Goal: Task Accomplishment & Management: Manage account settings

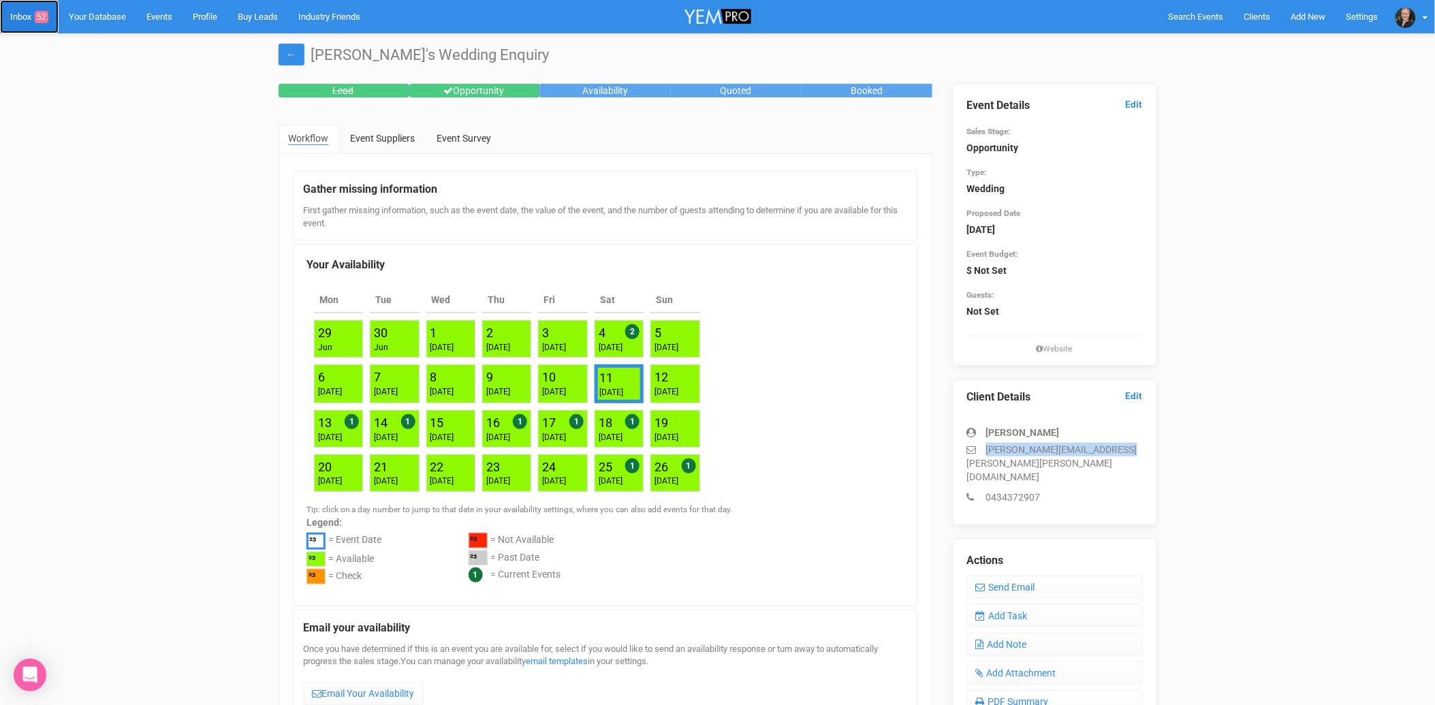
click at [23, 16] on link "Inbox 52" at bounding box center [29, 16] width 59 height 33
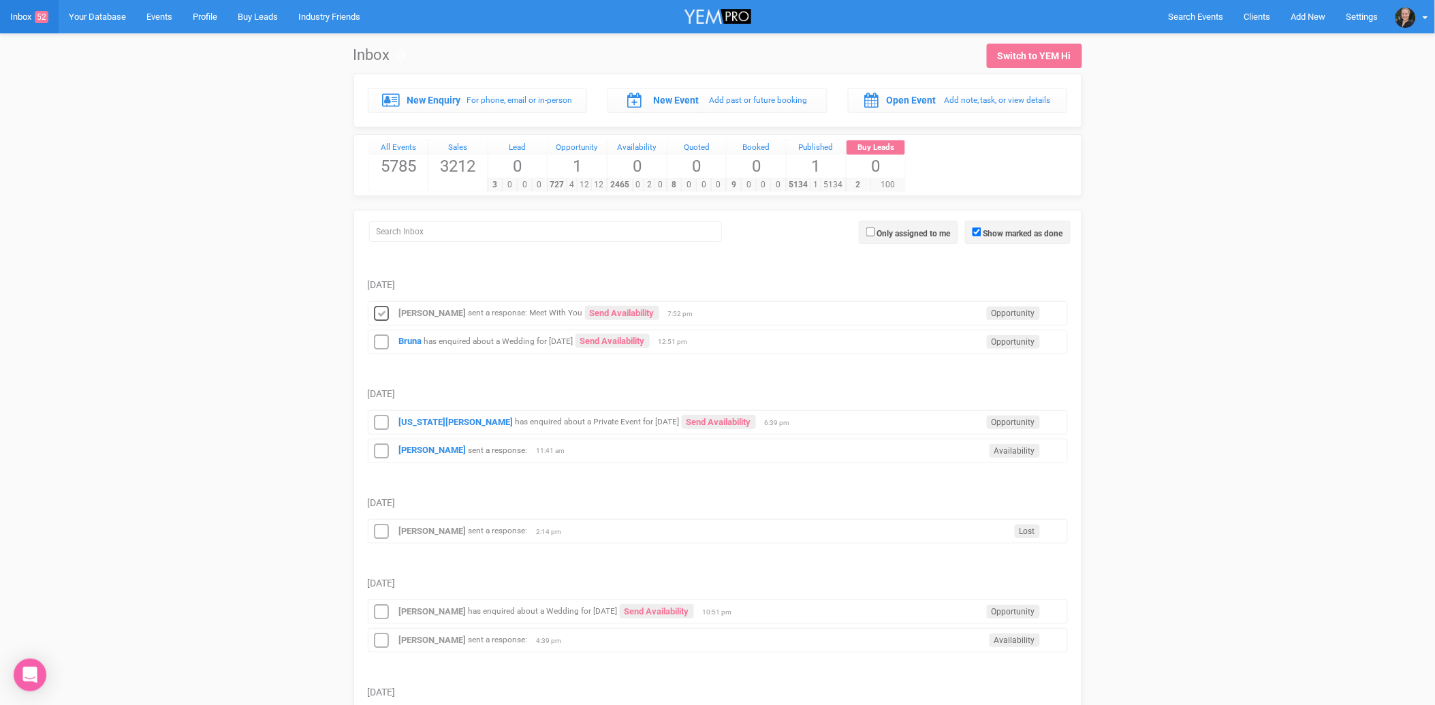
click at [382, 314] on icon at bounding box center [382, 314] width 20 height 18
click at [433, 454] on strong "Nathan Boyd" at bounding box center [432, 450] width 67 height 10
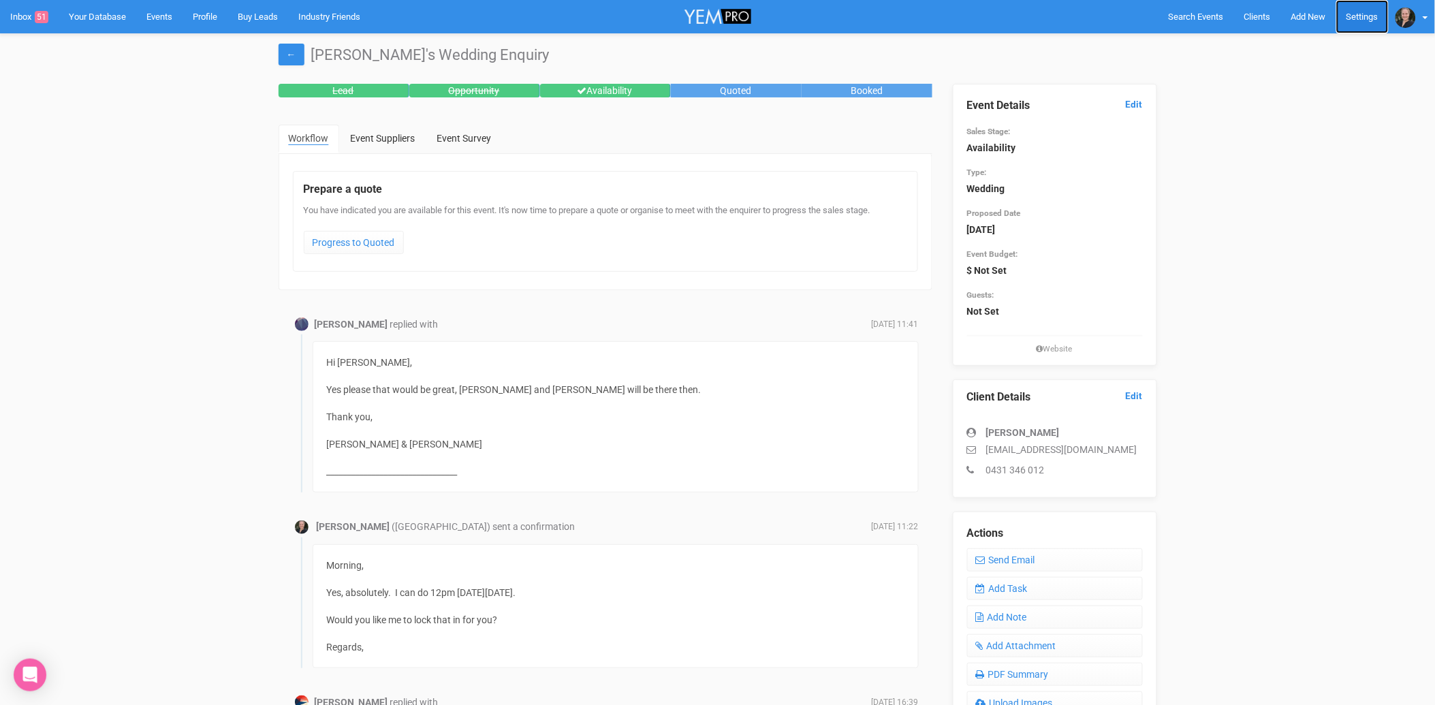
click at [1362, 14] on link "Settings" at bounding box center [1362, 16] width 52 height 33
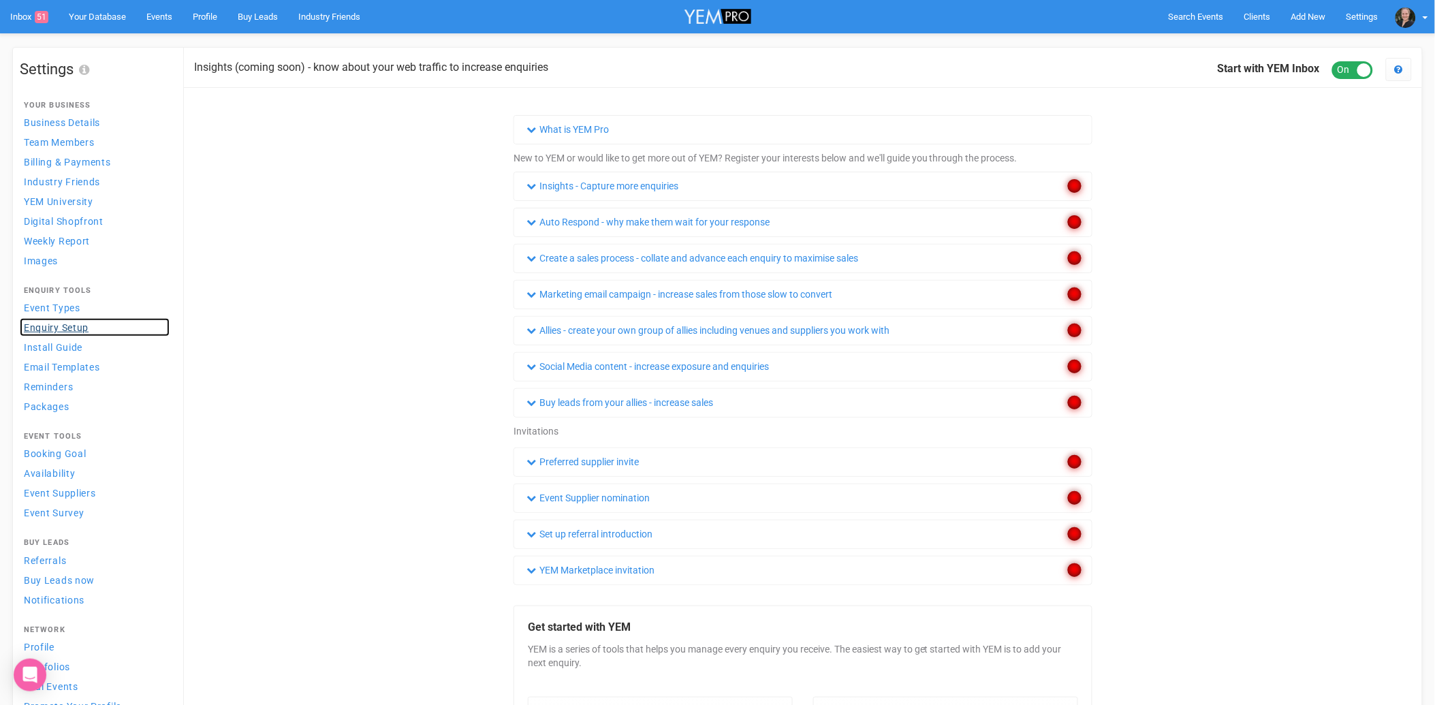
click at [78, 321] on link "Enquiry Setup" at bounding box center [95, 327] width 150 height 18
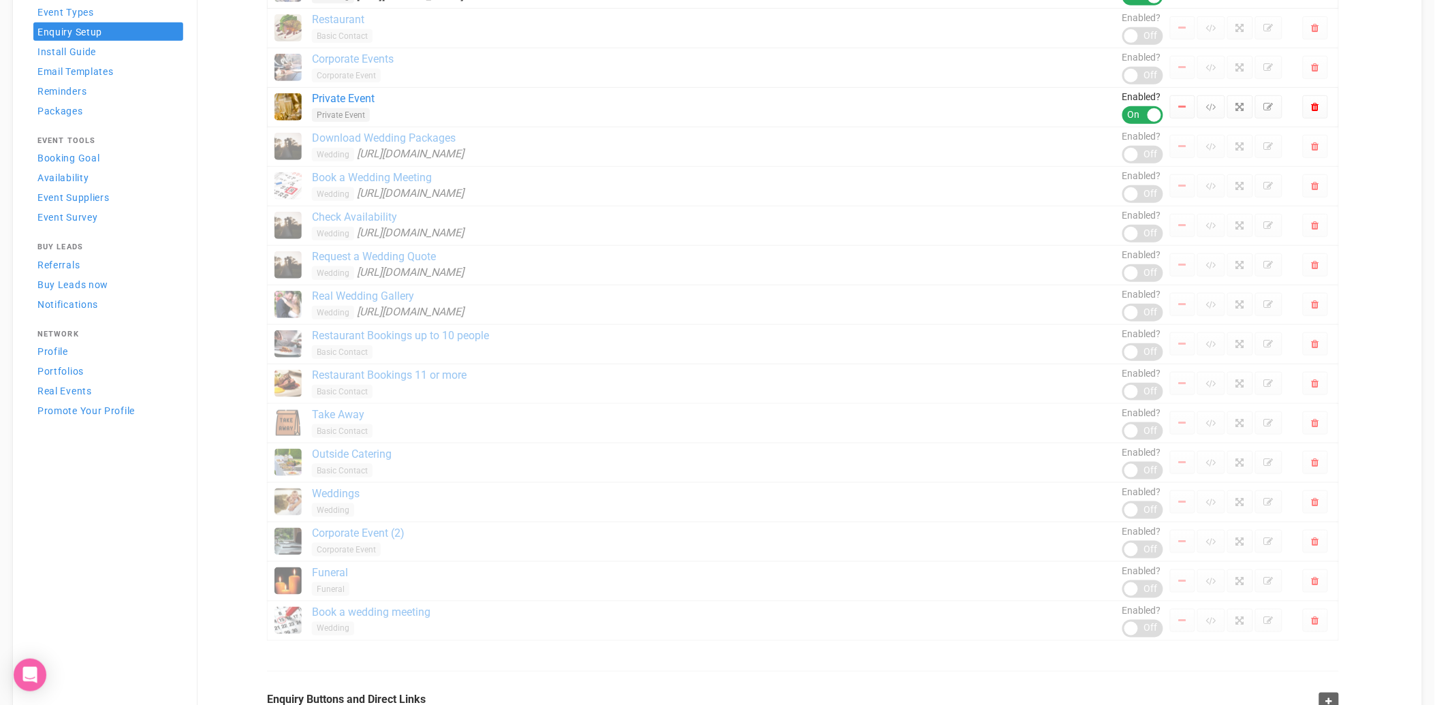
scroll to position [197, 0]
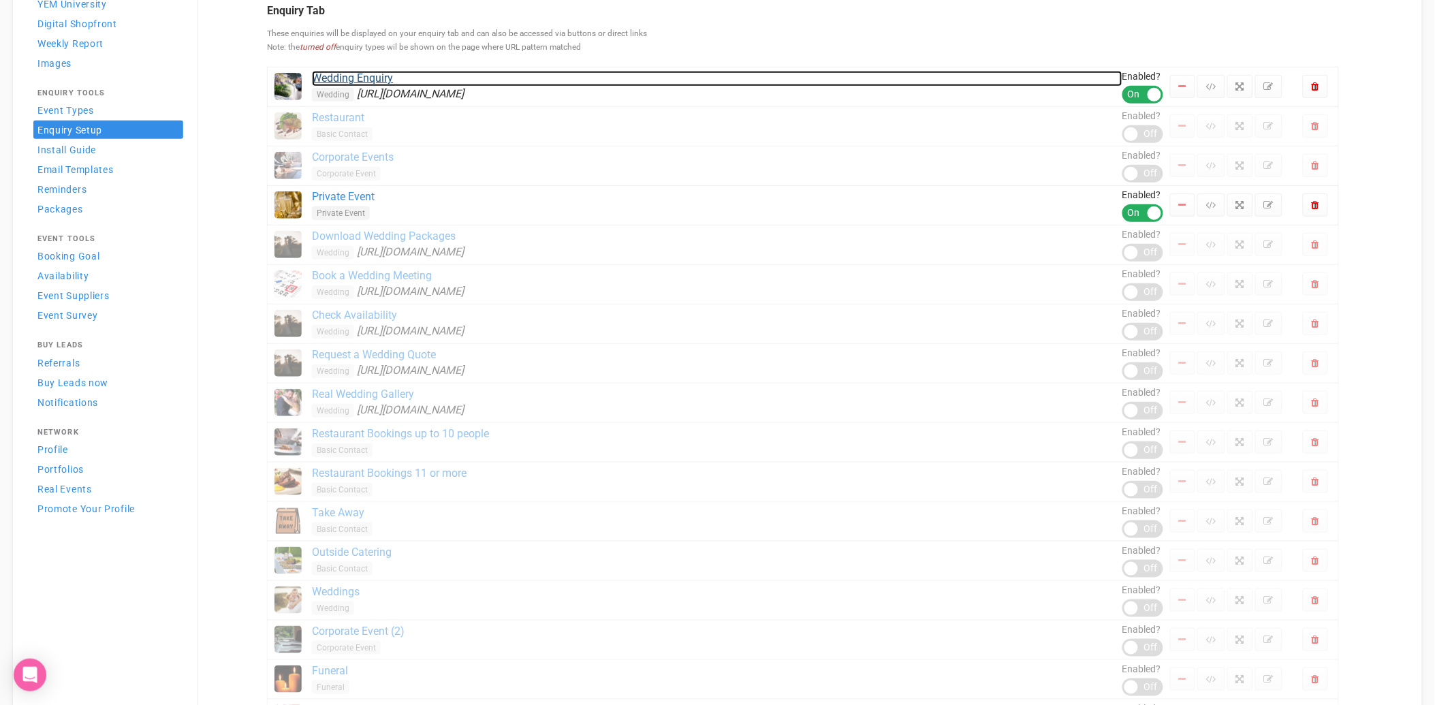
click at [380, 77] on link "Wedding Enquiry" at bounding box center [717, 79] width 810 height 16
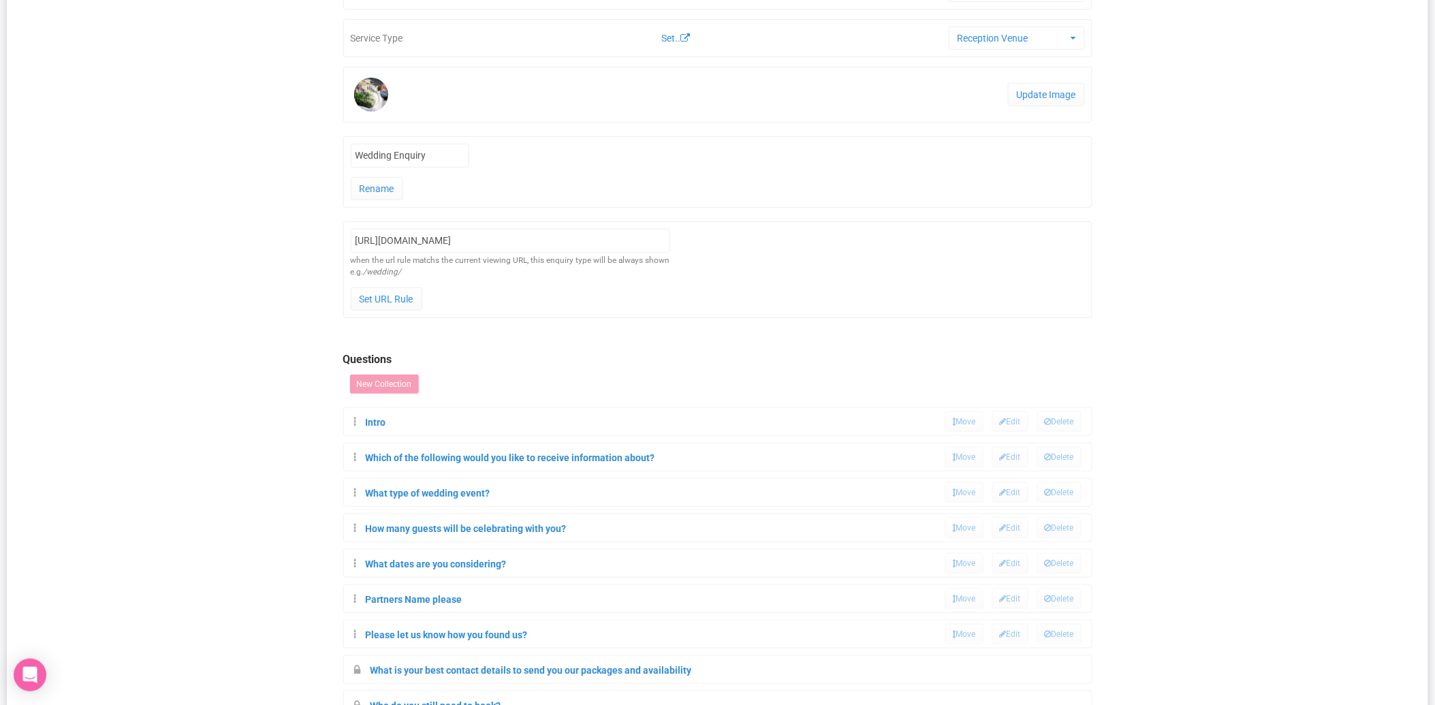
scroll to position [151, 0]
click at [377, 424] on link "Intro" at bounding box center [376, 420] width 20 height 11
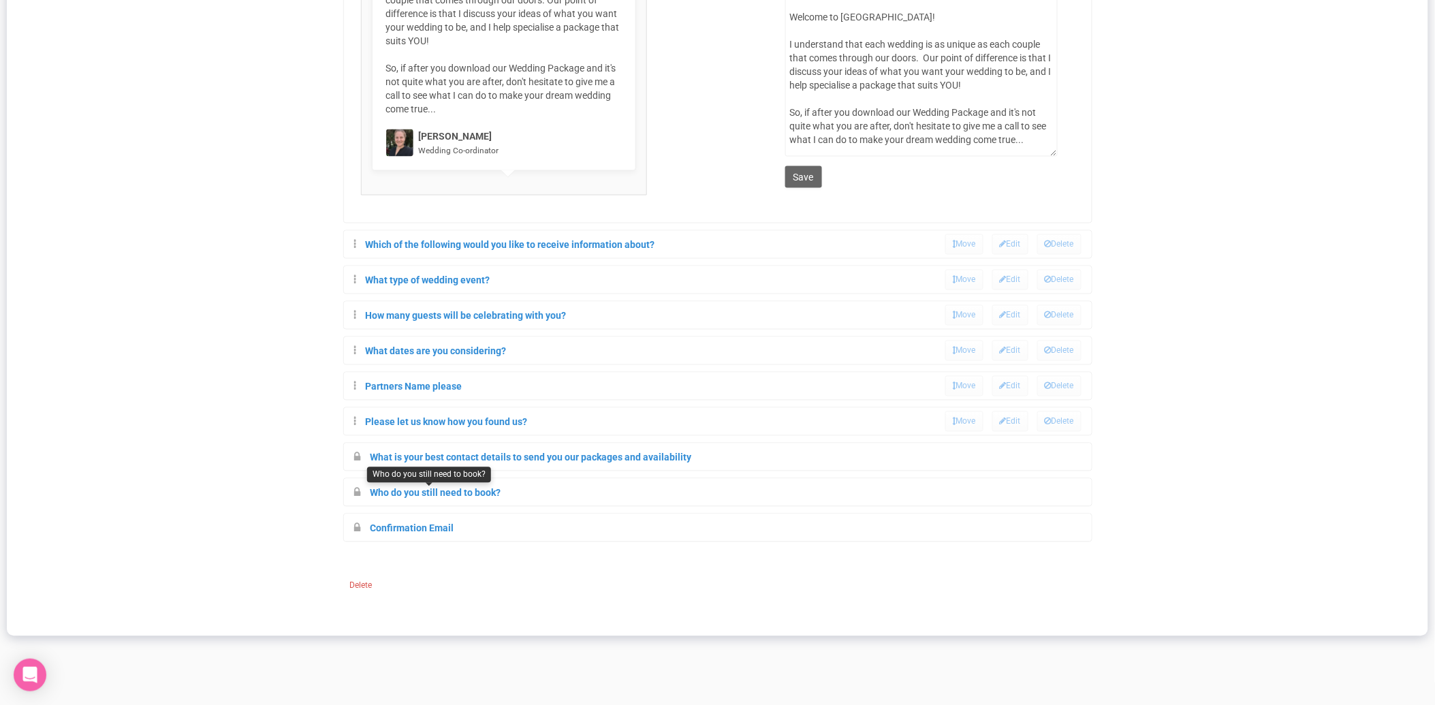
scroll to position [679, 0]
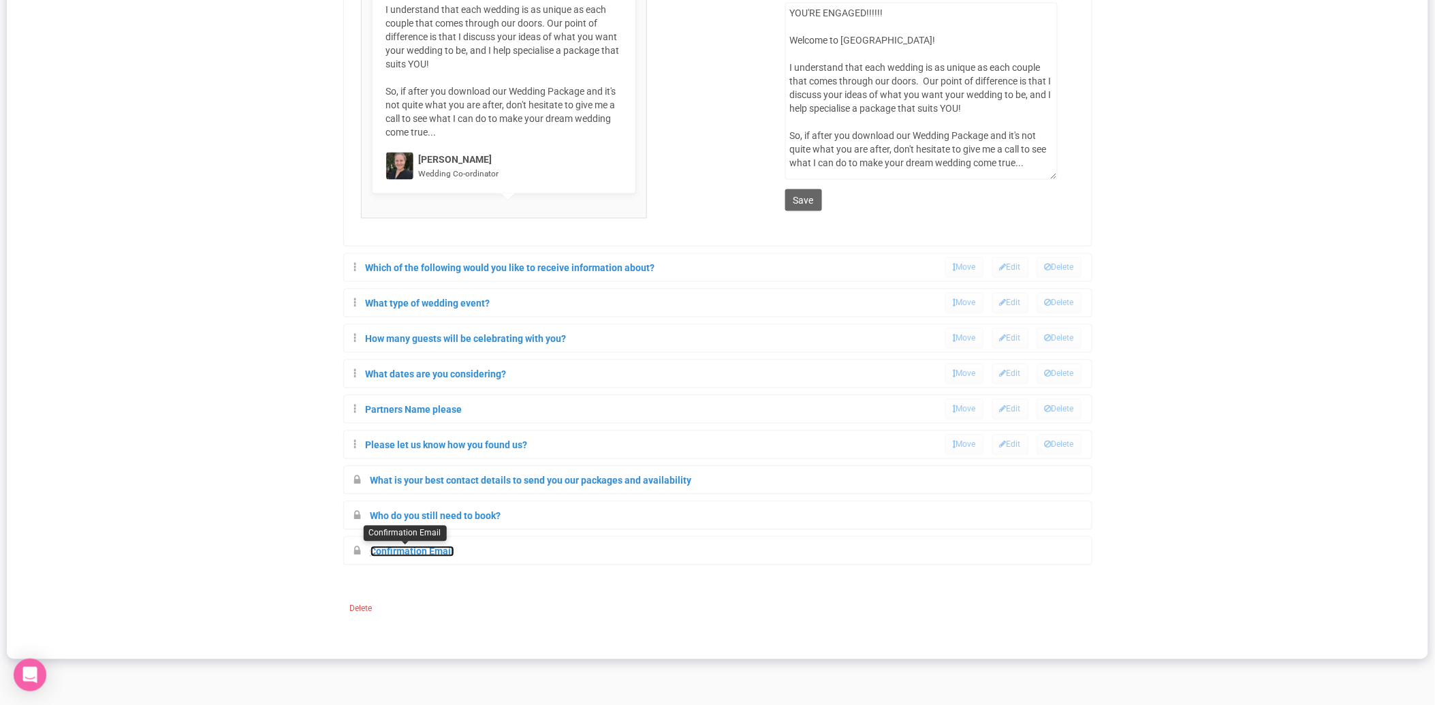
click at [436, 552] on link "Confirmation Email" at bounding box center [412, 551] width 84 height 11
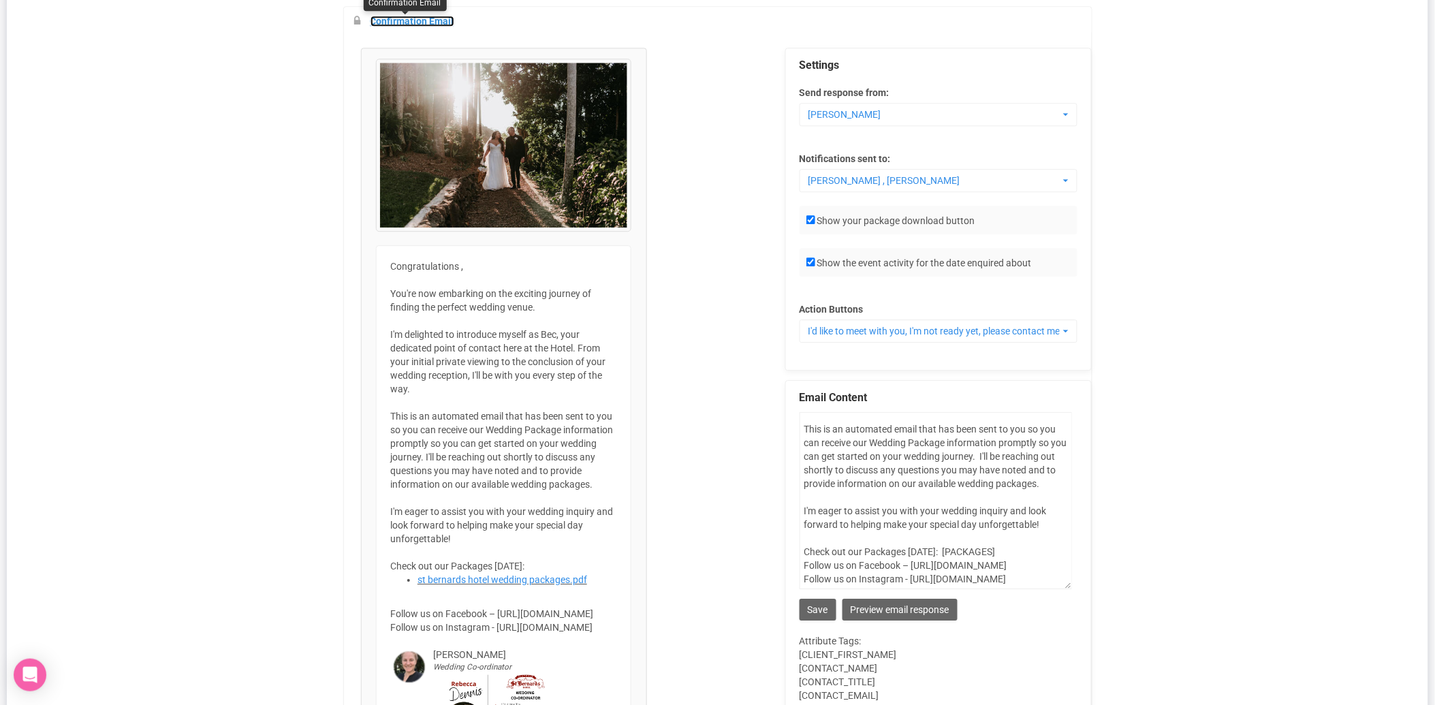
scroll to position [1284, 0]
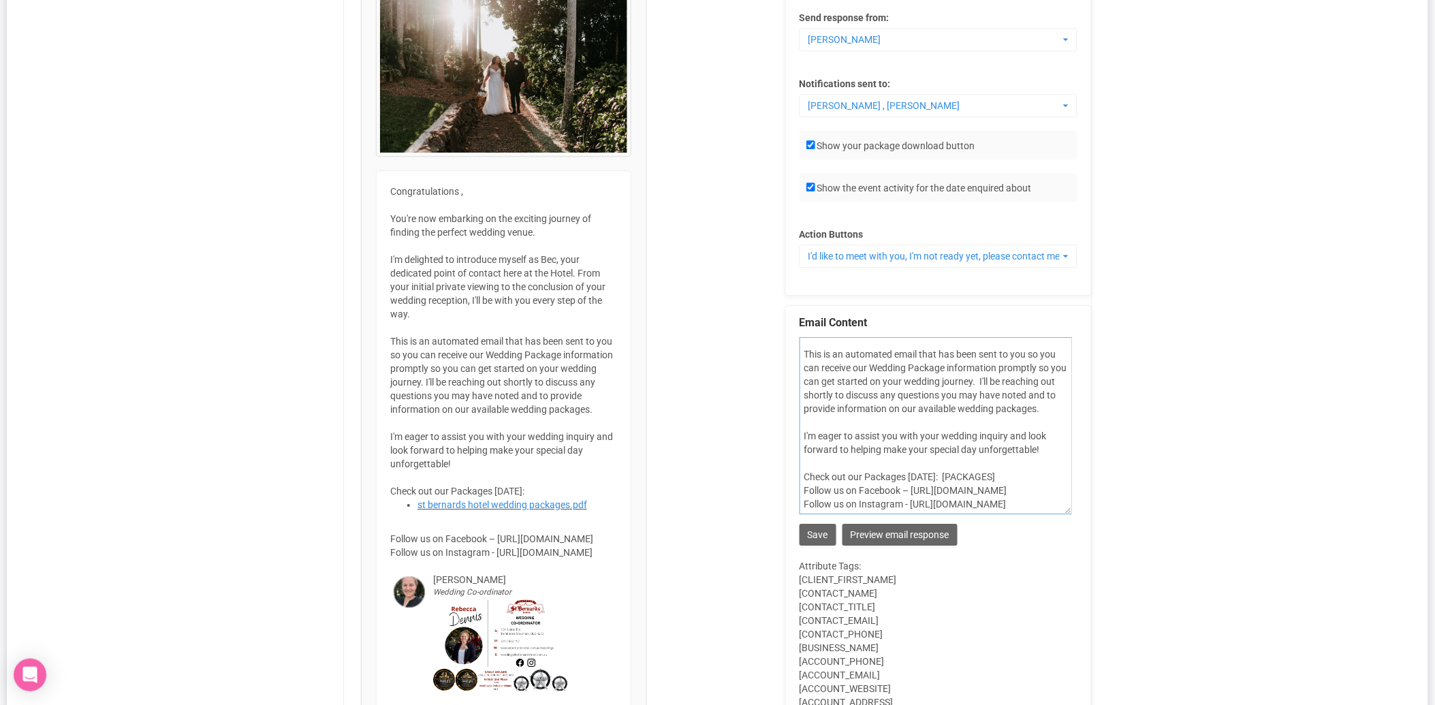
click at [802, 441] on textarea "Congratulations [CLIENT_FIRST_NAME], You're now embarking on the exciting journ…" at bounding box center [935, 425] width 272 height 177
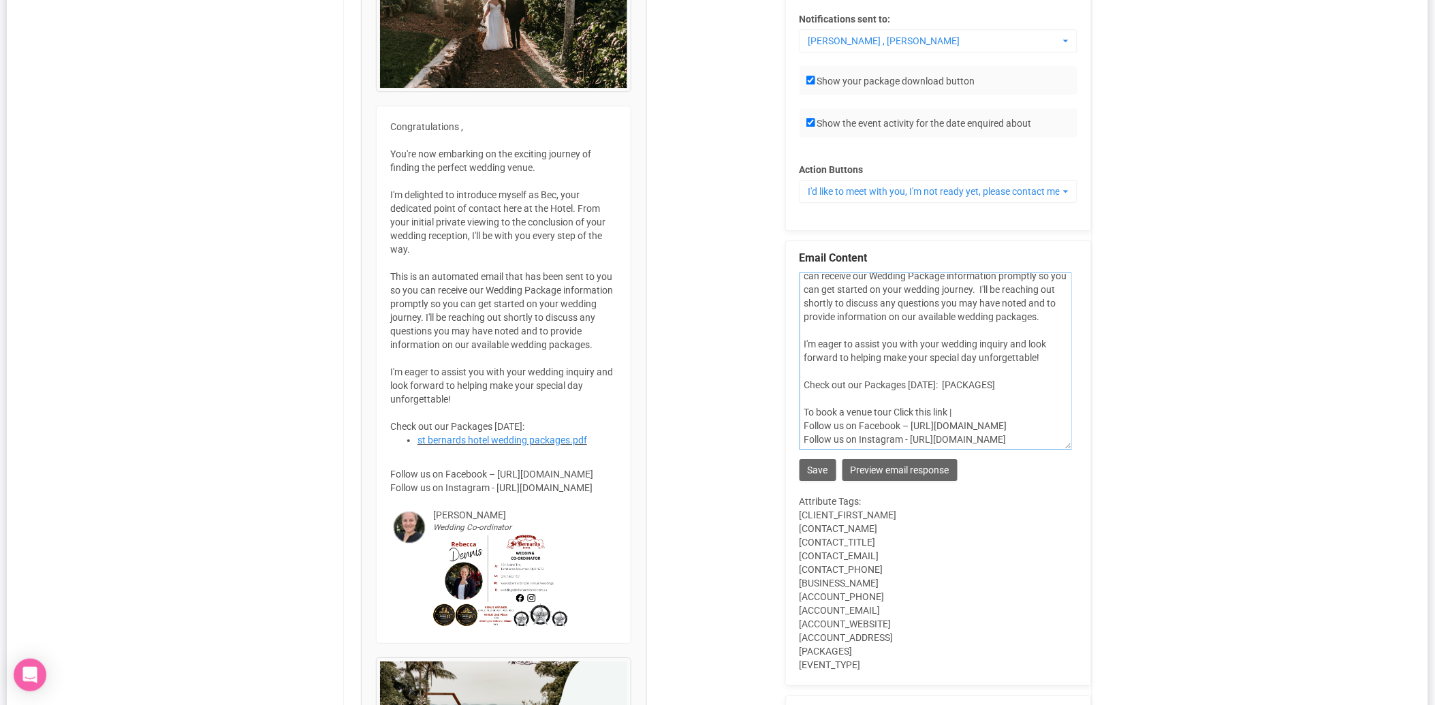
scroll to position [1418, 0]
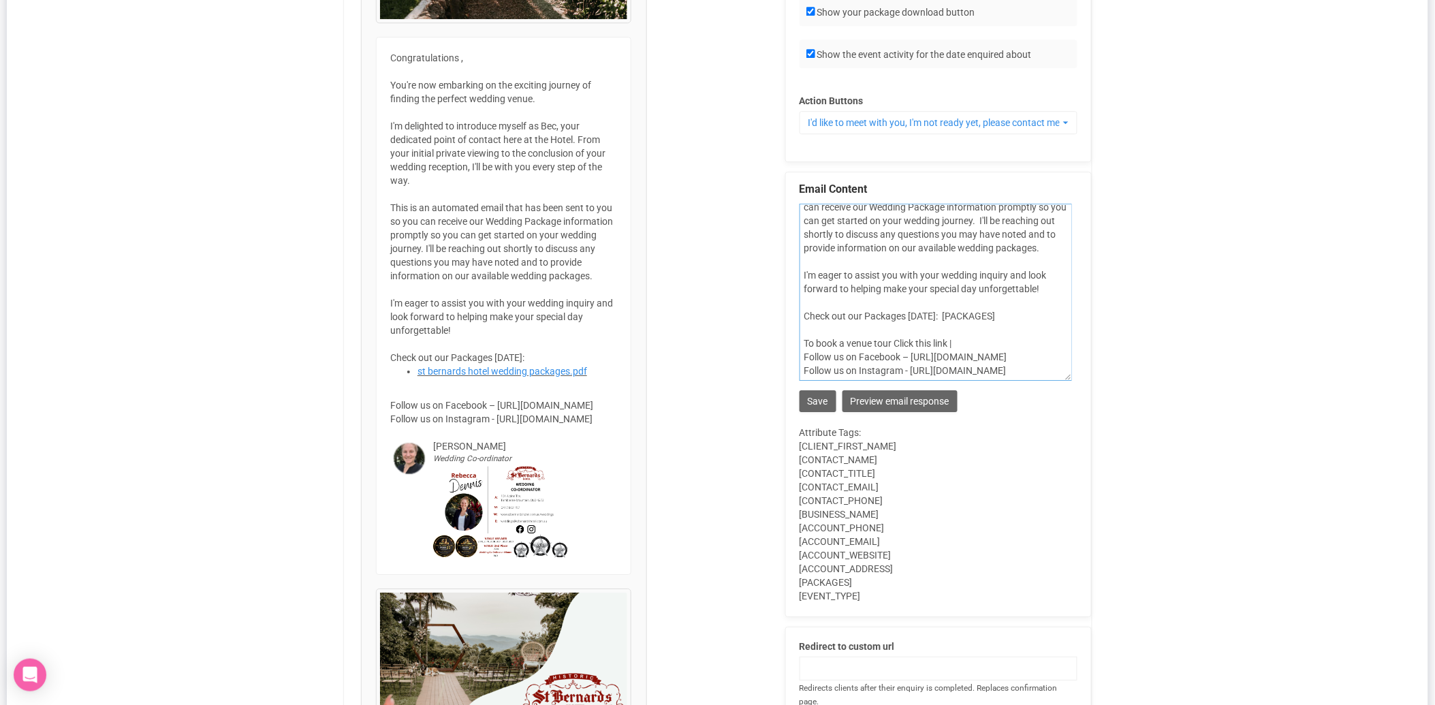
paste textarea "https://calendly.com/weddings-stbernardshotel/30min"
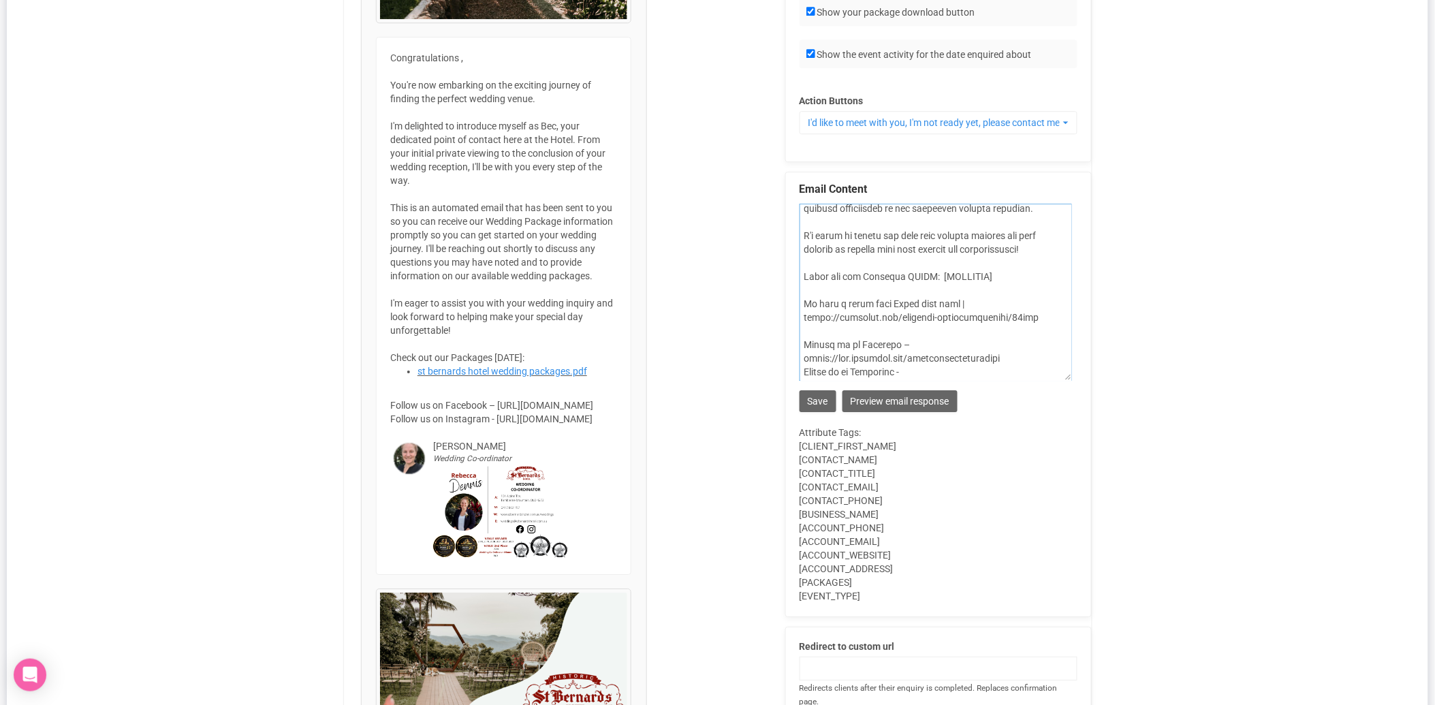
type textarea "Loremipsumdolor [SITAME_CONSE_ADIP], Eli'se doe temporinc ut lab etdolore magna…"
click at [882, 406] on button "Preview email response" at bounding box center [899, 401] width 115 height 22
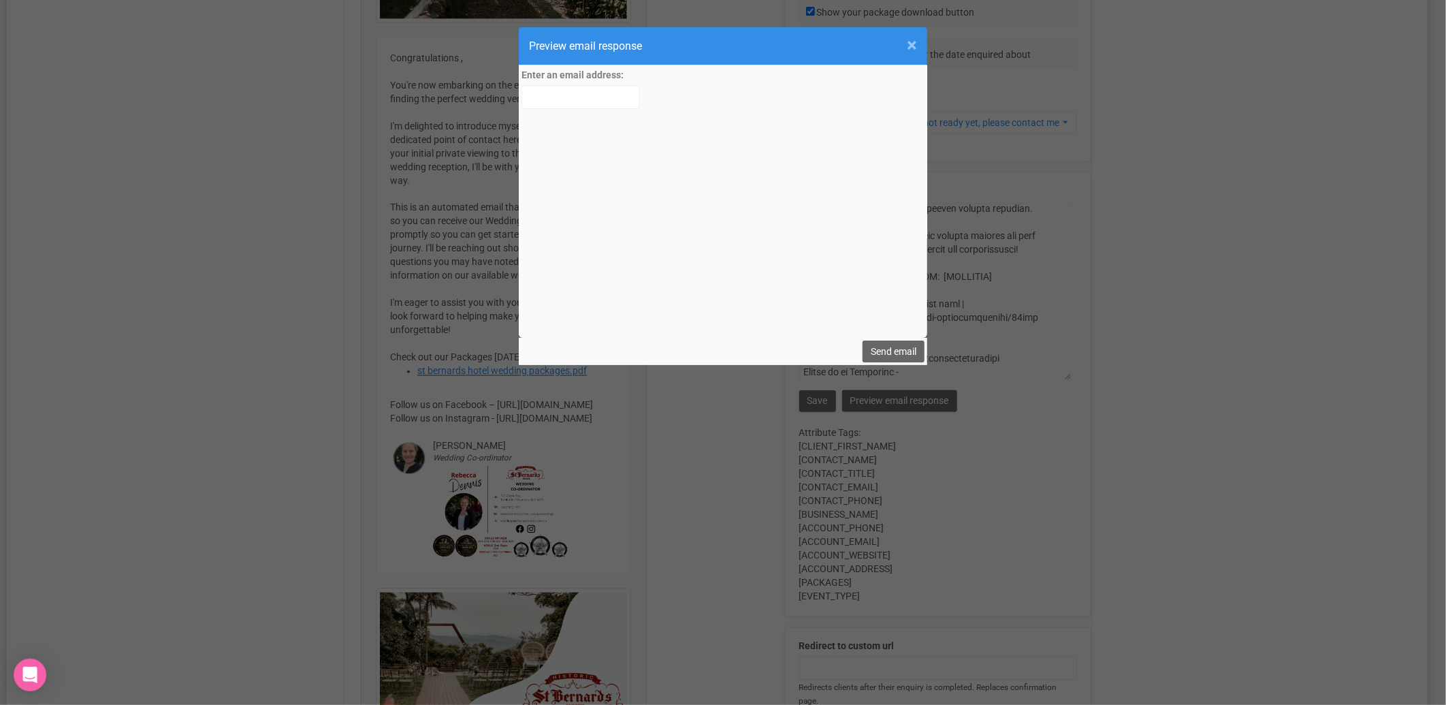
click at [911, 34] on span "×" at bounding box center [912, 45] width 10 height 22
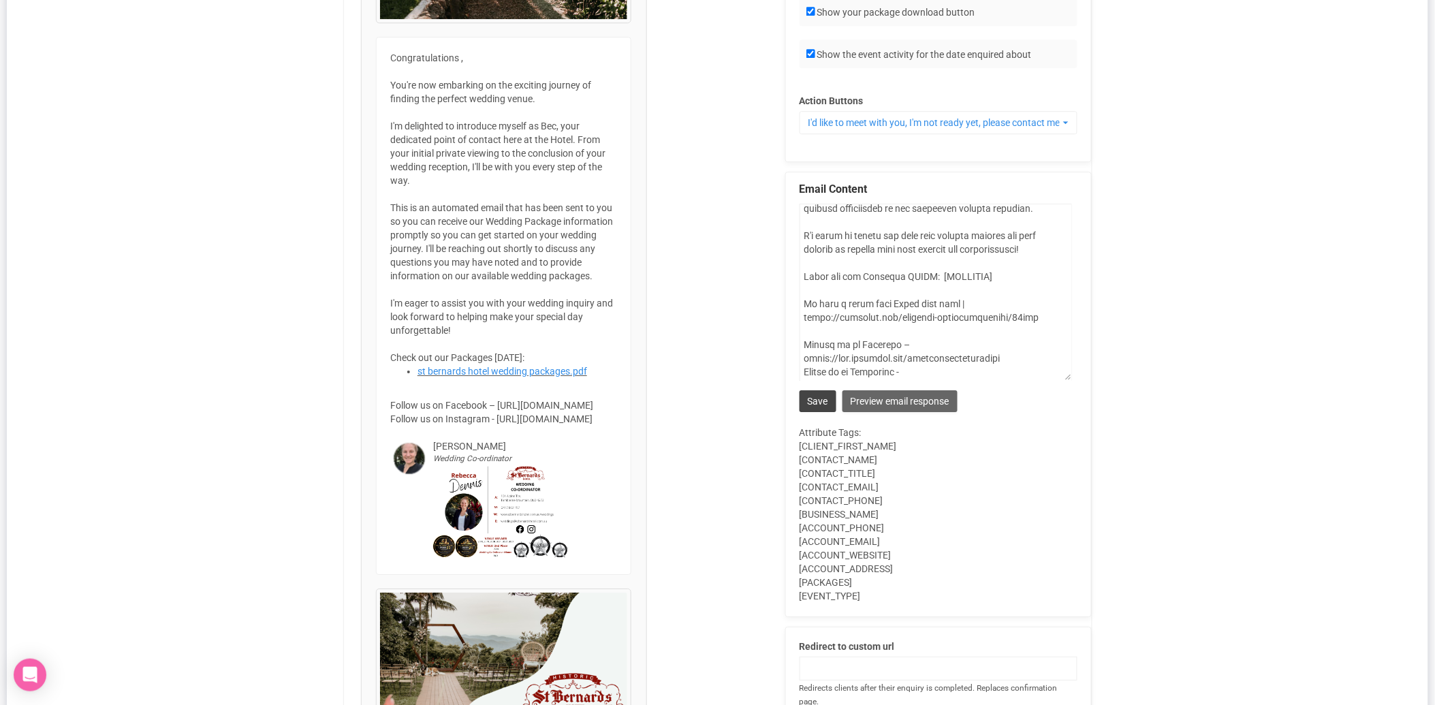
click at [813, 404] on input "Save" at bounding box center [817, 401] width 37 height 22
type input "Working..."
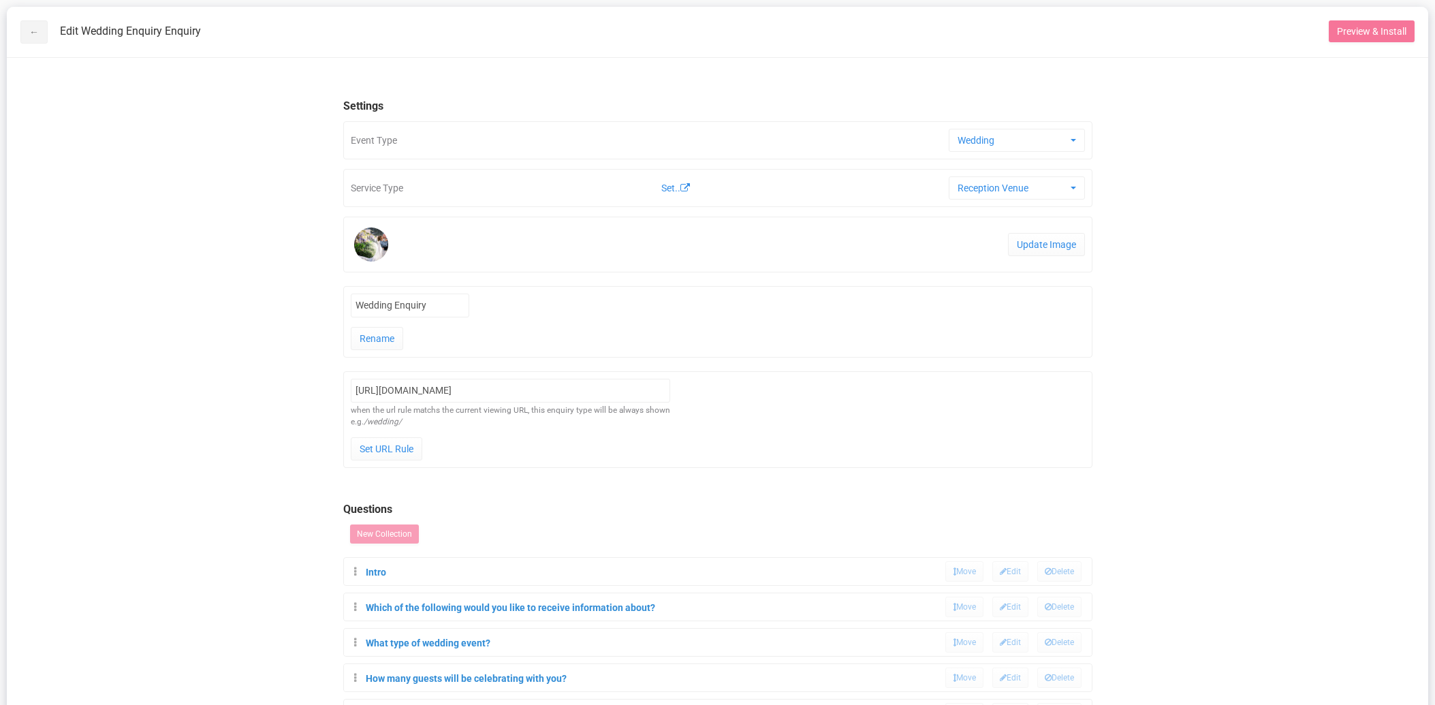
scroll to position [529, 0]
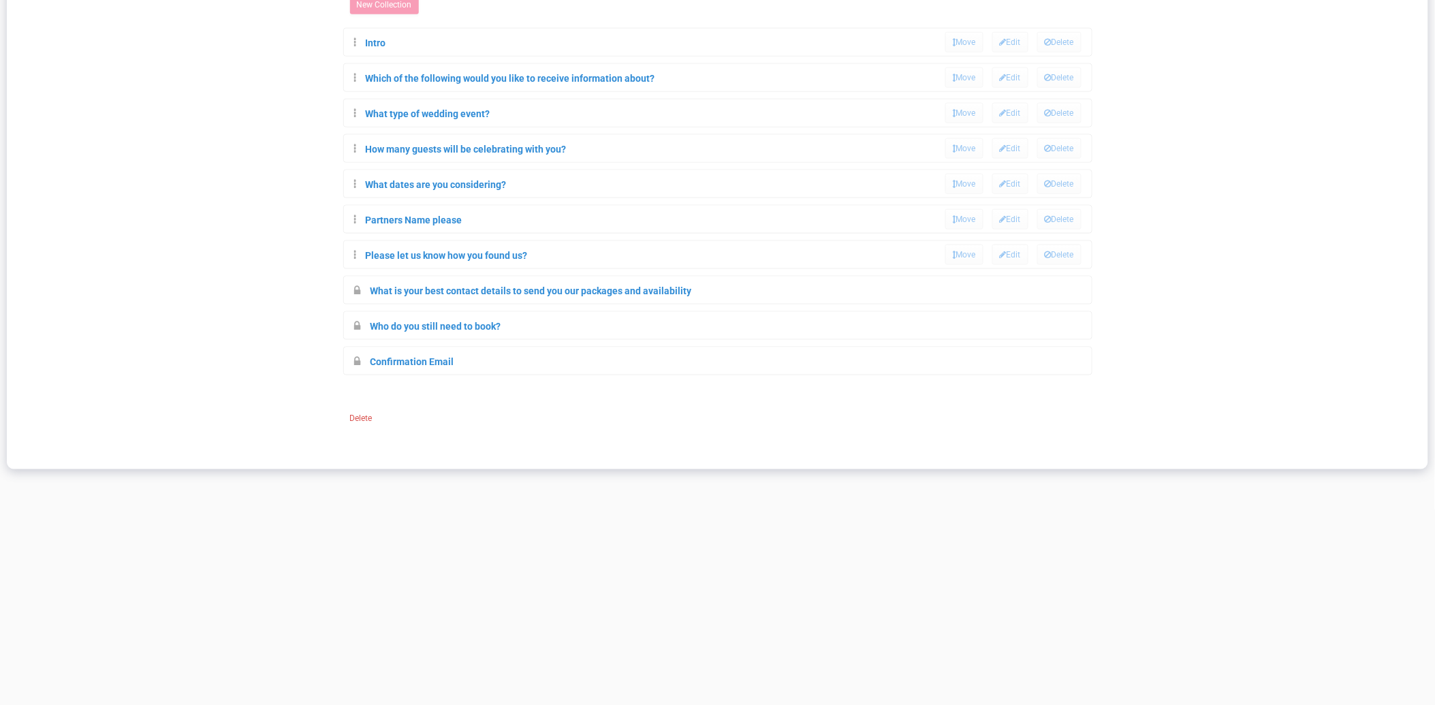
click at [398, 374] on div "Confirmation Email Move Edit [GEOGRAPHIC_DATA]" at bounding box center [718, 360] width 748 height 27
click at [402, 363] on link "Confirmation Email" at bounding box center [412, 361] width 84 height 11
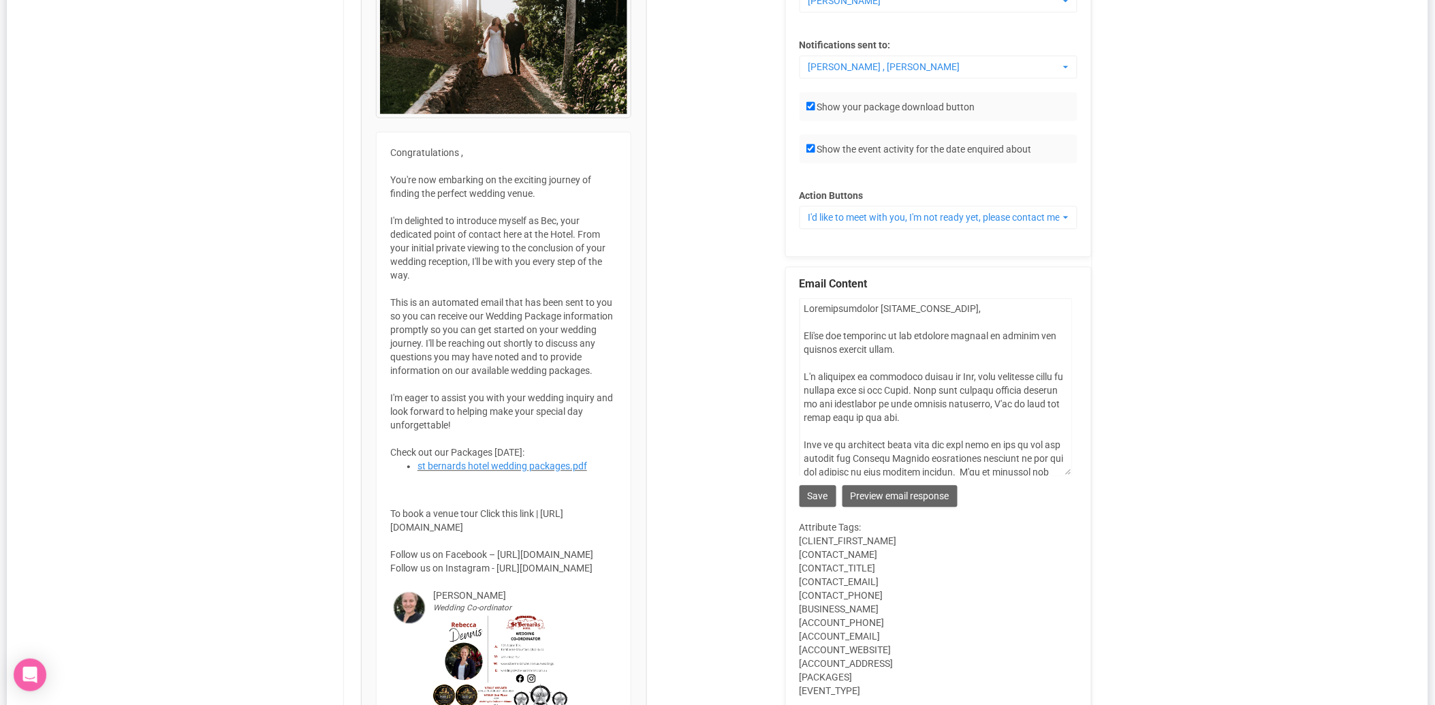
scroll to position [1059, 0]
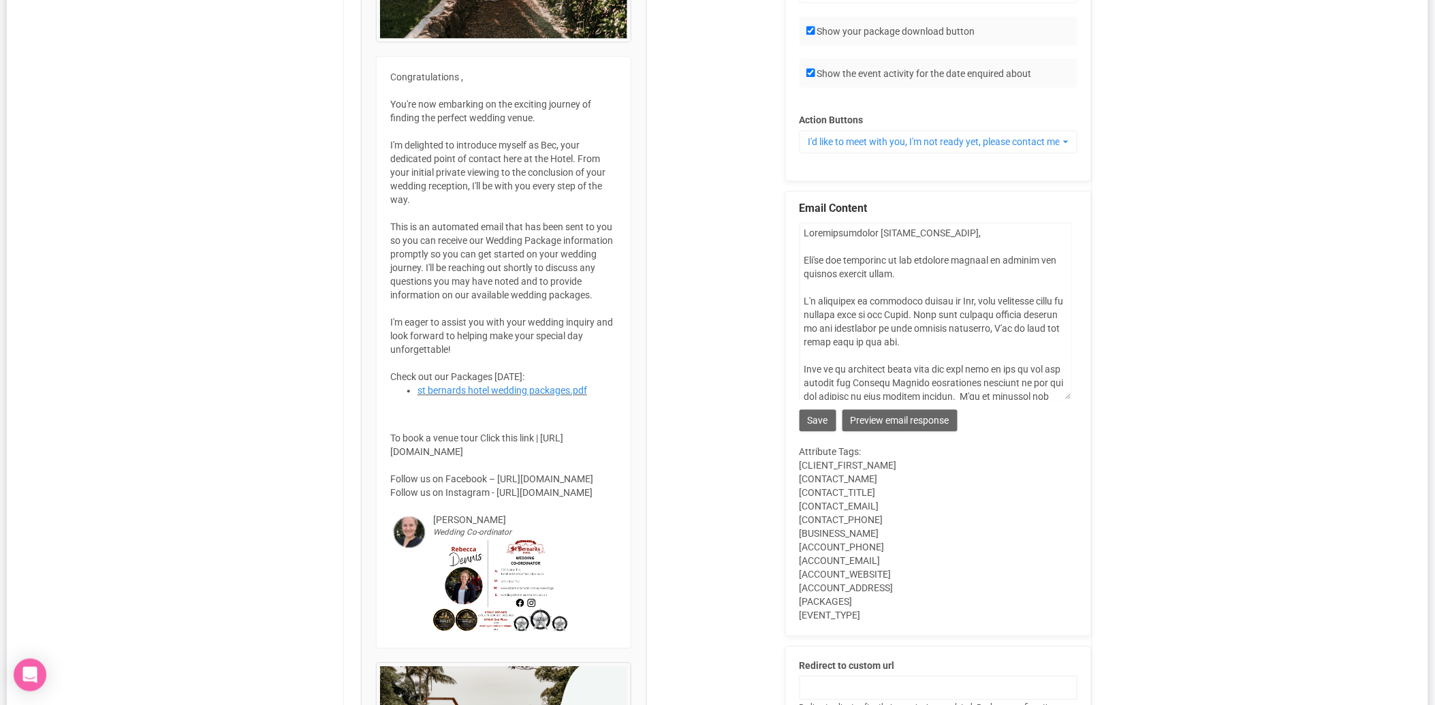
click at [457, 455] on div "Congratulations , You're now embarking on the exciting journey of finding the p…" at bounding box center [503, 352] width 255 height 592
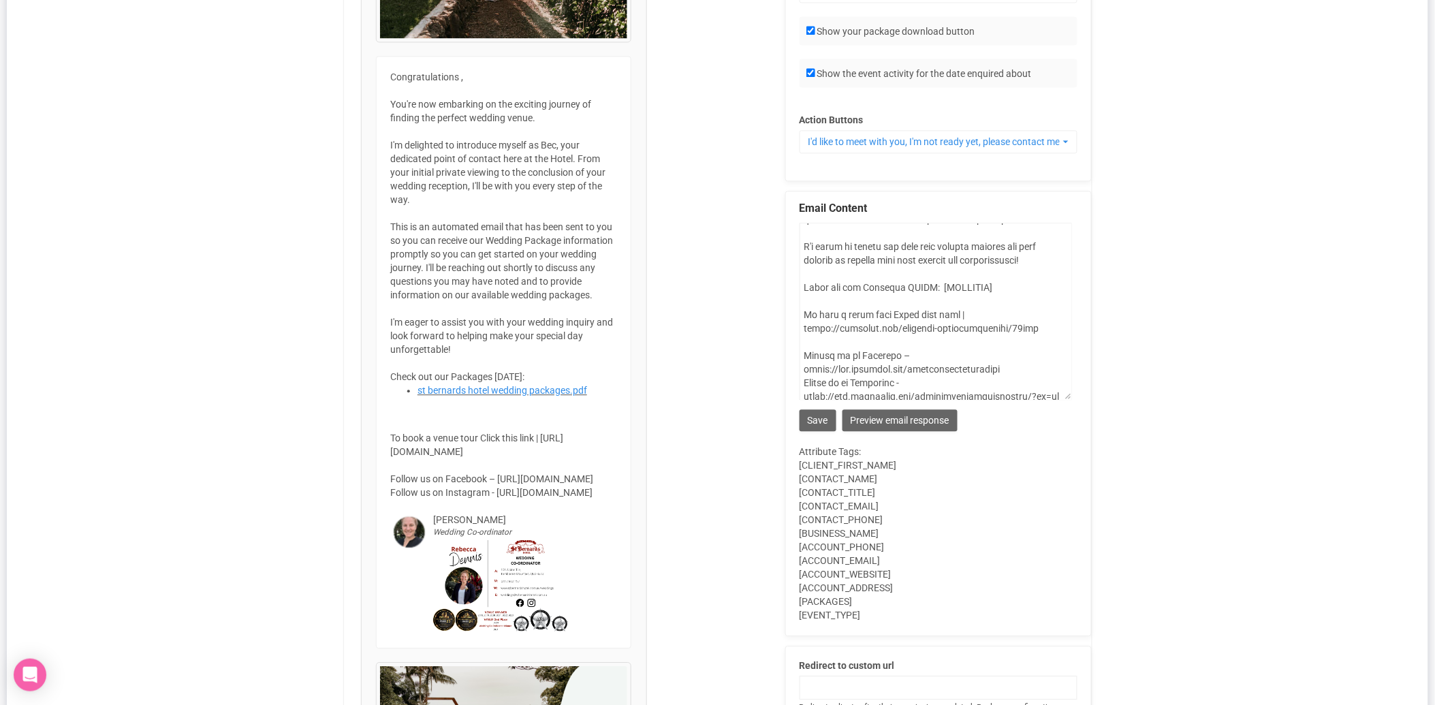
scroll to position [252, 0]
drag, startPoint x: 1040, startPoint y: 295, endPoint x: 799, endPoint y: 285, distance: 241.9
click at [799, 285] on textarea "Legend" at bounding box center [935, 311] width 272 height 177
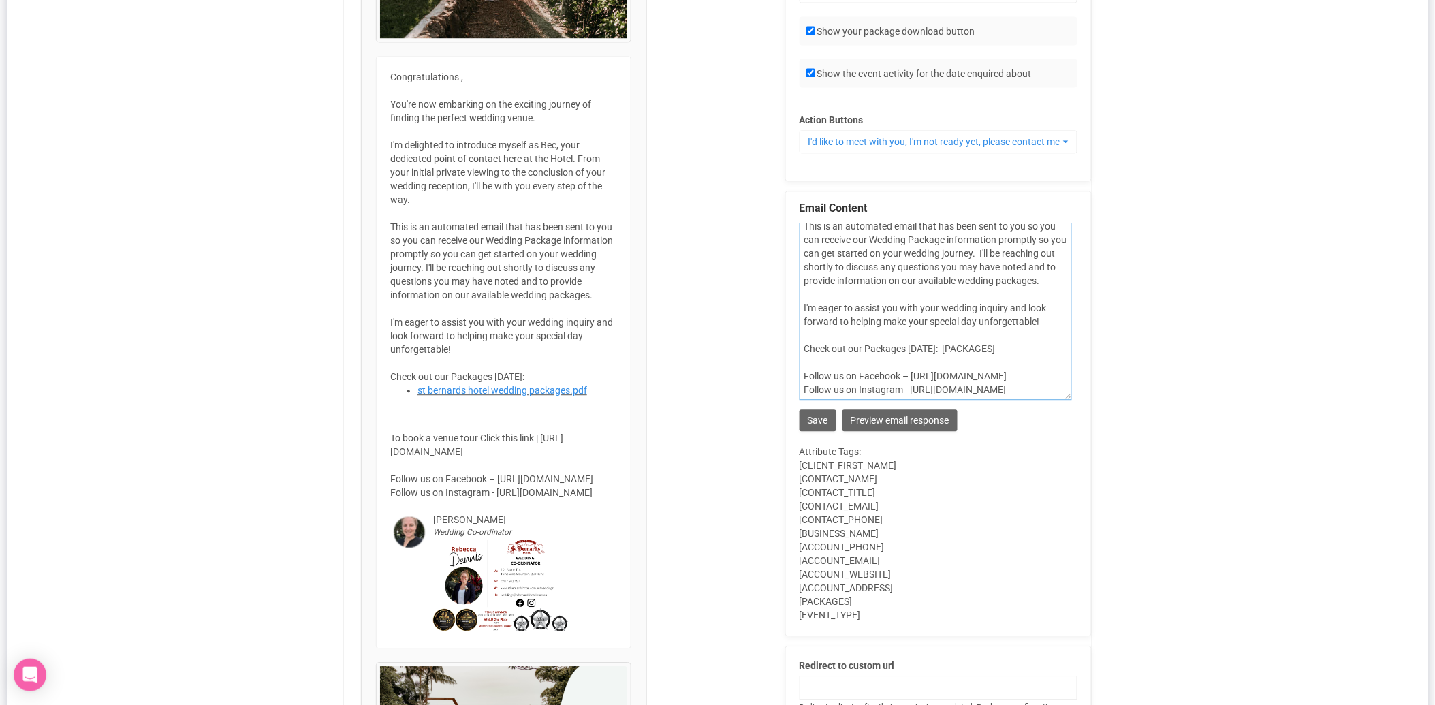
scroll to position [211, 0]
type textarea "Congratulations [CLIENT_FIRST_NAME], You're now embarking on the exciting journ…"
click at [823, 425] on input "Save" at bounding box center [817, 420] width 37 height 22
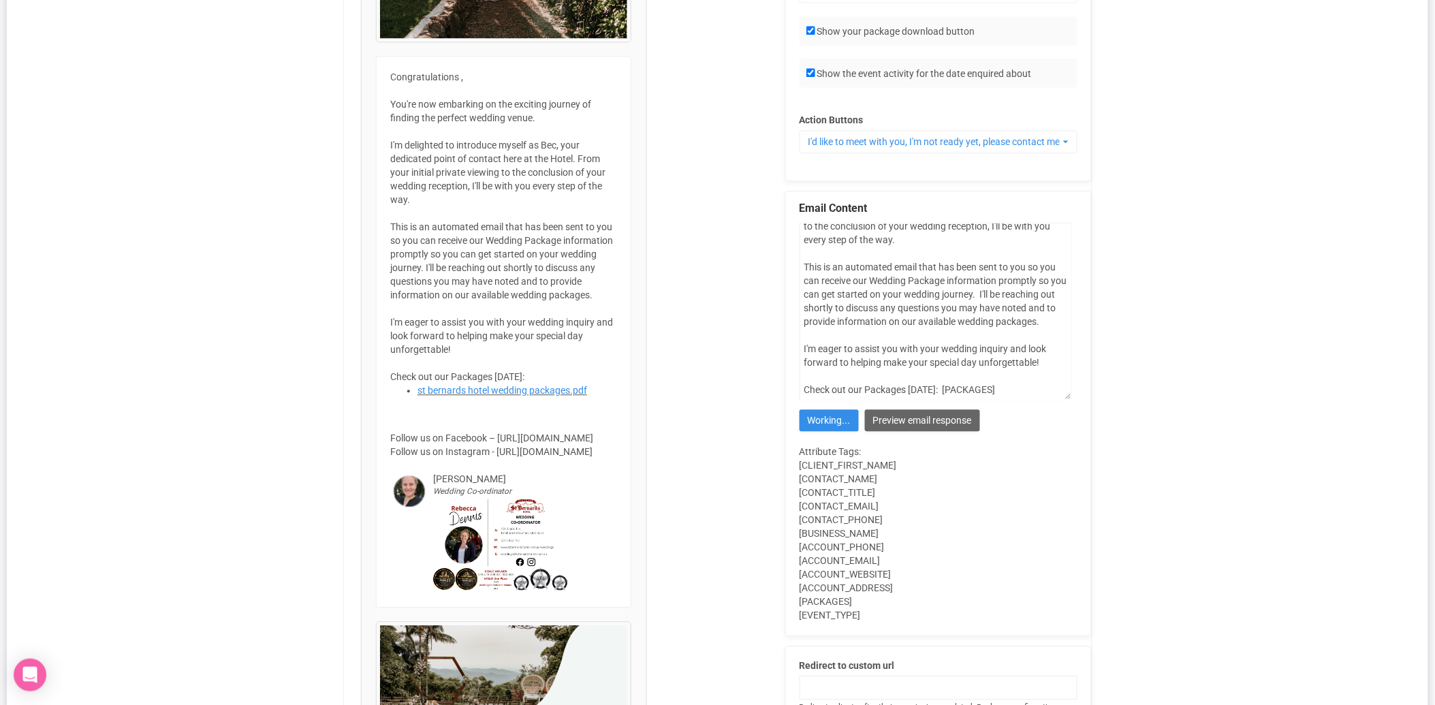
scroll to position [0, 0]
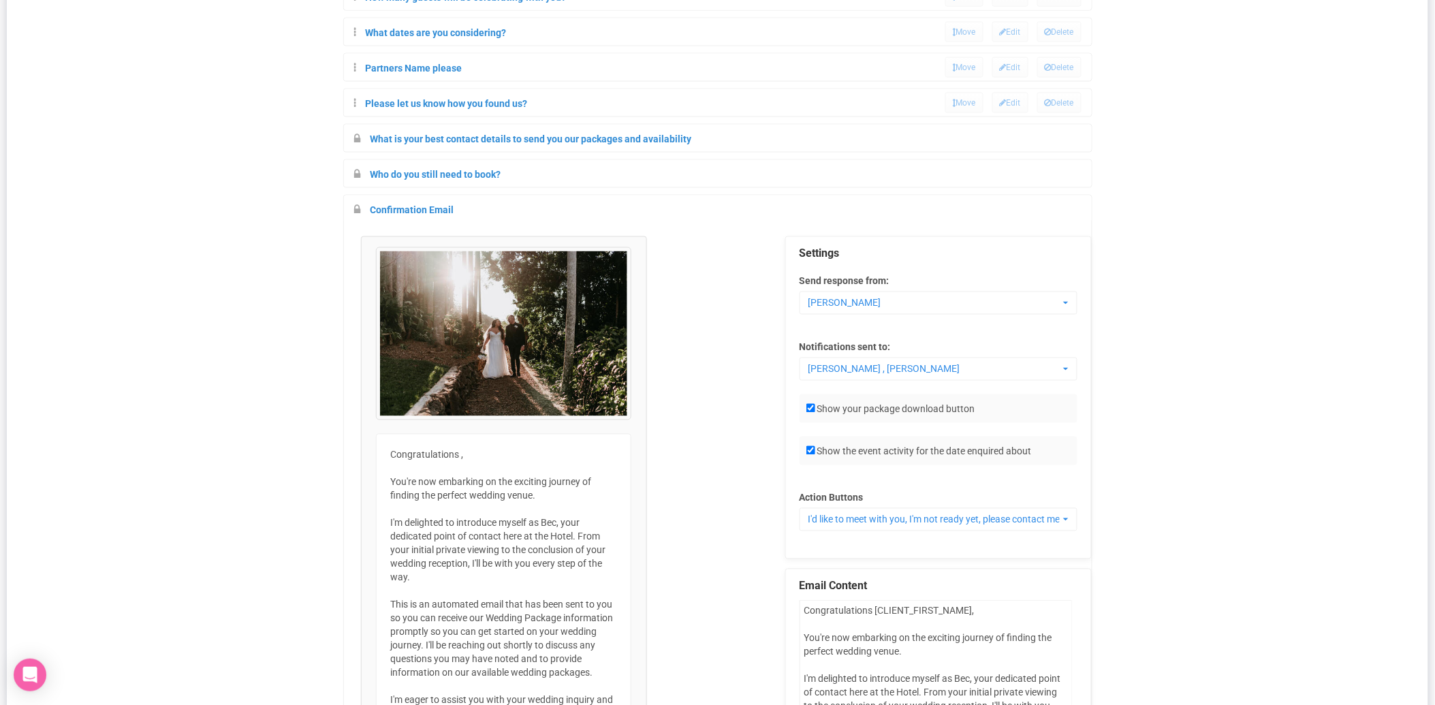
type input "Save"
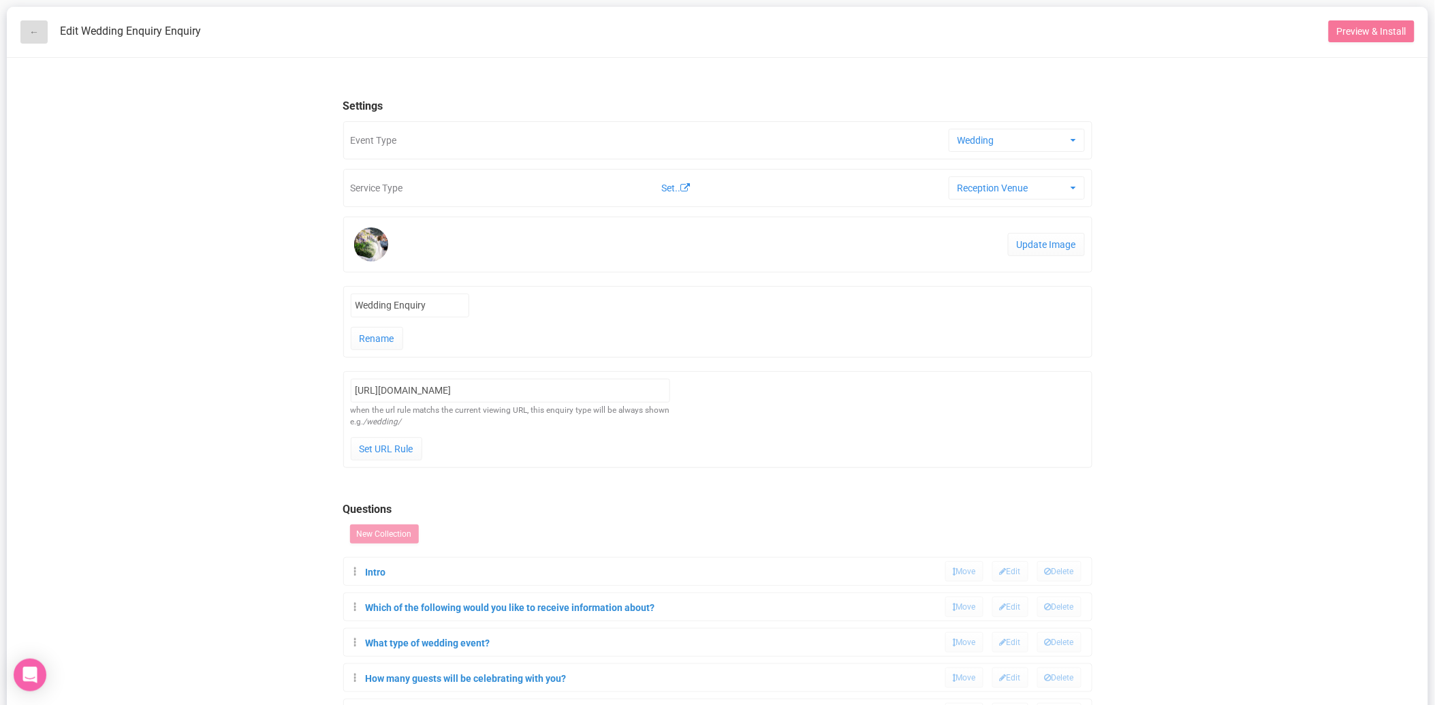
click at [29, 31] on link "←" at bounding box center [33, 31] width 27 height 23
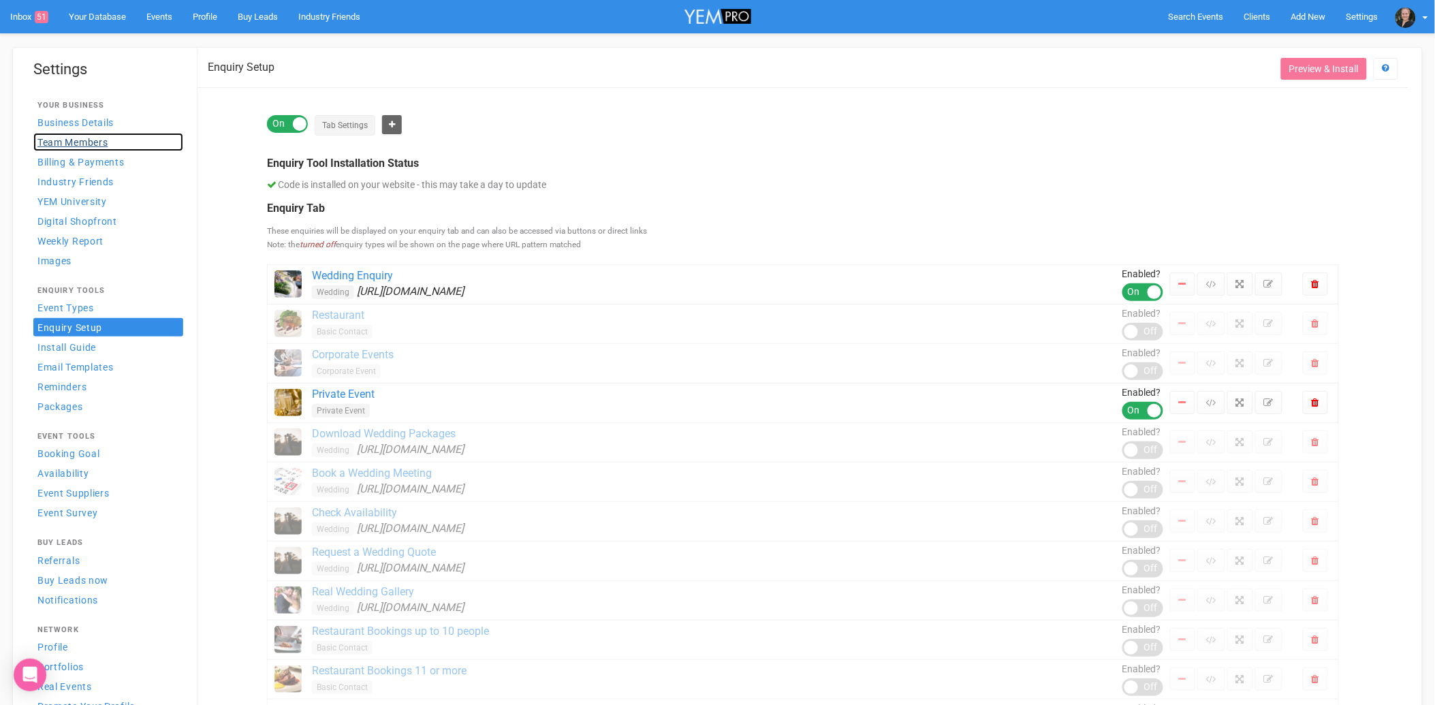
click at [89, 142] on span "Team Members" at bounding box center [72, 142] width 70 height 11
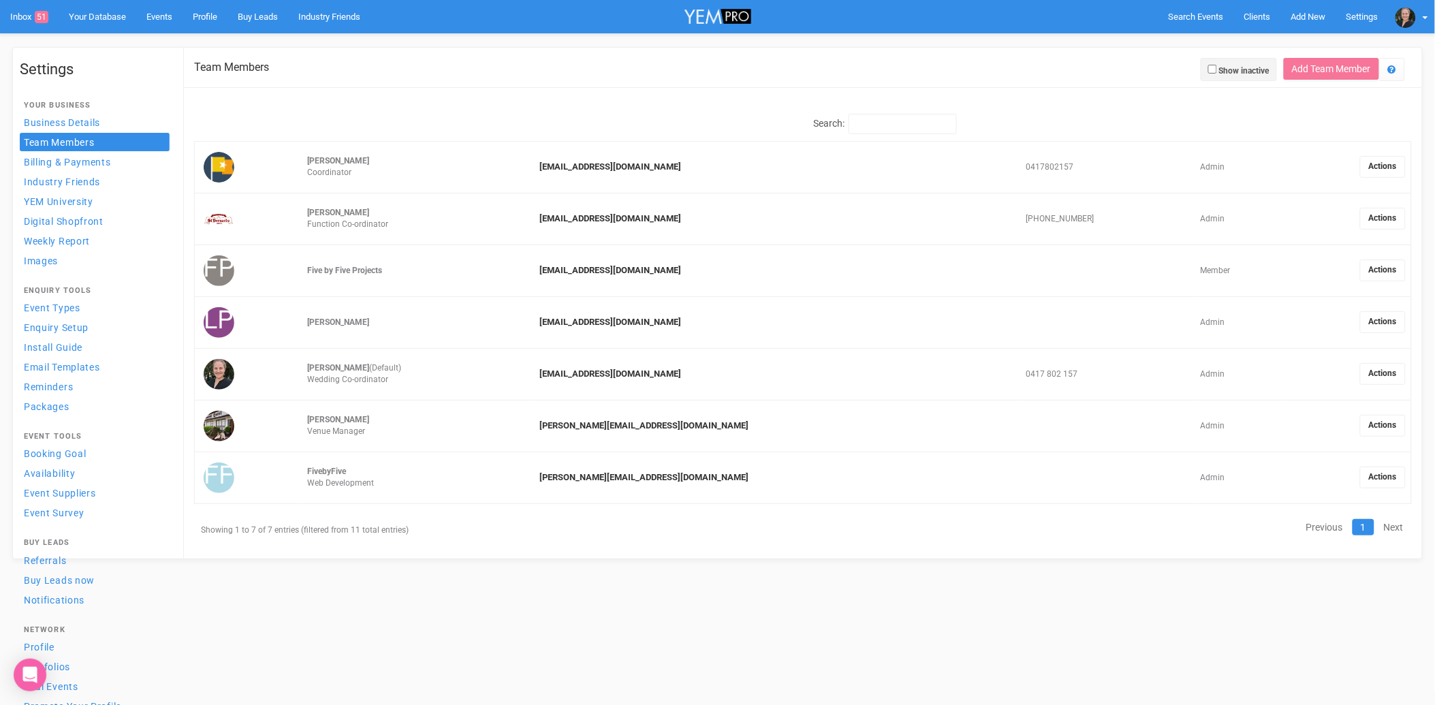
click at [362, 372] on strong "[PERSON_NAME]" at bounding box center [339, 368] width 62 height 10
click at [681, 371] on link "[EMAIL_ADDRESS][DOMAIN_NAME]" at bounding box center [610, 373] width 142 height 10
click at [1389, 377] on link "Actions" at bounding box center [1383, 374] width 46 height 22
click at [1332, 385] on link "Edit details" at bounding box center [1348, 384] width 108 height 27
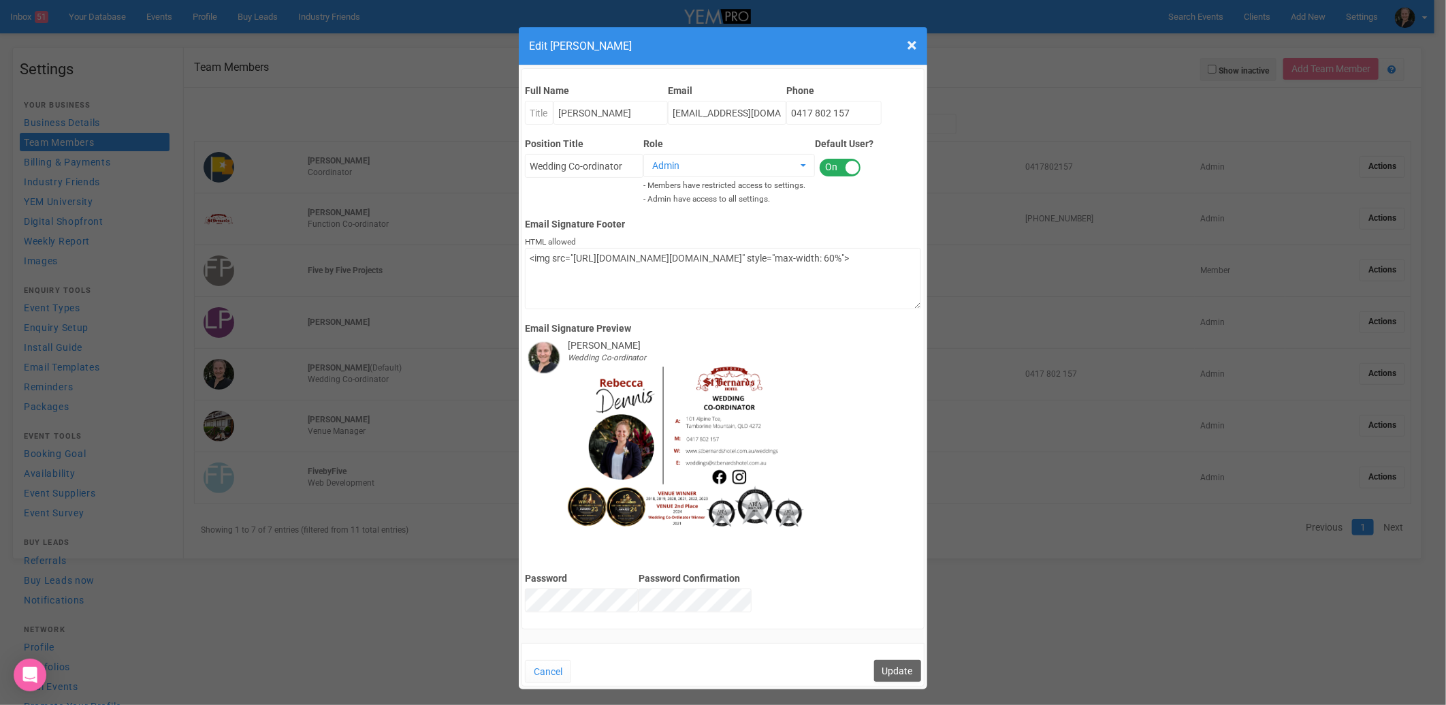
click at [693, 419] on img at bounding box center [687, 448] width 238 height 168
click at [686, 499] on img at bounding box center [687, 448] width 238 height 168
click at [632, 379] on img at bounding box center [687, 448] width 238 height 168
click at [697, 362] on div "Wedding Co-ordinator" at bounding box center [723, 358] width 396 height 12
click at [592, 281] on textarea "<img src="[URL][DOMAIN_NAME][DOMAIN_NAME]" style="max-width: 60%">" at bounding box center [723, 278] width 396 height 61
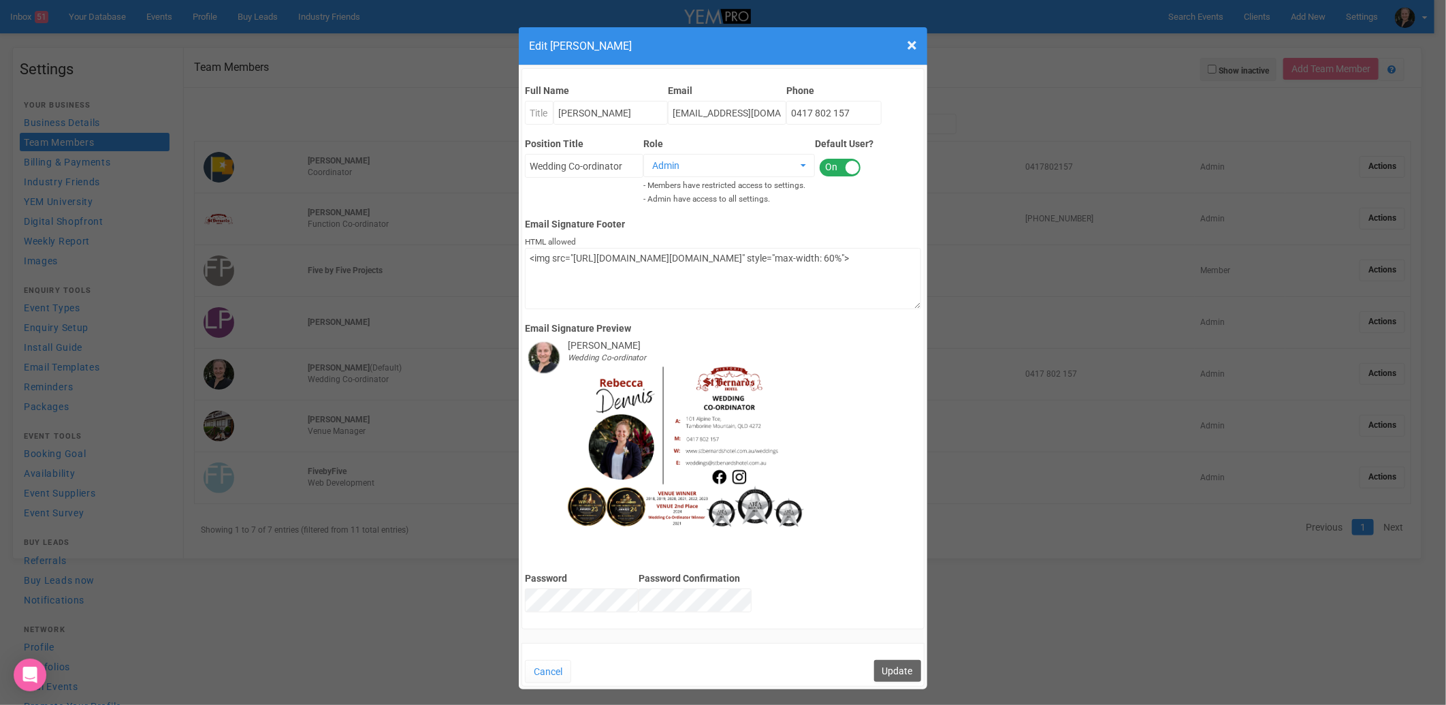
click at [727, 457] on img at bounding box center [687, 448] width 238 height 168
click at [776, 387] on img at bounding box center [687, 448] width 238 height 168
click at [594, 404] on img at bounding box center [687, 448] width 238 height 168
click at [907, 671] on button "Update" at bounding box center [897, 671] width 47 height 22
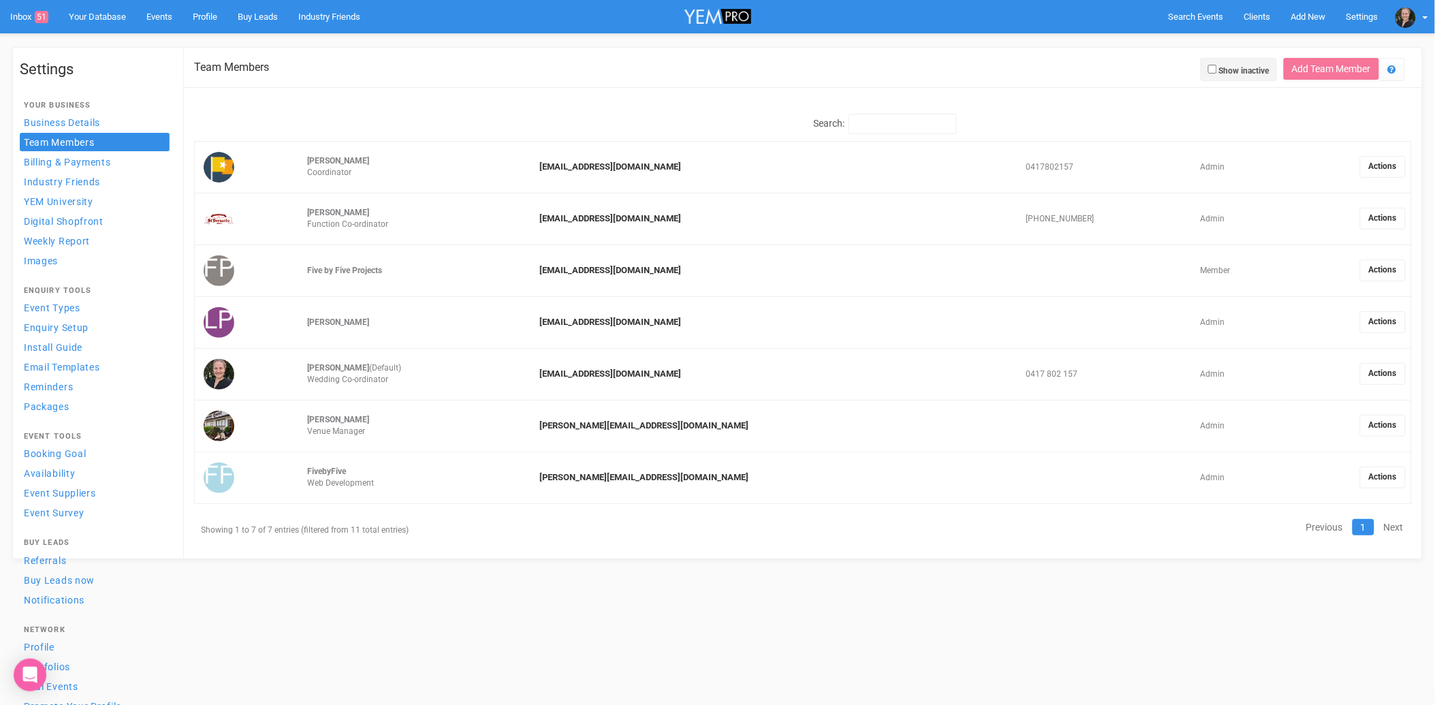
click at [1380, 378] on link "Actions" at bounding box center [1383, 374] width 46 height 22
click at [1339, 409] on link "Edit image" at bounding box center [1348, 414] width 108 height 27
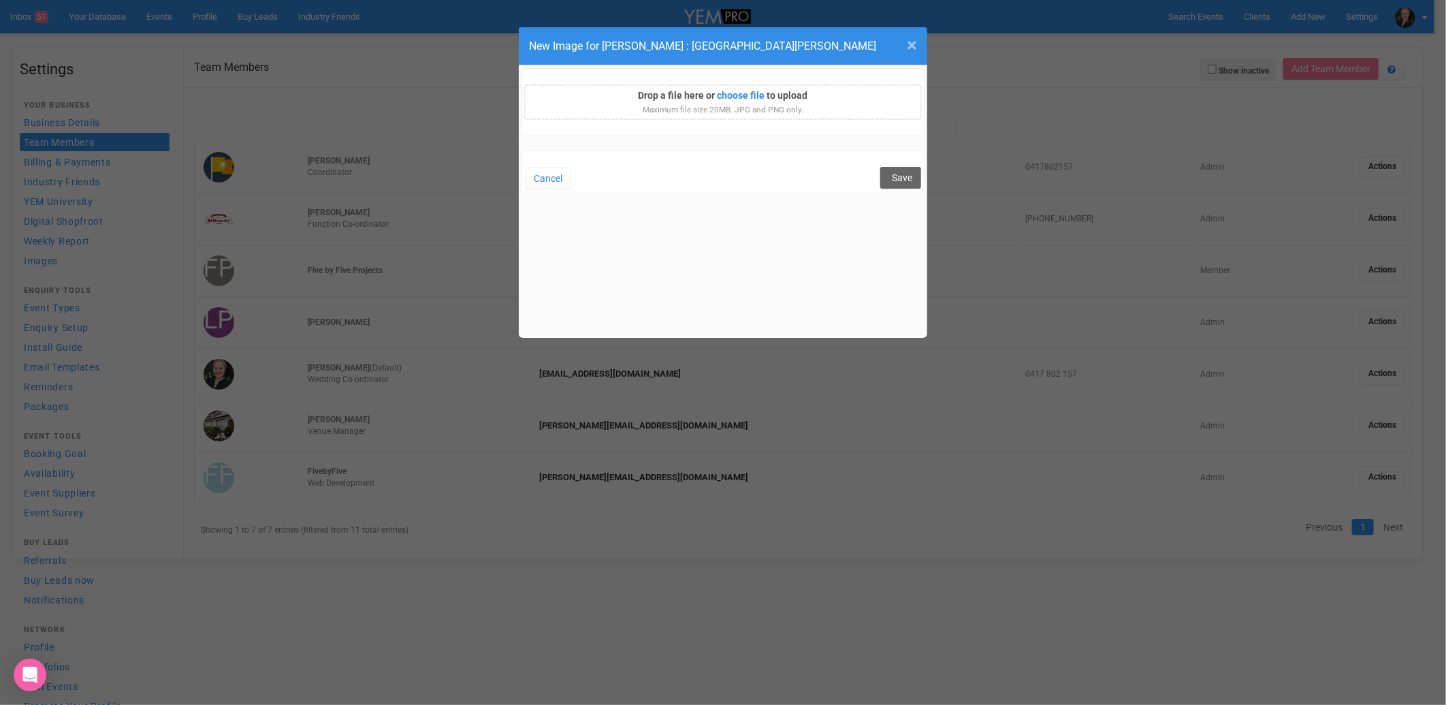
click at [910, 44] on span "×" at bounding box center [912, 45] width 10 height 22
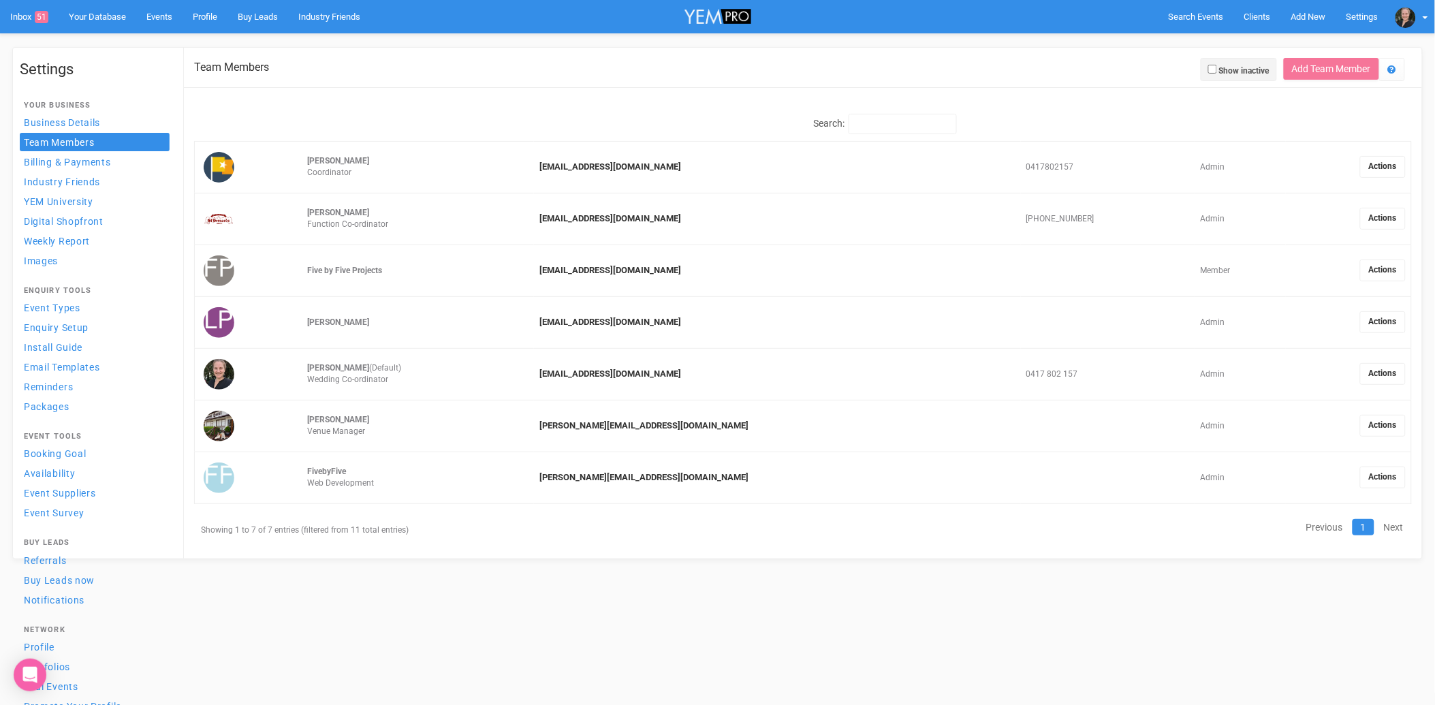
click at [1381, 371] on link "Actions" at bounding box center [1383, 374] width 46 height 22
click at [1328, 473] on link "Magic login link" at bounding box center [1348, 473] width 108 height 27
click at [1298, 434] on link "Cancel" at bounding box center [1305, 436] width 40 height 20
click at [1386, 377] on link "Actions" at bounding box center [1383, 374] width 46 height 22
click at [1323, 383] on link "Edit details" at bounding box center [1348, 384] width 108 height 27
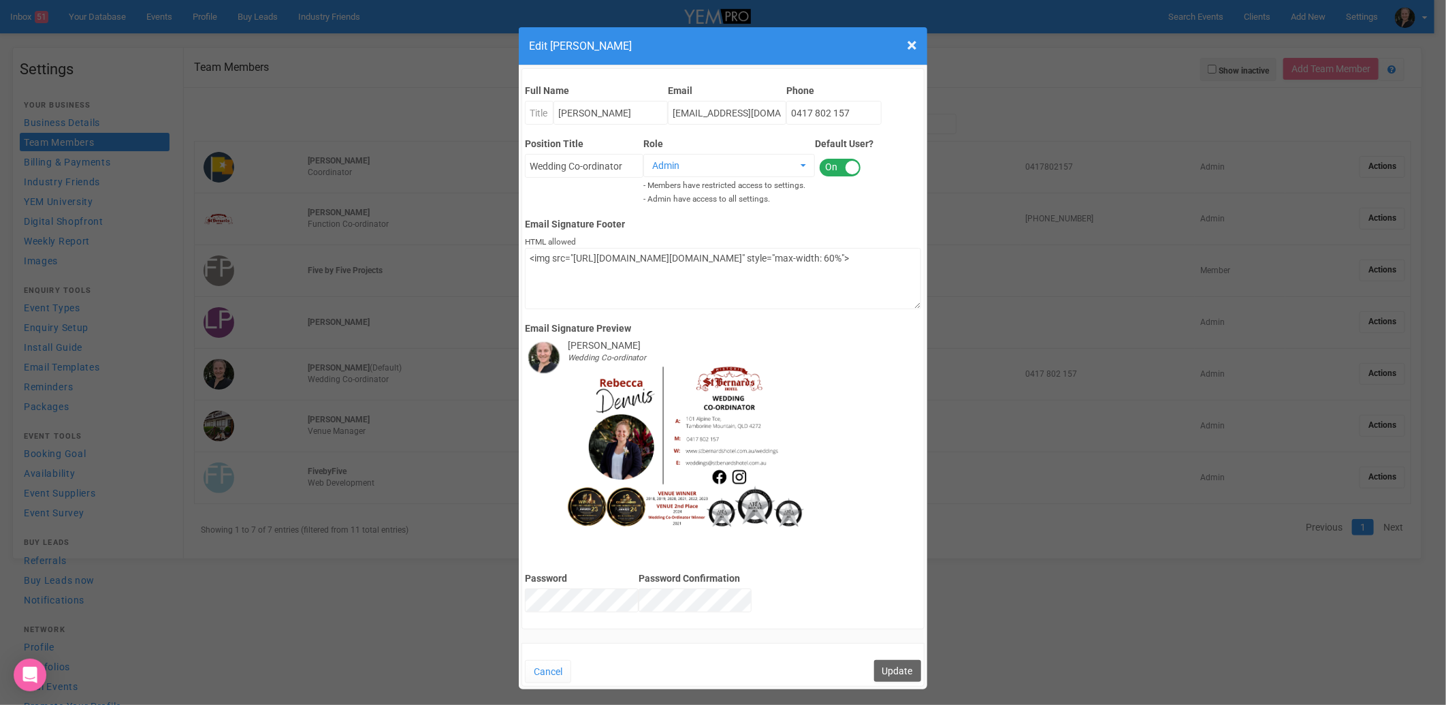
drag, startPoint x: 668, startPoint y: 424, endPoint x: 639, endPoint y: 424, distance: 29.3
click at [639, 424] on img at bounding box center [687, 448] width 238 height 168
click at [595, 347] on div "[PERSON_NAME]" at bounding box center [604, 345] width 73 height 14
click at [548, 357] on img at bounding box center [543, 356] width 37 height 37
click at [618, 355] on icon "Wedding Co-ordinator" at bounding box center [607, 358] width 78 height 10
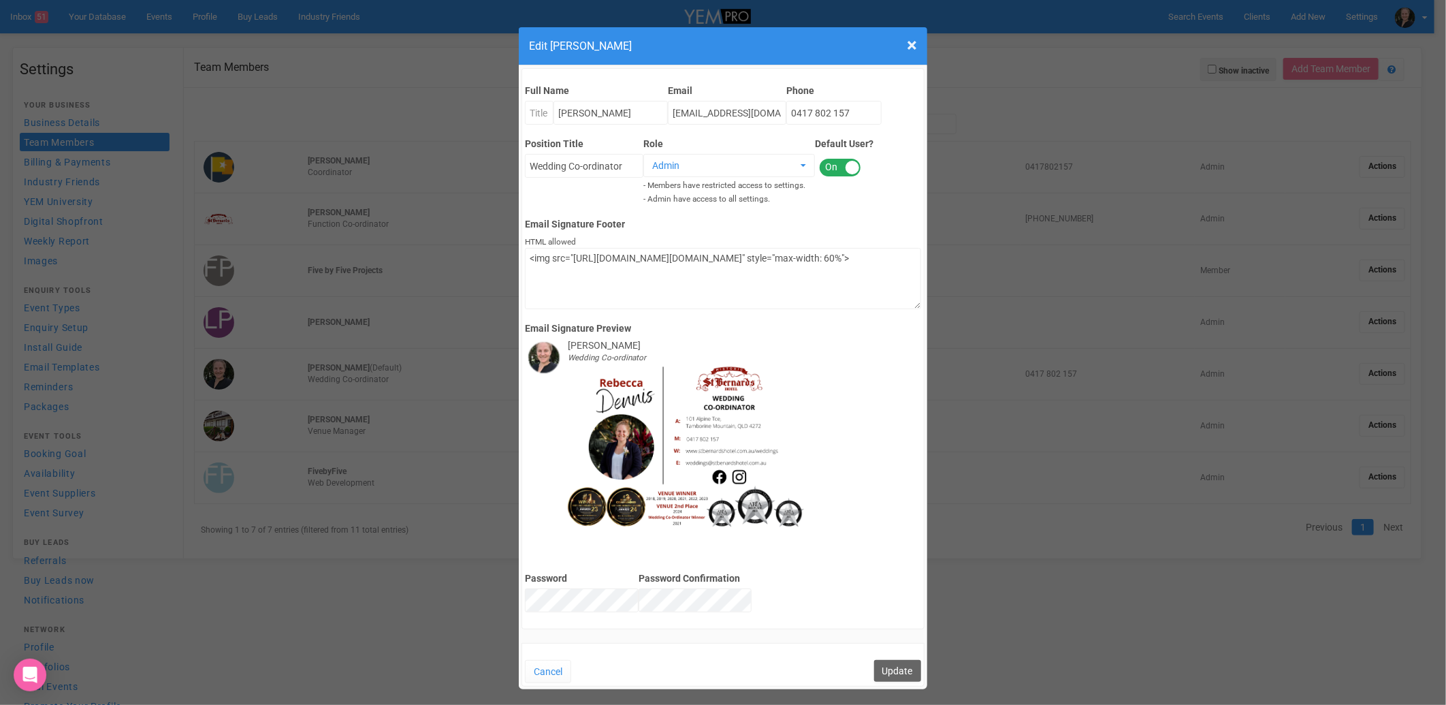
click at [632, 396] on img at bounding box center [687, 448] width 238 height 168
drag, startPoint x: 632, startPoint y: 396, endPoint x: 676, endPoint y: 341, distance: 70.2
click at [676, 341] on div "Email Signature Footer HTML allowed <img src="[URL][DOMAIN_NAME][DOMAIN_NAME]" …" at bounding box center [723, 381] width 396 height 353
click at [912, 667] on button "Update" at bounding box center [897, 671] width 47 height 22
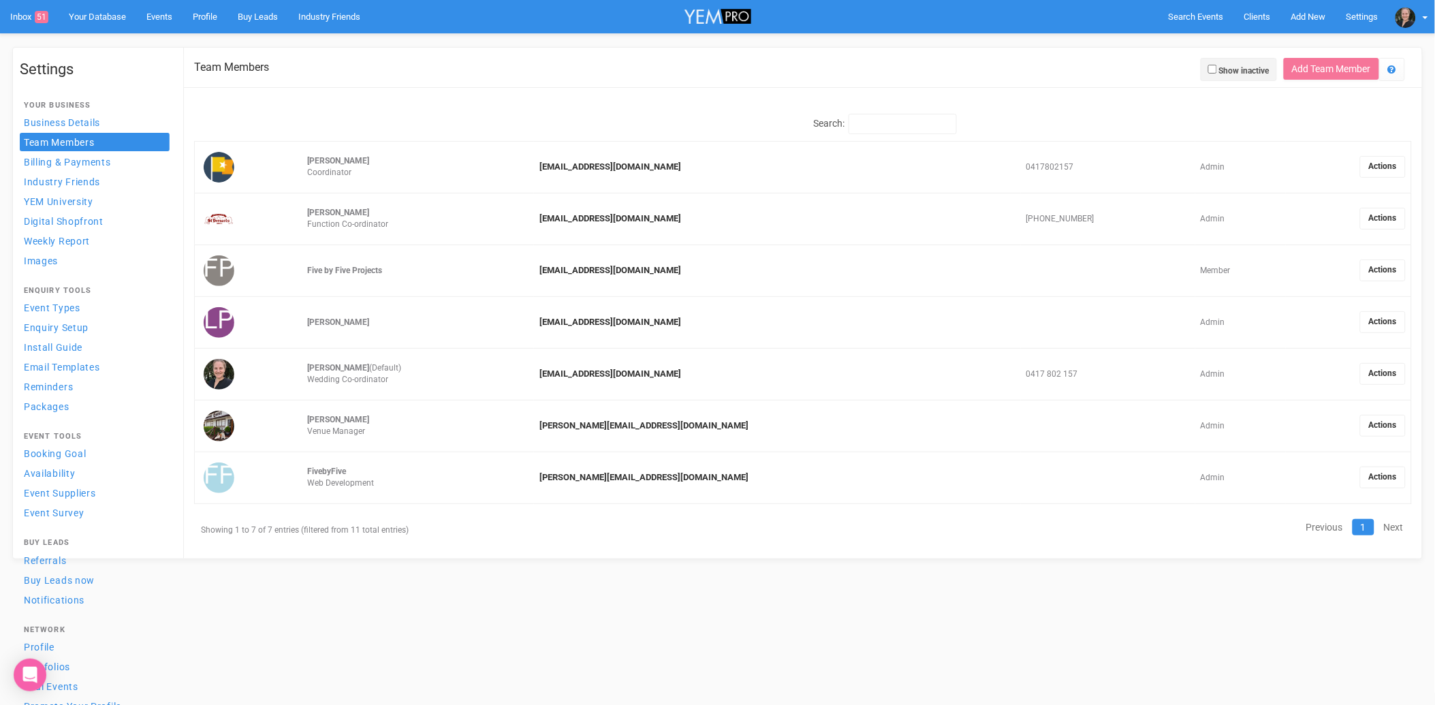
click at [1372, 366] on link "Actions" at bounding box center [1383, 374] width 46 height 22
click at [1318, 385] on link "Edit details" at bounding box center [1348, 384] width 108 height 27
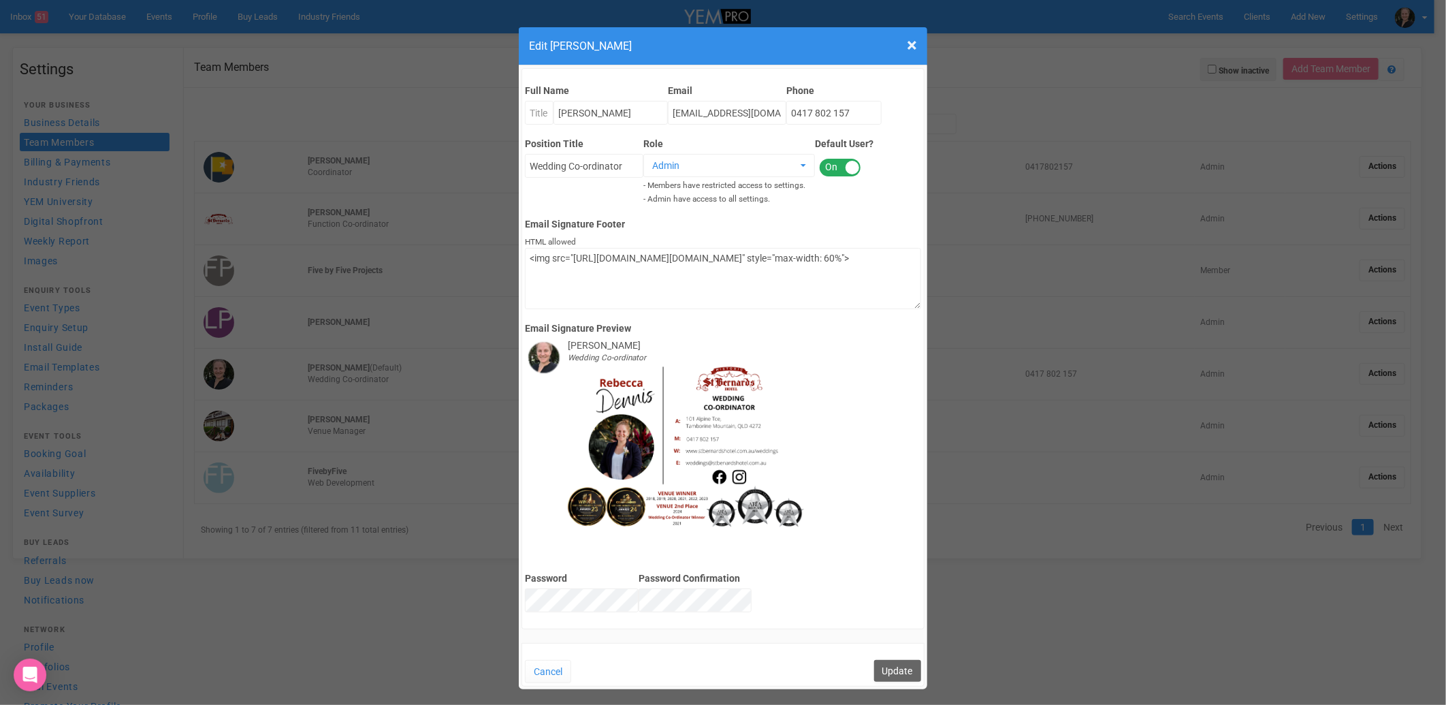
click at [76, 124] on div "× Close Edit [PERSON_NAME] Full Name [PERSON_NAME] Email [EMAIL_ADDRESS][DOMAIN…" at bounding box center [723, 352] width 1446 height 705
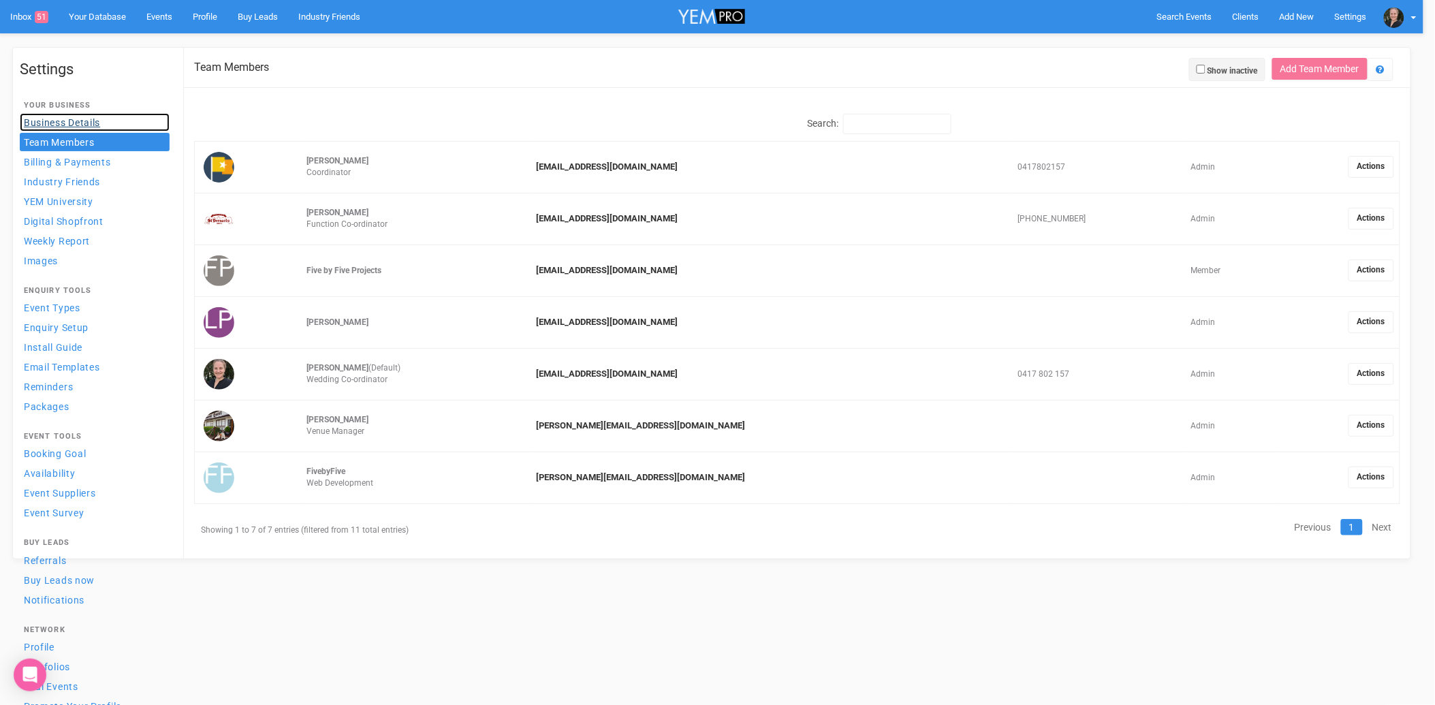
click at [77, 120] on span "Business Details" at bounding box center [62, 122] width 76 height 11
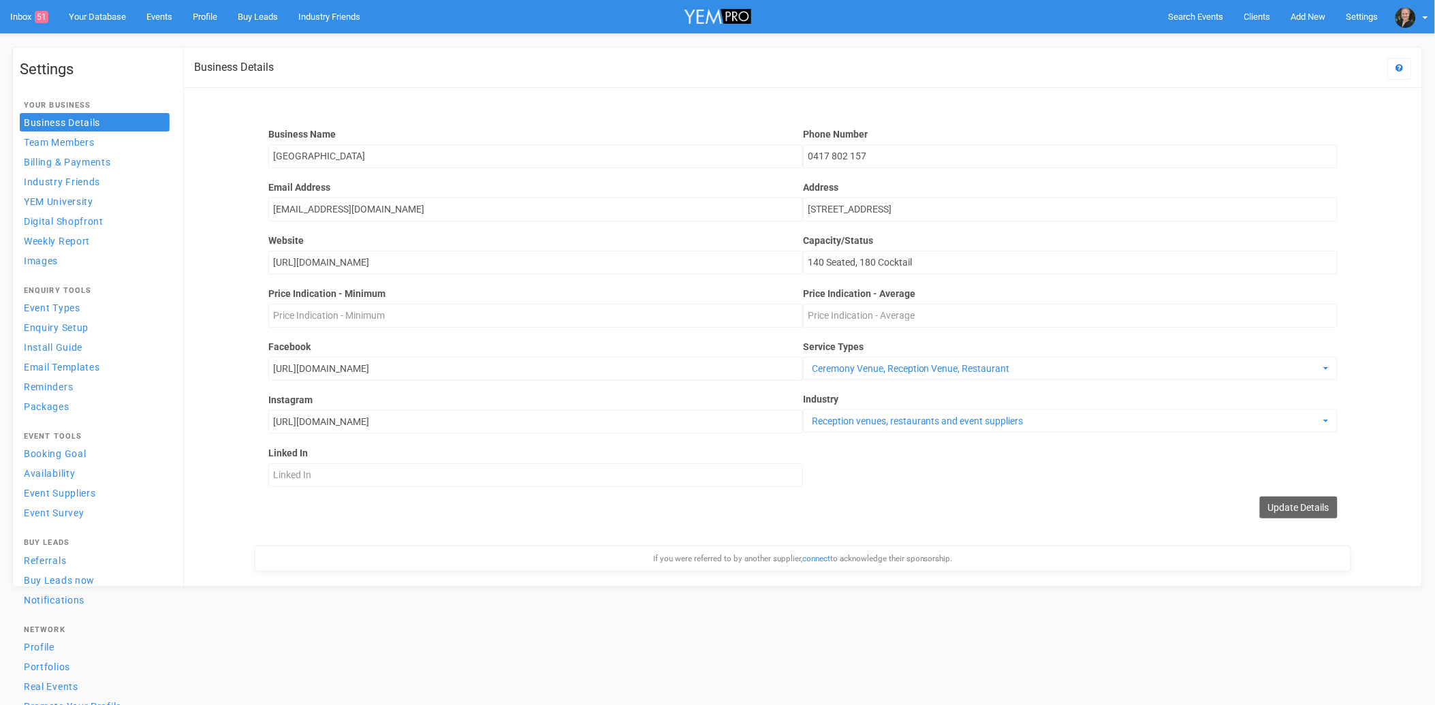
scroll to position [145, 0]
click at [65, 218] on span "Digital Shopfront" at bounding box center [64, 221] width 80 height 11
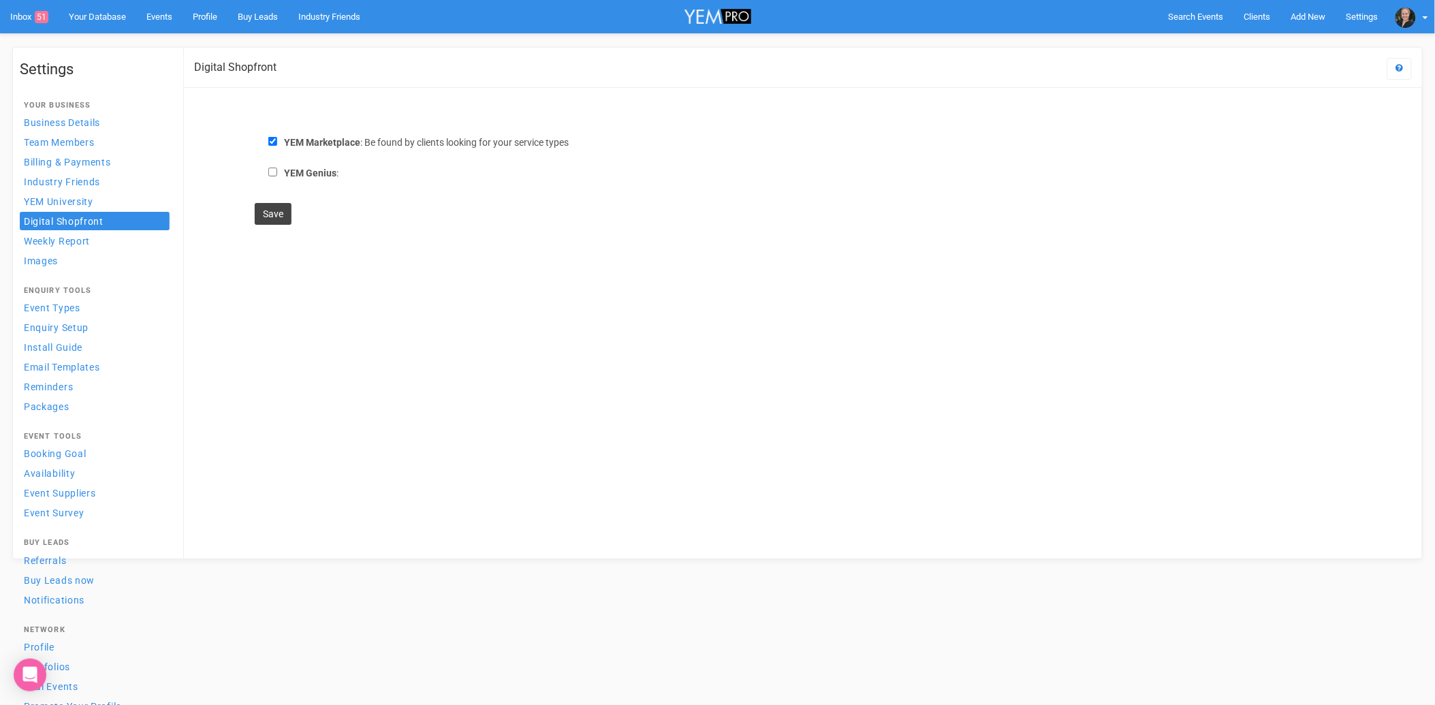
click at [284, 208] on input "Save" at bounding box center [273, 214] width 37 height 22
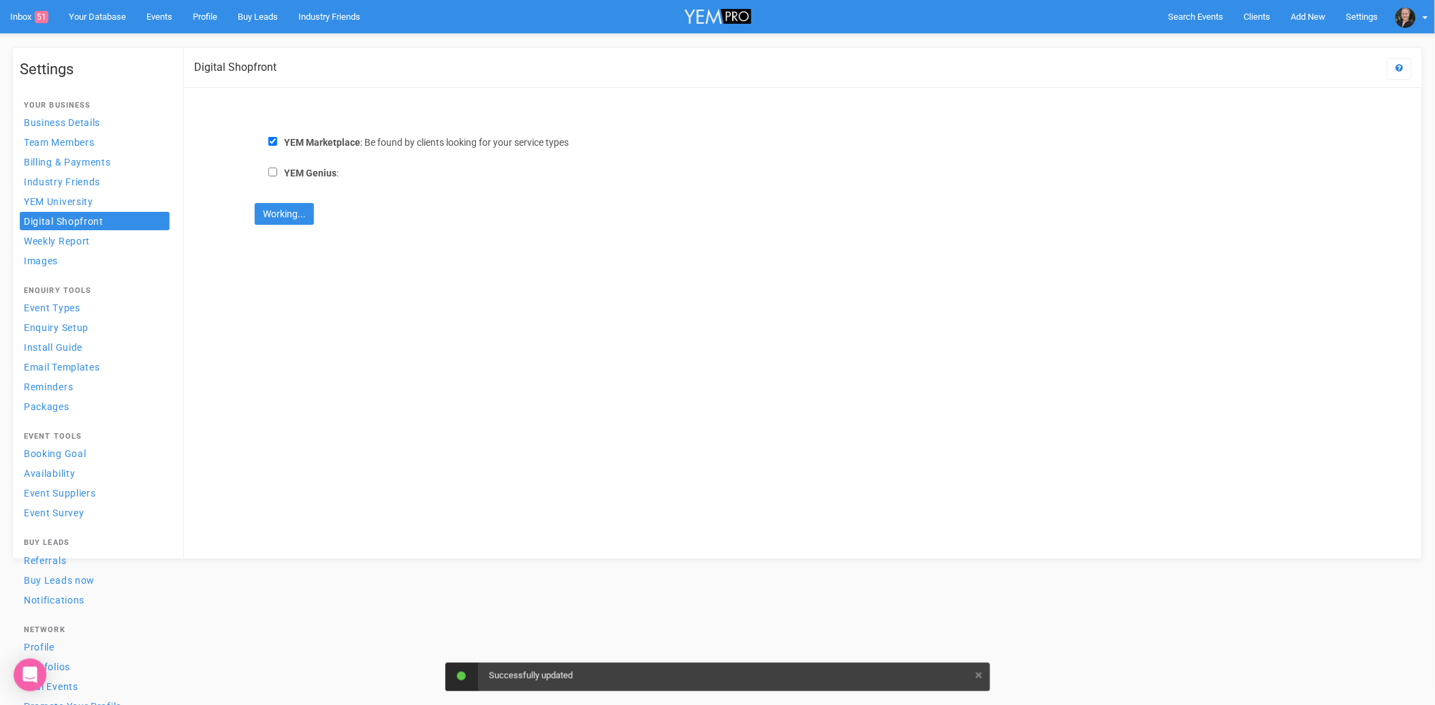
type input "Save"
click at [63, 254] on link "Images" at bounding box center [95, 260] width 150 height 18
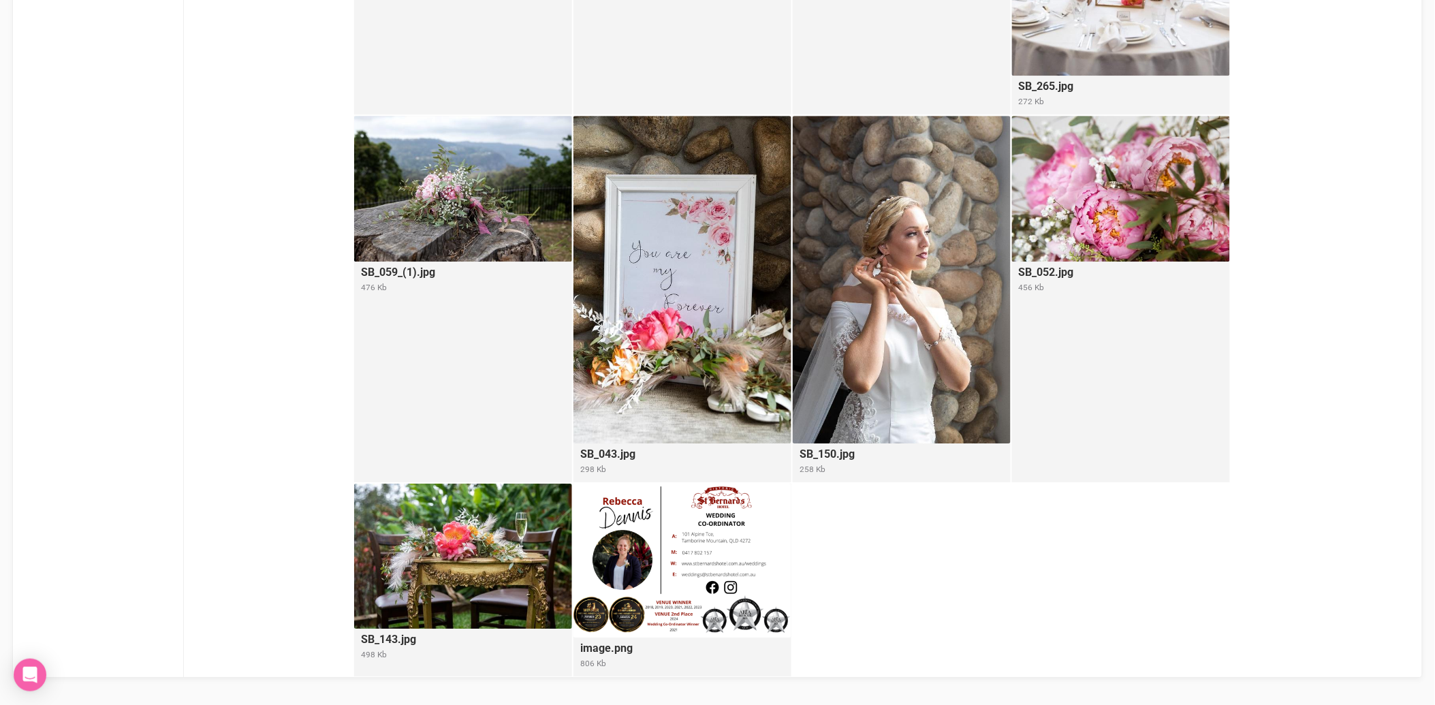
scroll to position [1326, 0]
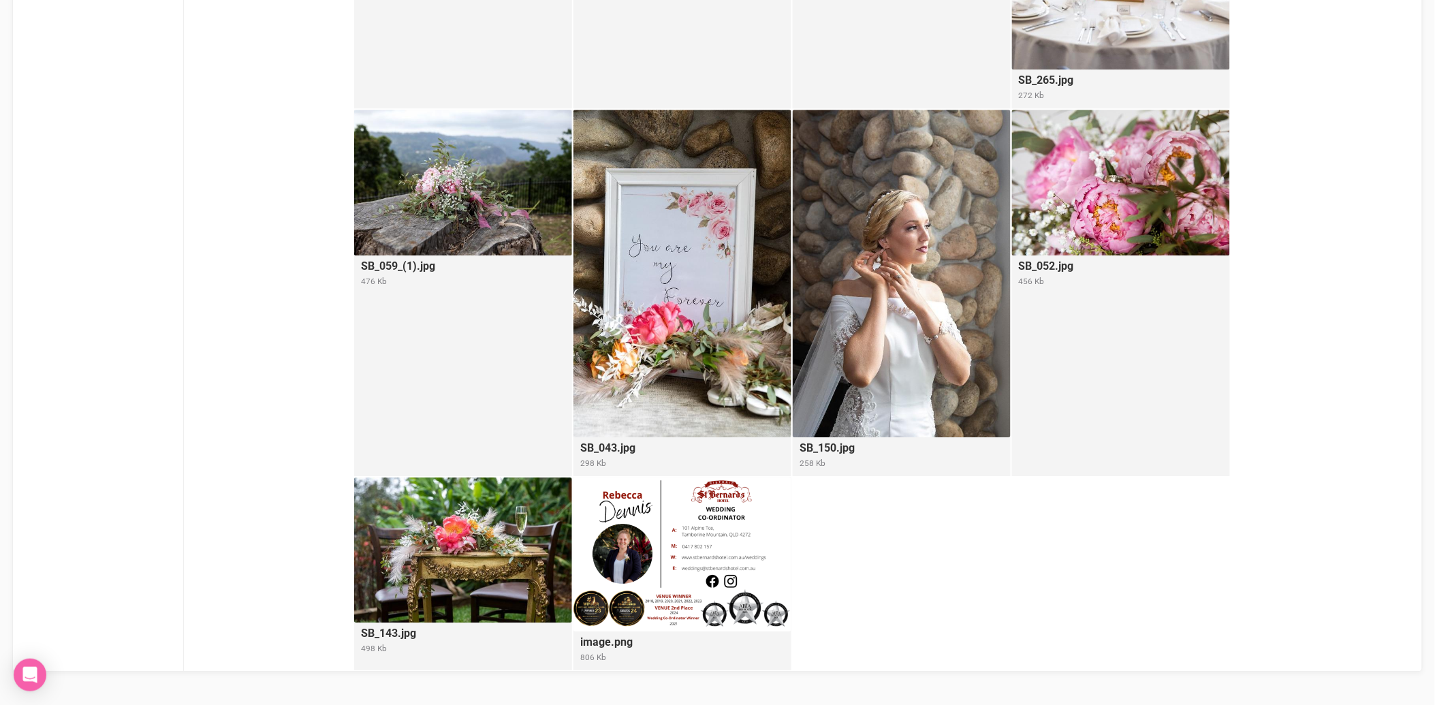
drag, startPoint x: 695, startPoint y: 541, endPoint x: 677, endPoint y: 546, distance: 19.2
click at [677, 546] on img at bounding box center [682, 554] width 218 height 154
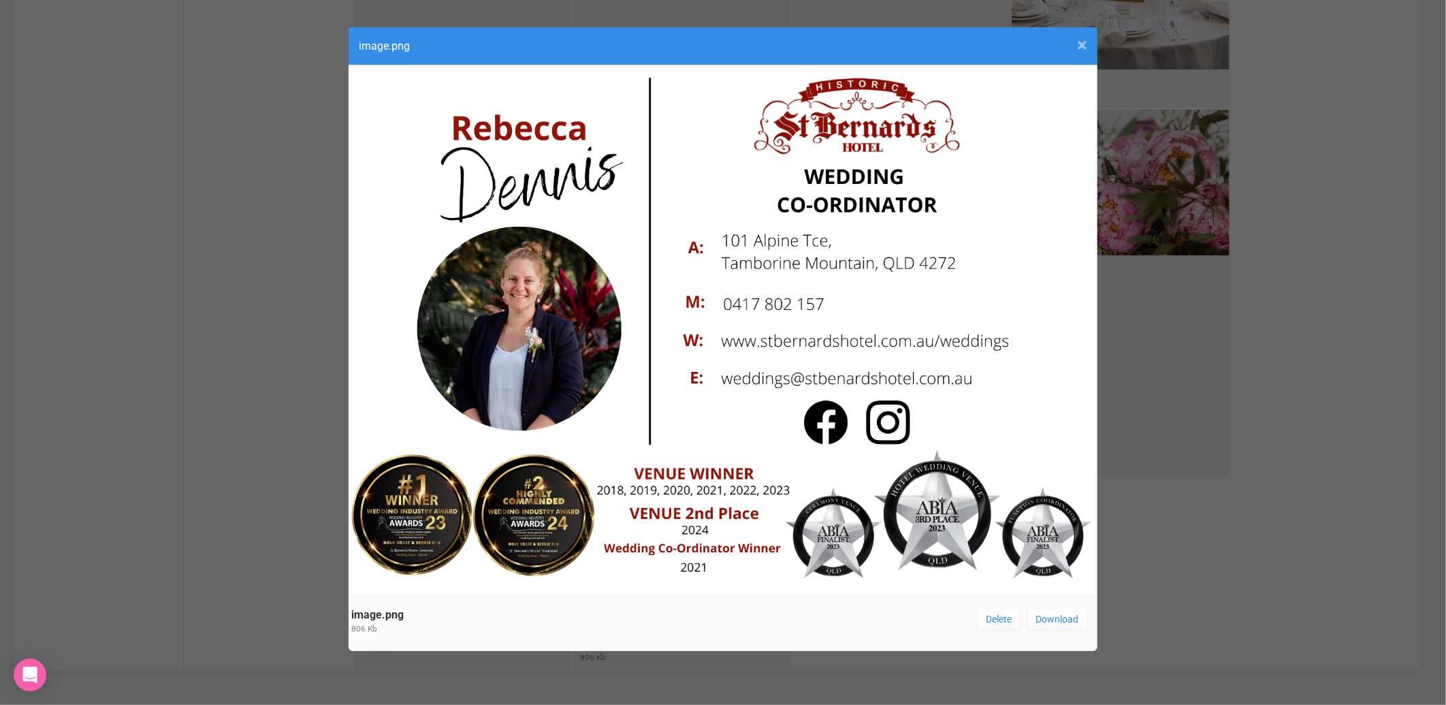
click at [1083, 44] on span "×" at bounding box center [1082, 45] width 10 height 22
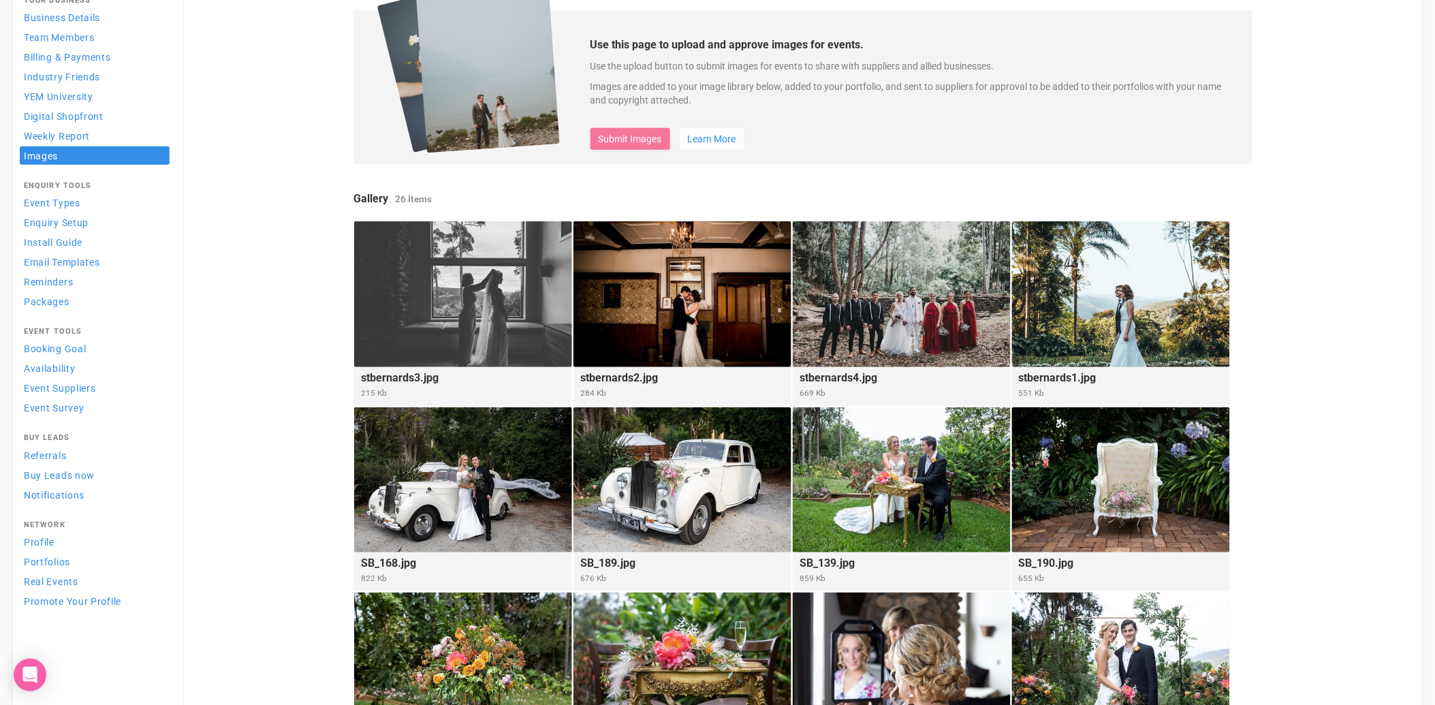
scroll to position [151, 0]
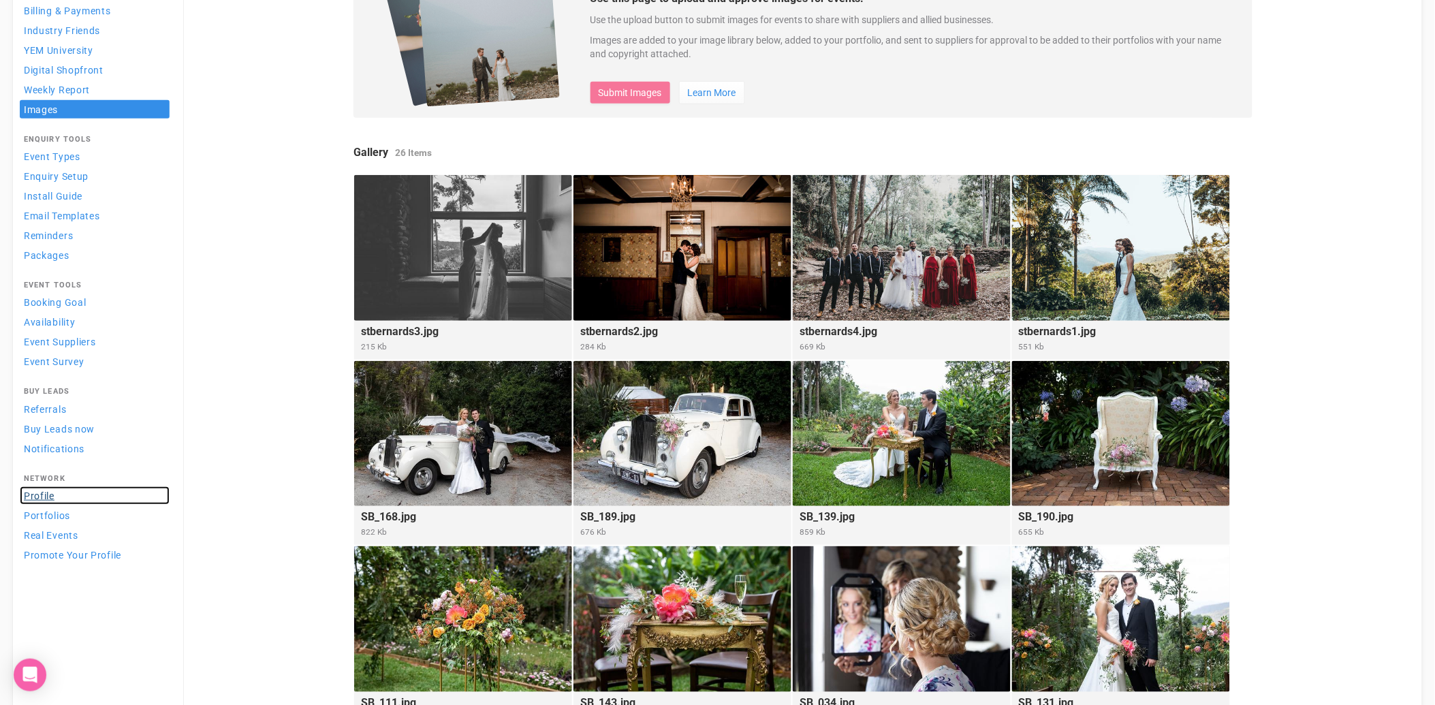
click at [43, 496] on link "Profile" at bounding box center [95, 495] width 150 height 18
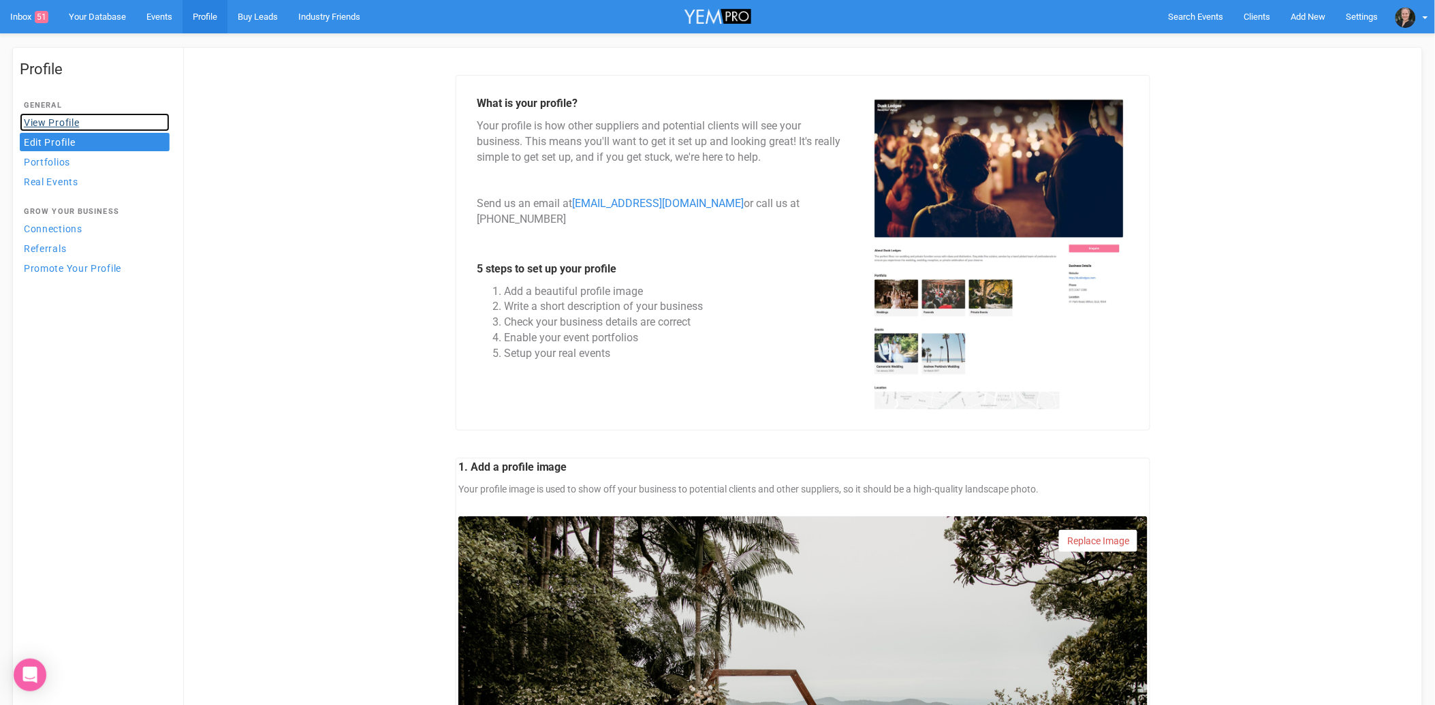
click at [67, 123] on link "View Profile" at bounding box center [95, 122] width 150 height 18
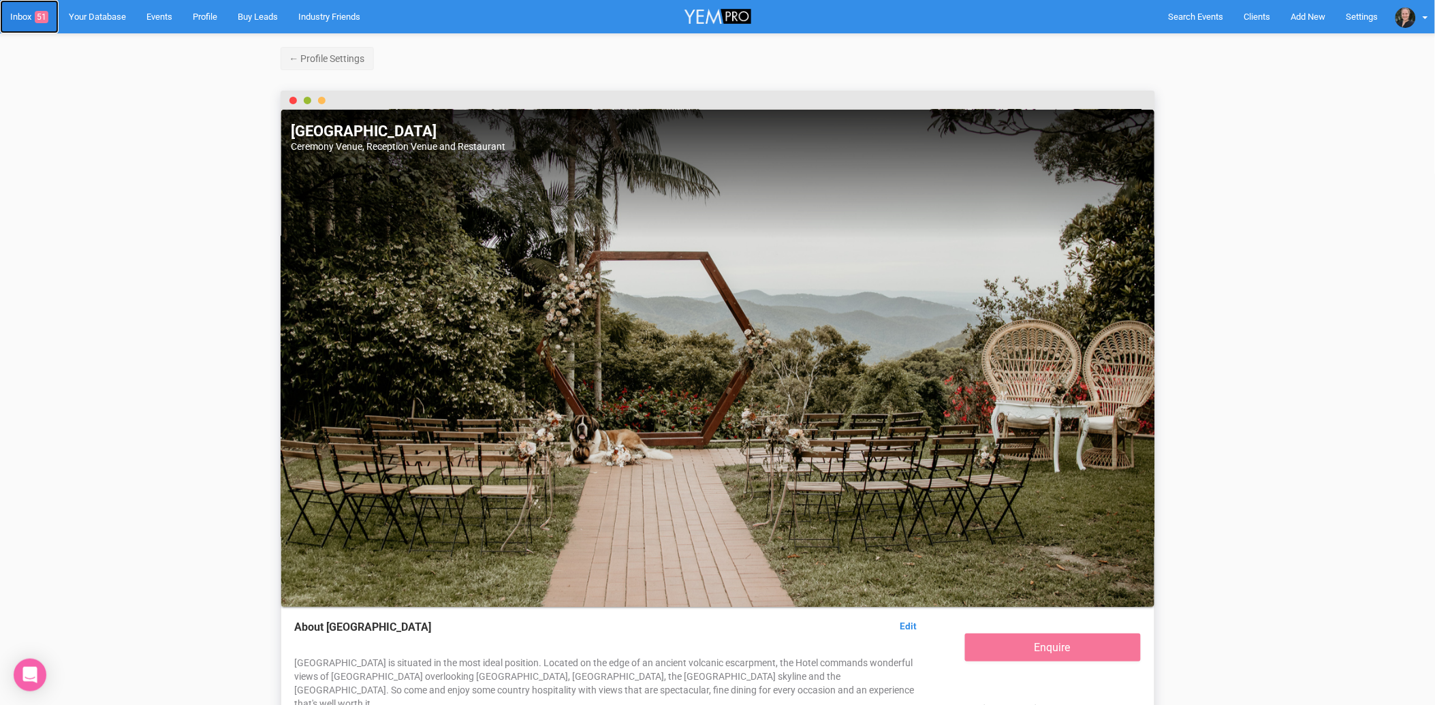
click at [17, 10] on link "Inbox 51" at bounding box center [29, 16] width 59 height 33
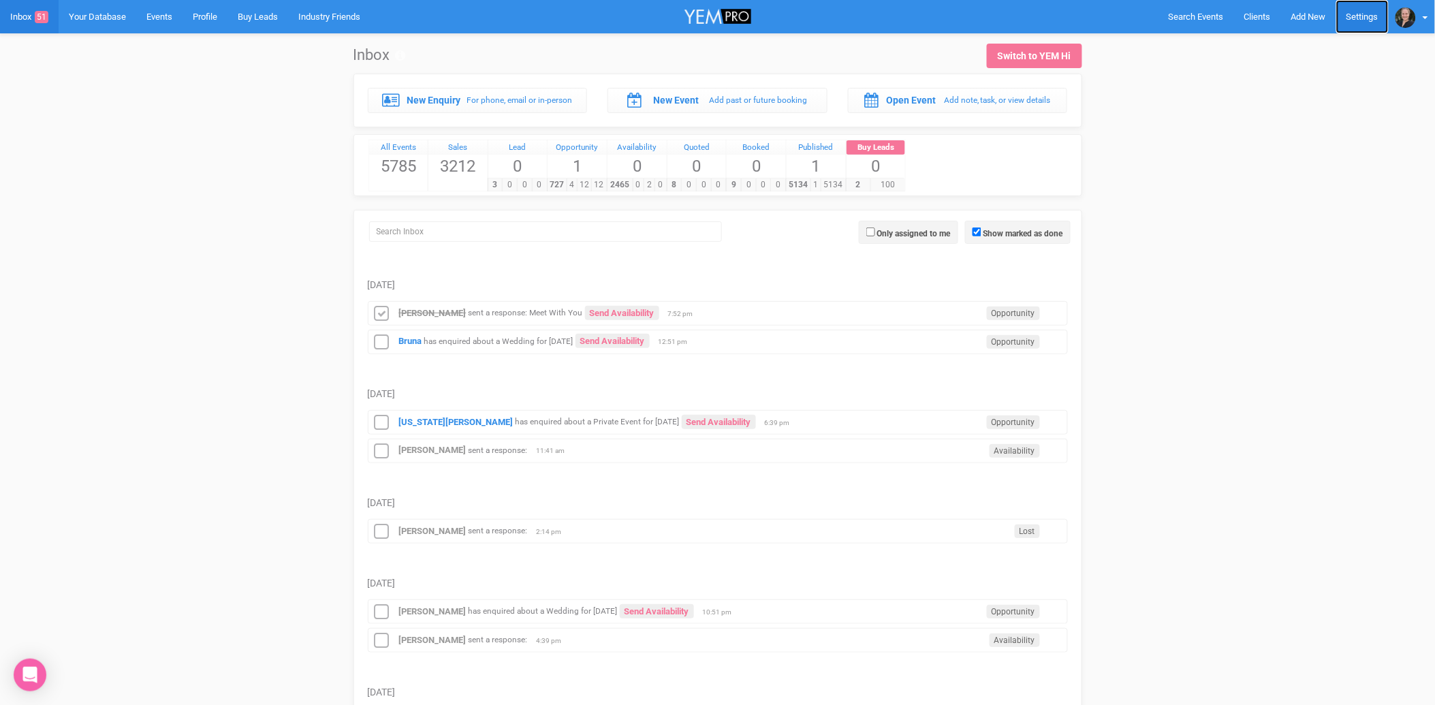
click at [1358, 17] on link "Settings" at bounding box center [1362, 16] width 52 height 33
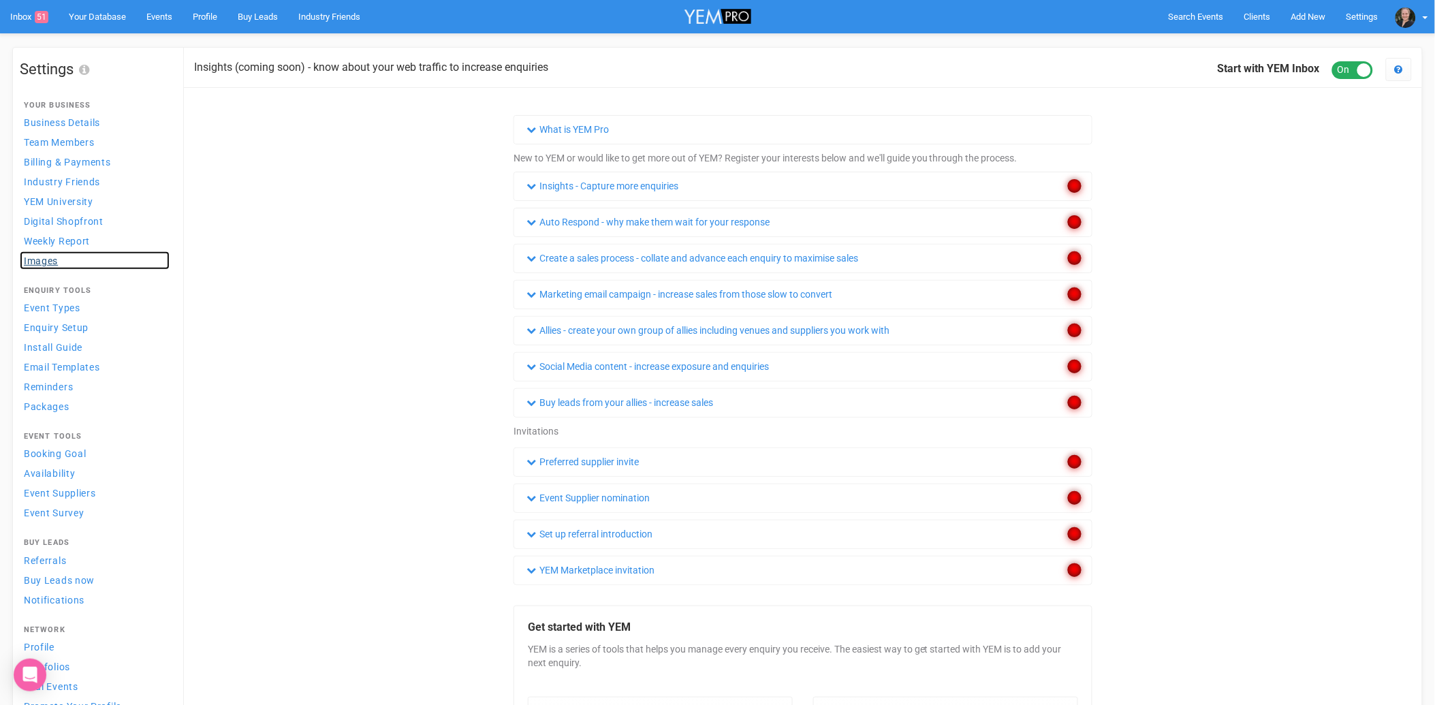
click at [44, 260] on span "Images" at bounding box center [41, 260] width 34 height 11
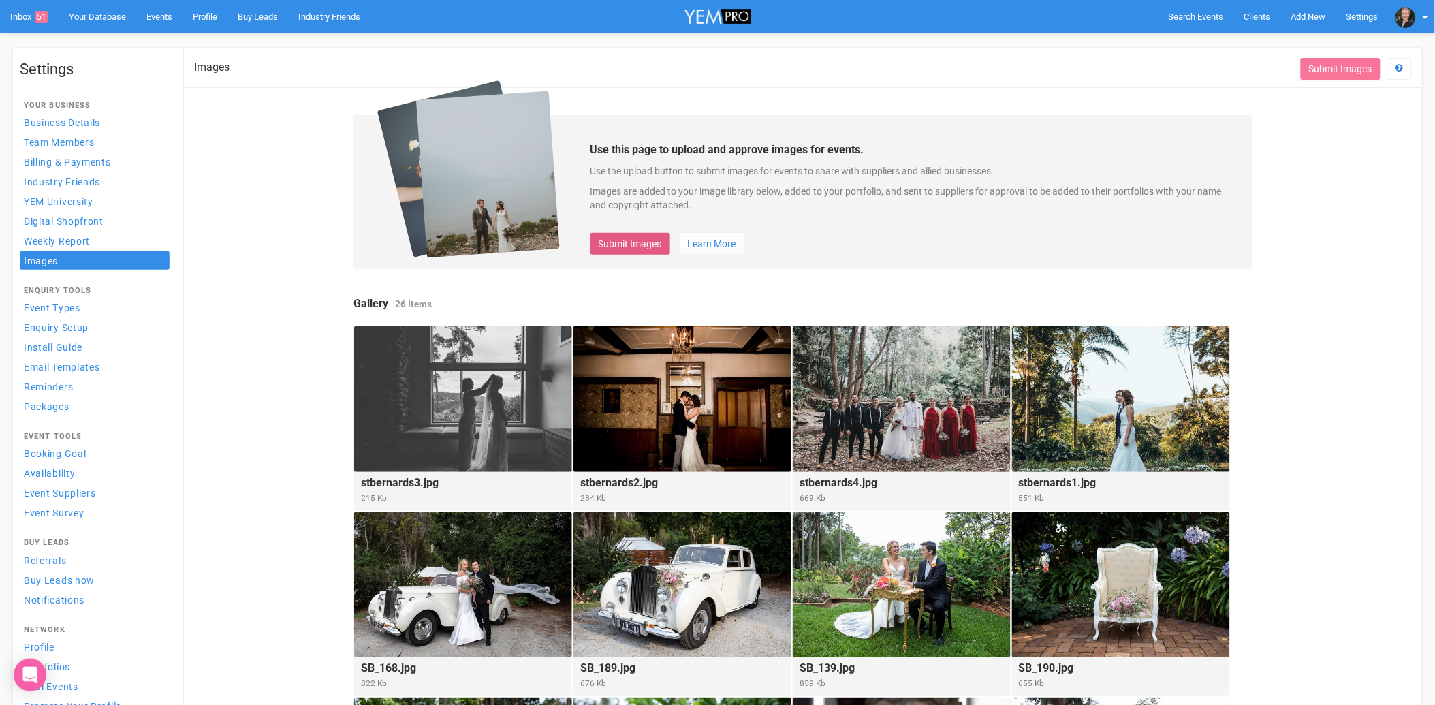
click at [641, 243] on button "Submit Images" at bounding box center [630, 244] width 80 height 22
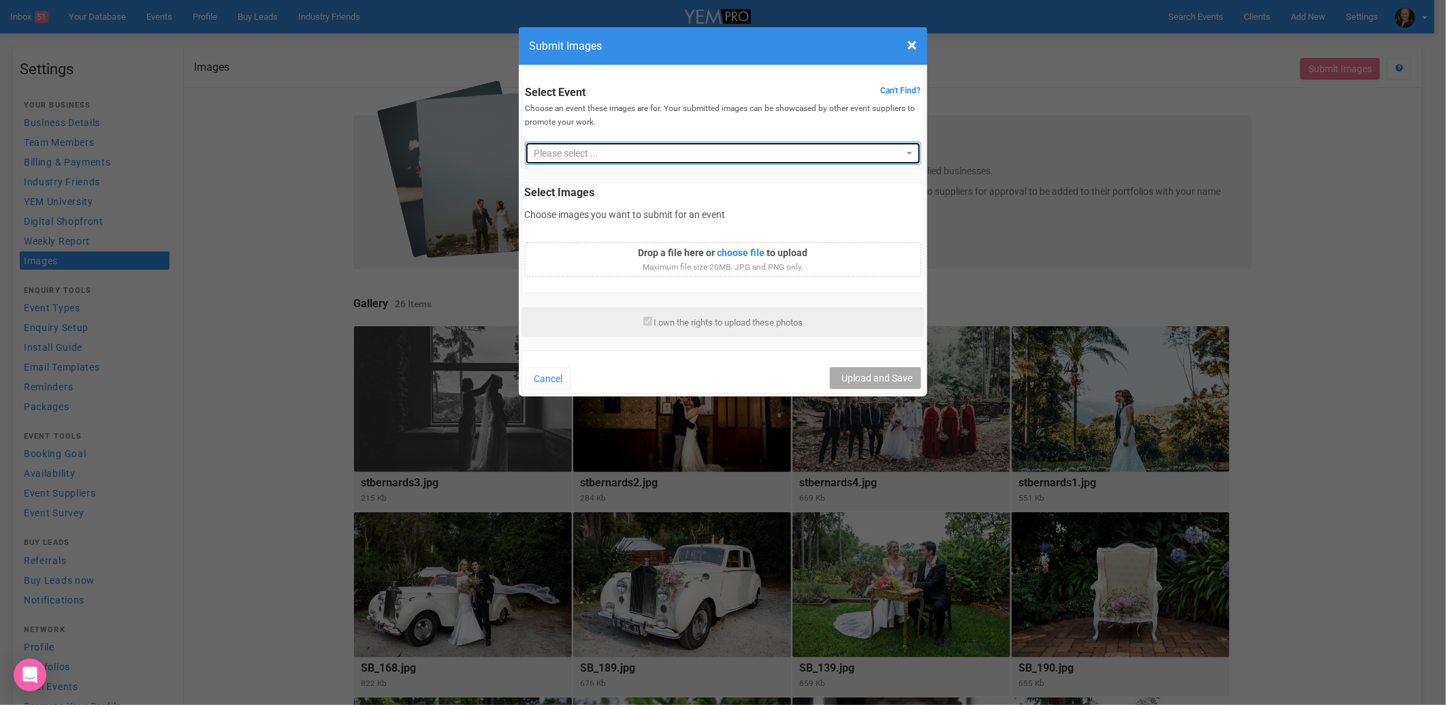
click at [600, 155] on span "Please select ..." at bounding box center [718, 153] width 369 height 14
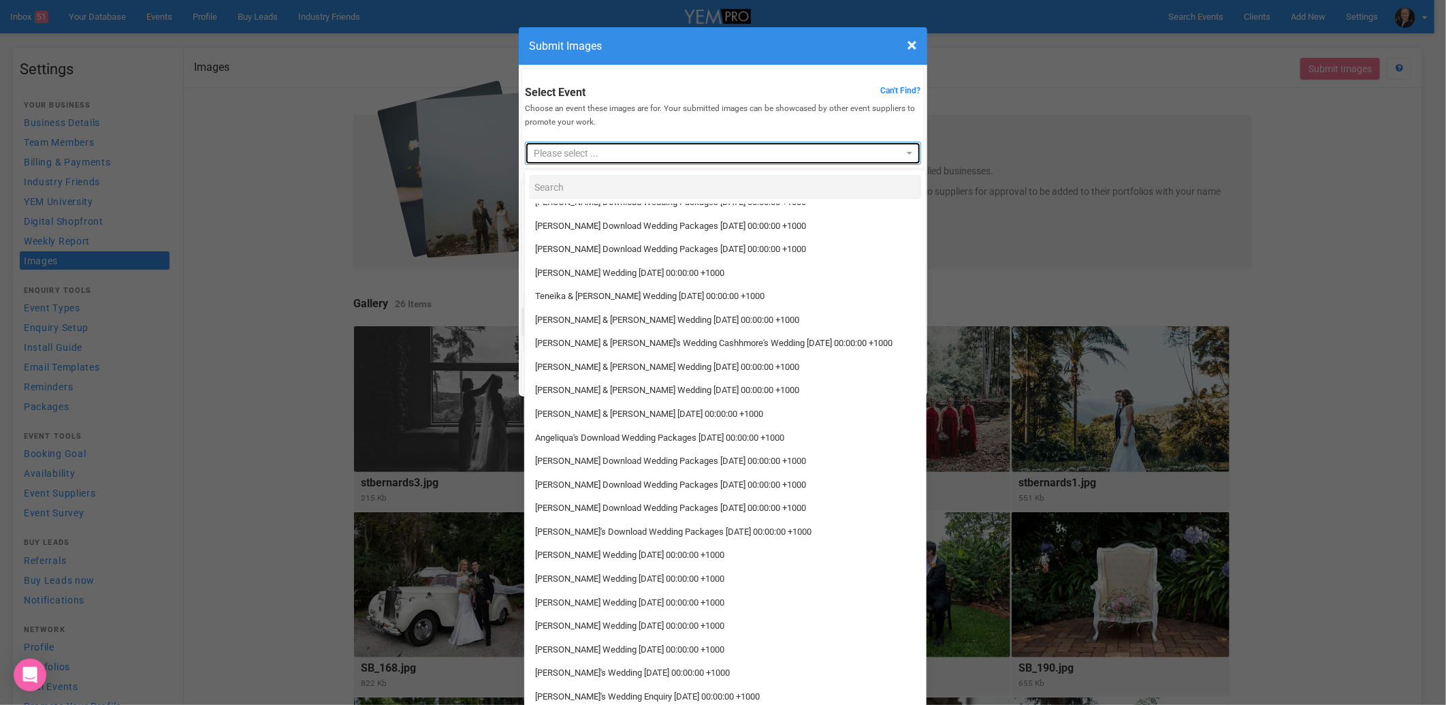
scroll to position [1, 0]
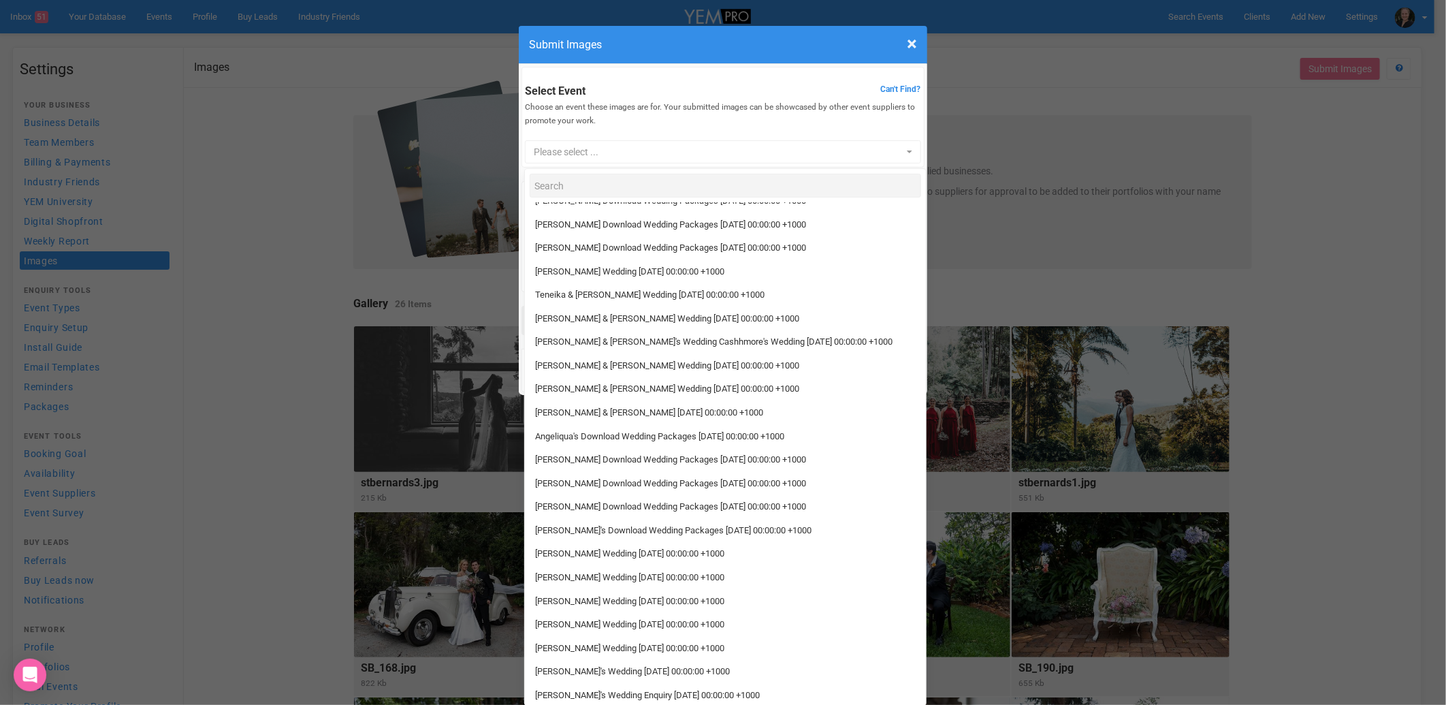
click at [692, 118] on div "Select Event Can't Find? Choose an event these images are for. Your submitted i…" at bounding box center [723, 117] width 403 height 101
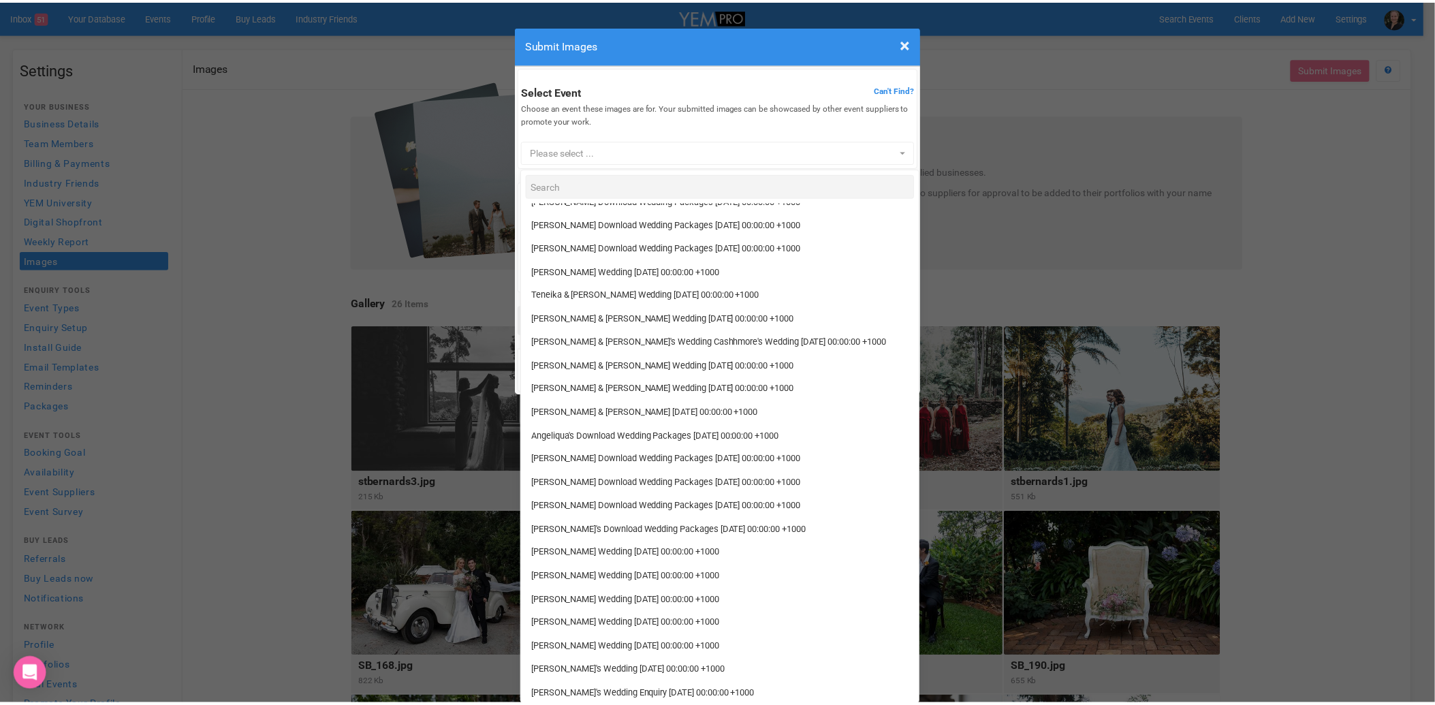
scroll to position [0, 0]
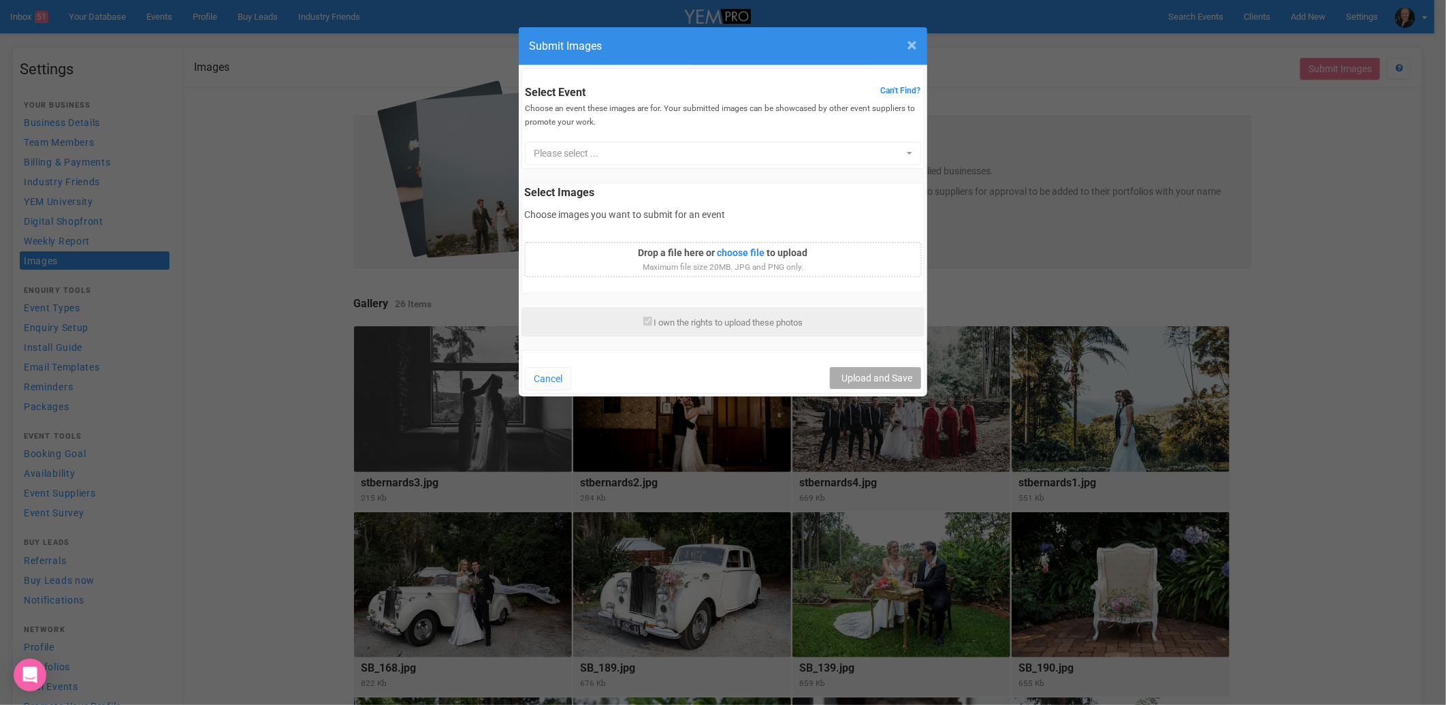
click at [910, 46] on span "×" at bounding box center [912, 45] width 10 height 22
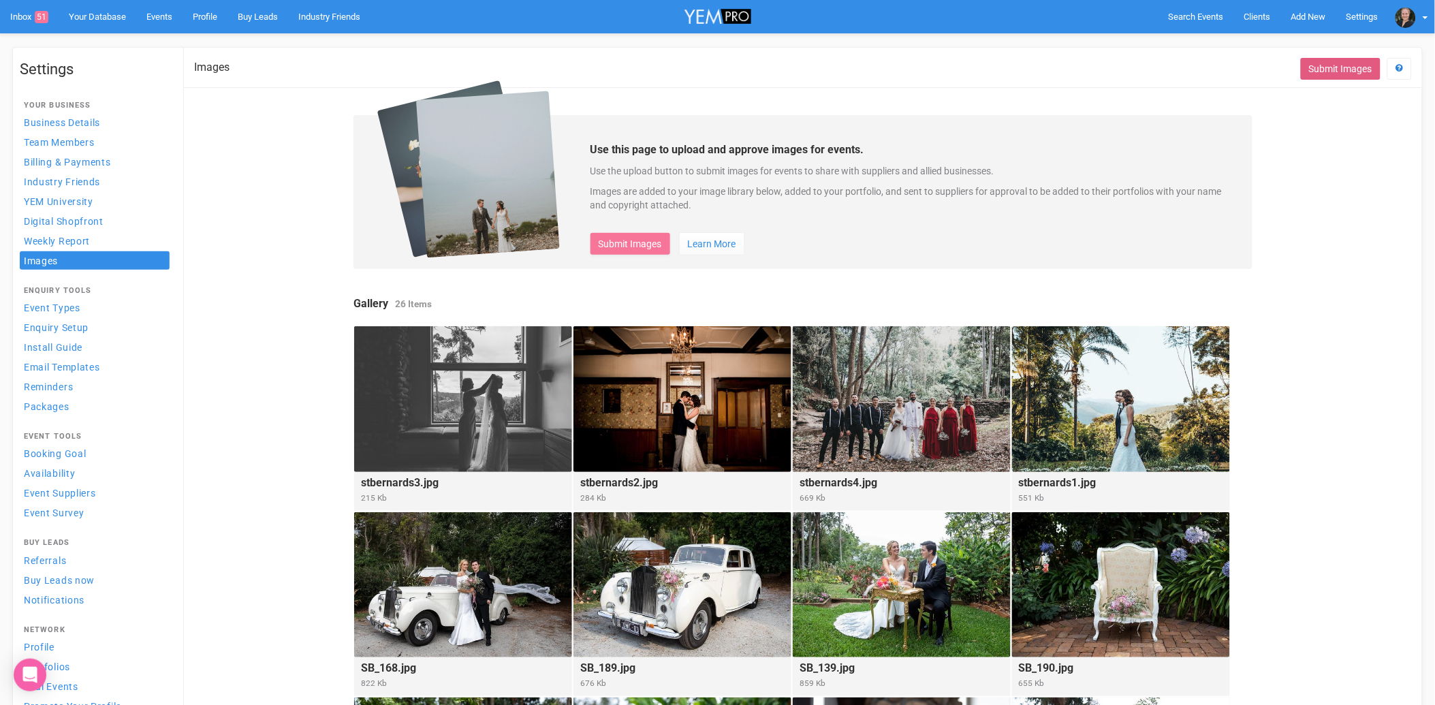
click at [1330, 68] on button "Submit Images" at bounding box center [1340, 69] width 80 height 22
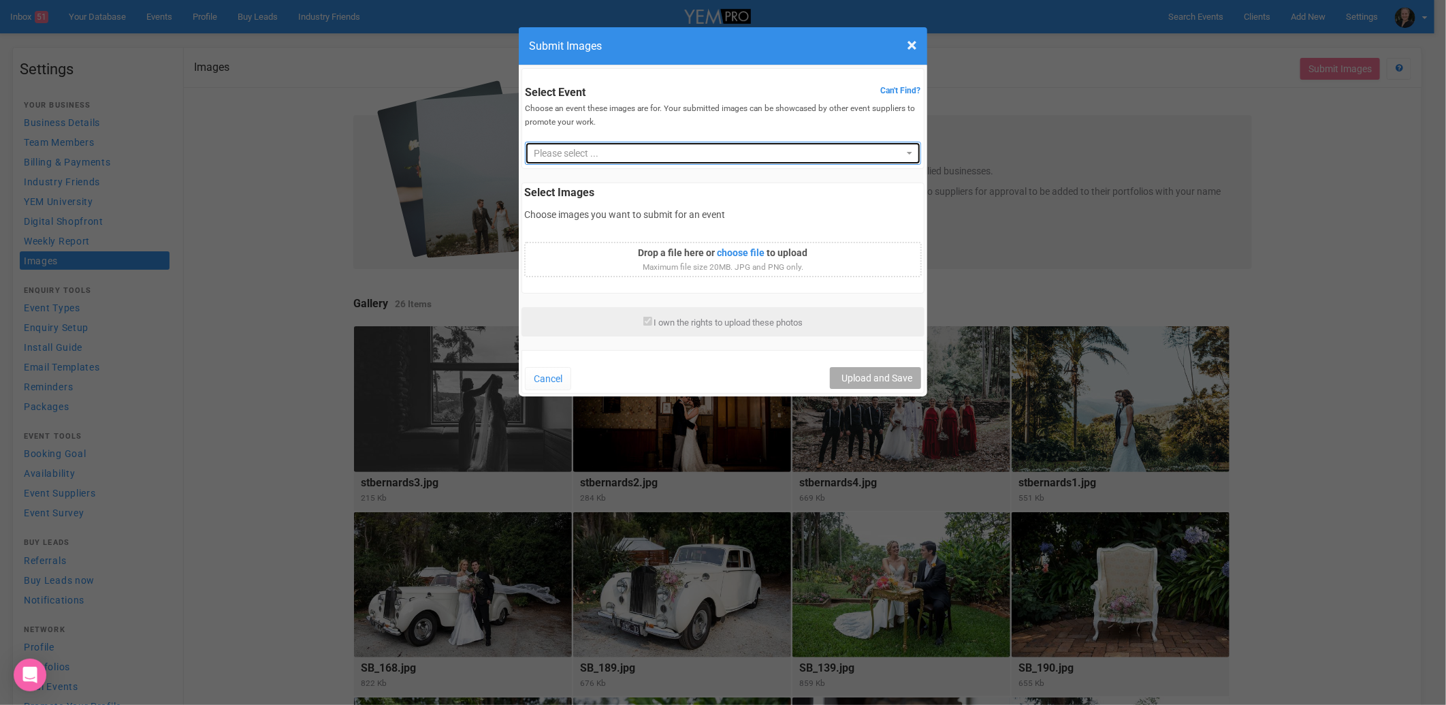
click at [720, 153] on span "Please select ..." at bounding box center [718, 153] width 369 height 14
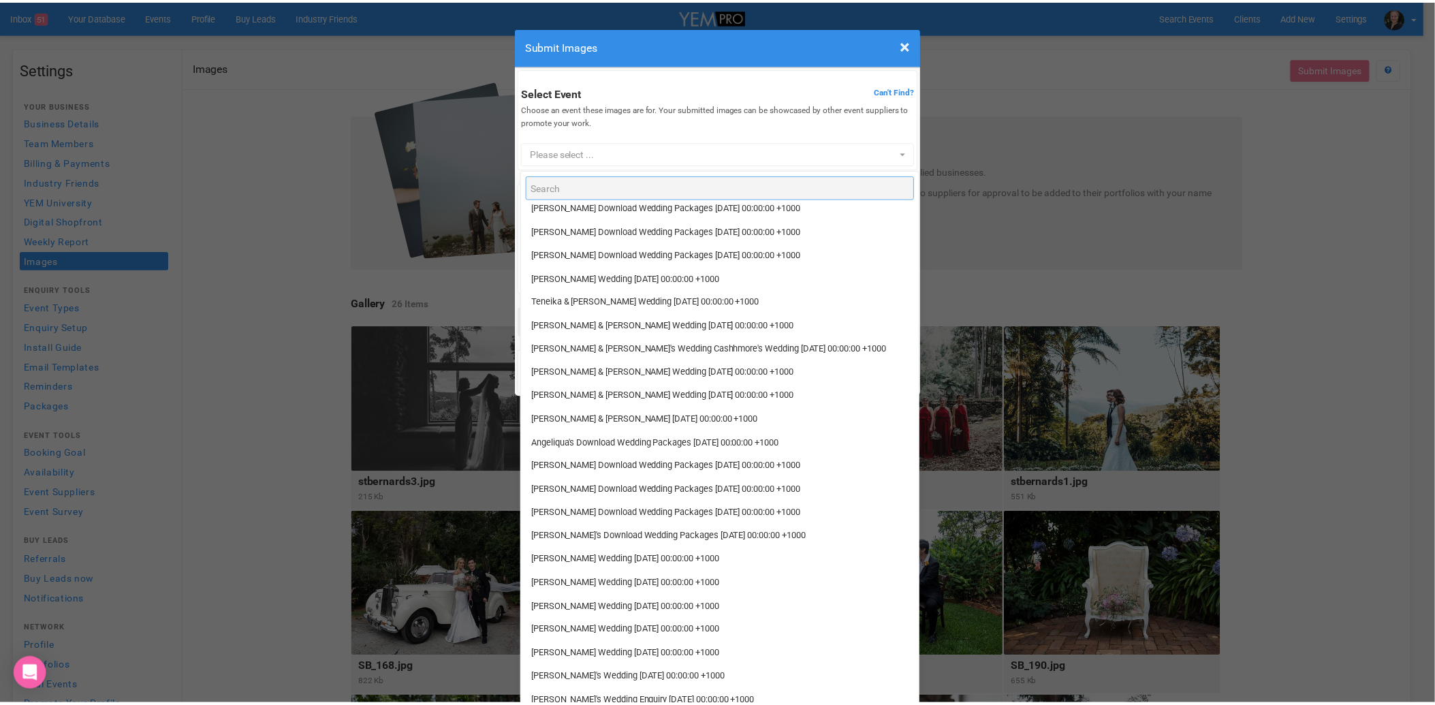
scroll to position [1849, 0]
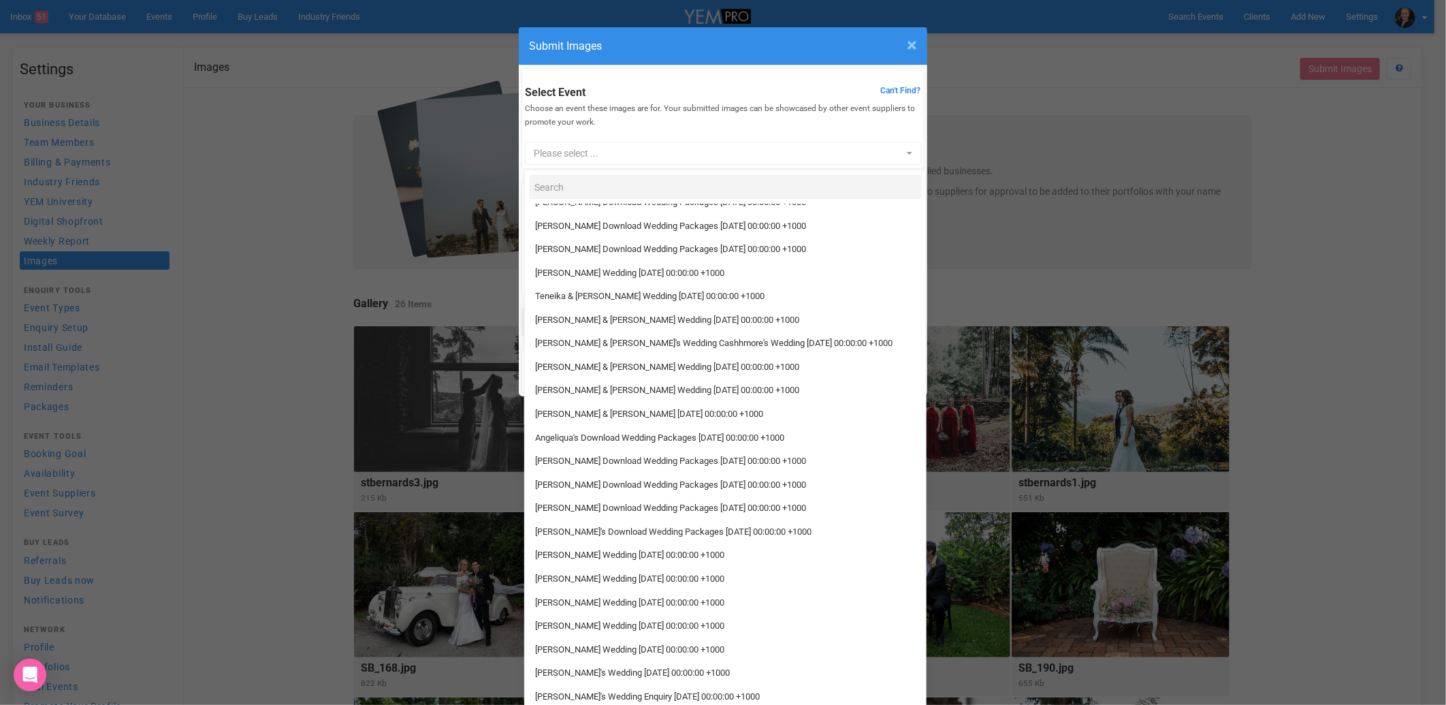
click at [907, 43] on span "×" at bounding box center [912, 45] width 10 height 22
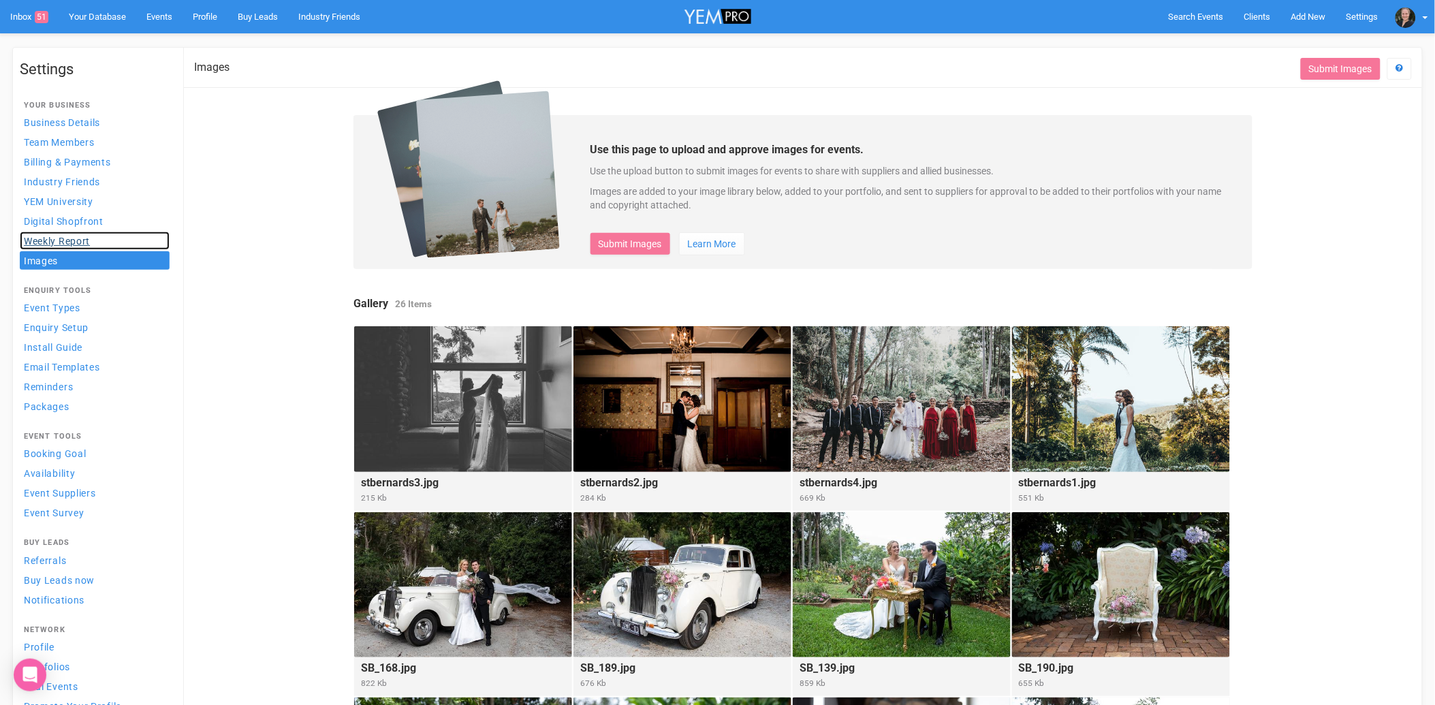
click at [84, 236] on link "Weekly Report" at bounding box center [95, 241] width 150 height 18
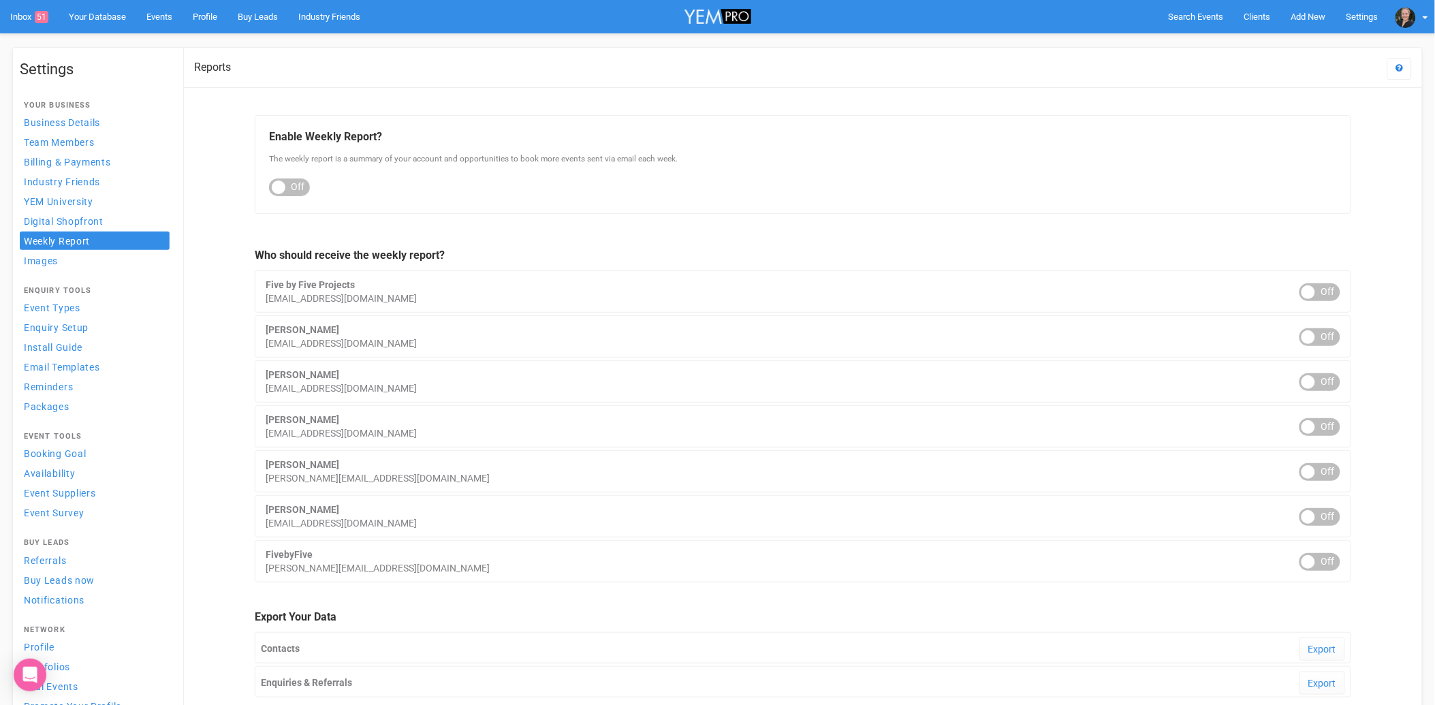
click at [289, 182] on div "ON OFF" at bounding box center [289, 187] width 41 height 18
click at [1316, 332] on div "ON OFF" at bounding box center [1319, 334] width 41 height 18
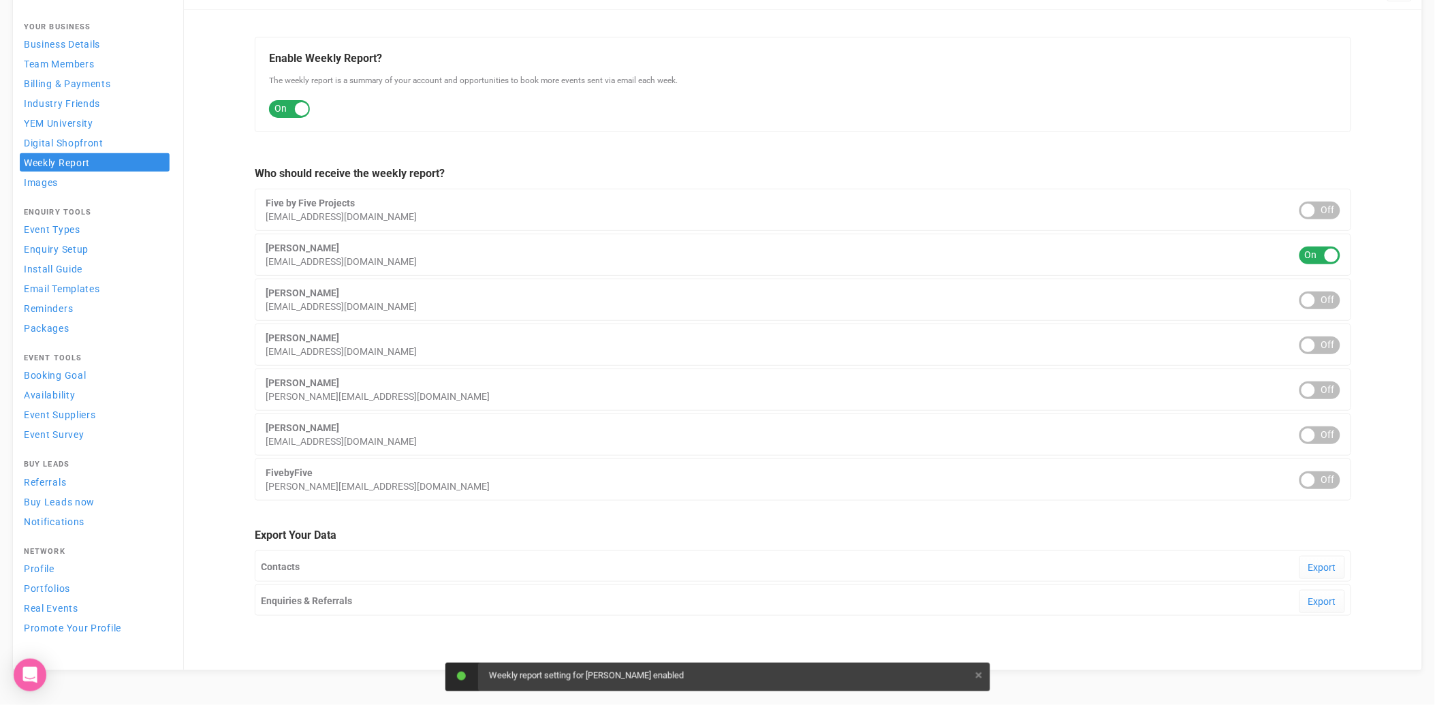
scroll to position [79, 0]
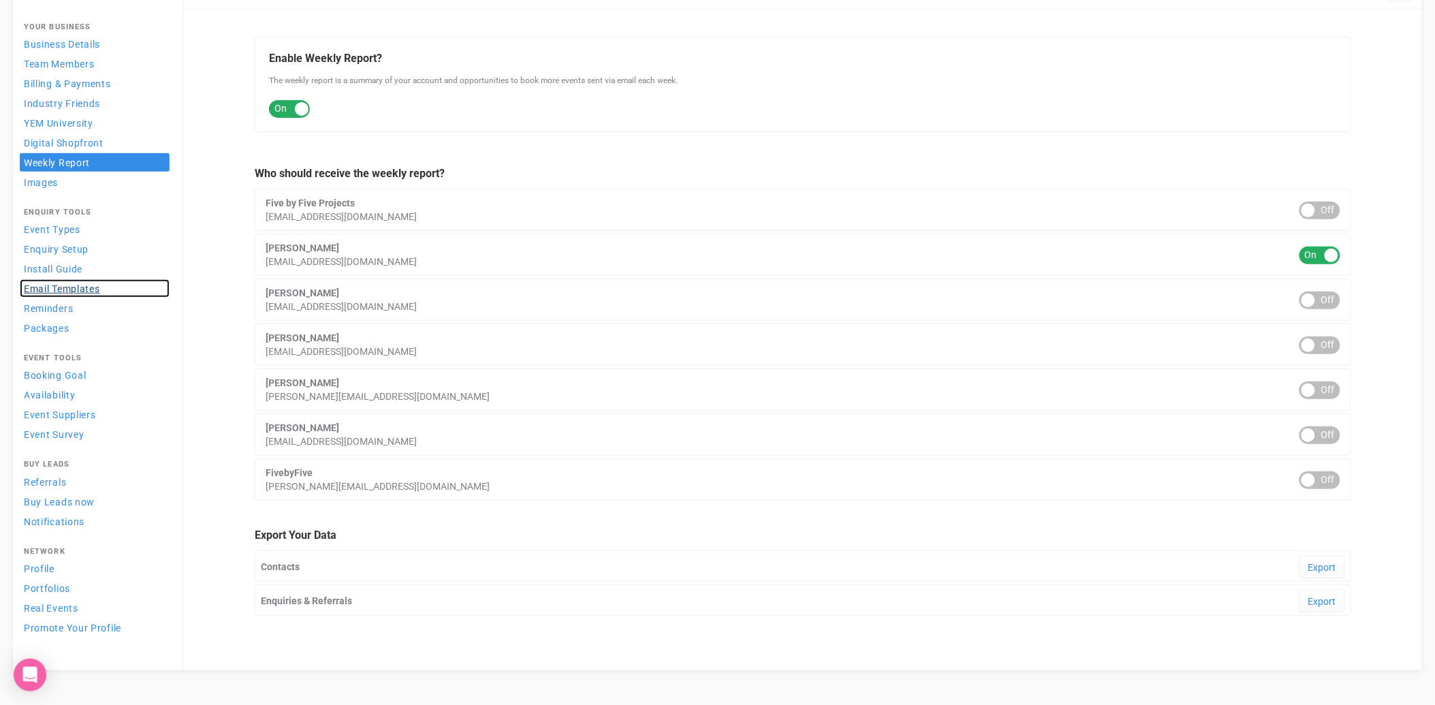
click at [73, 285] on span "Email Templates" at bounding box center [62, 288] width 76 height 11
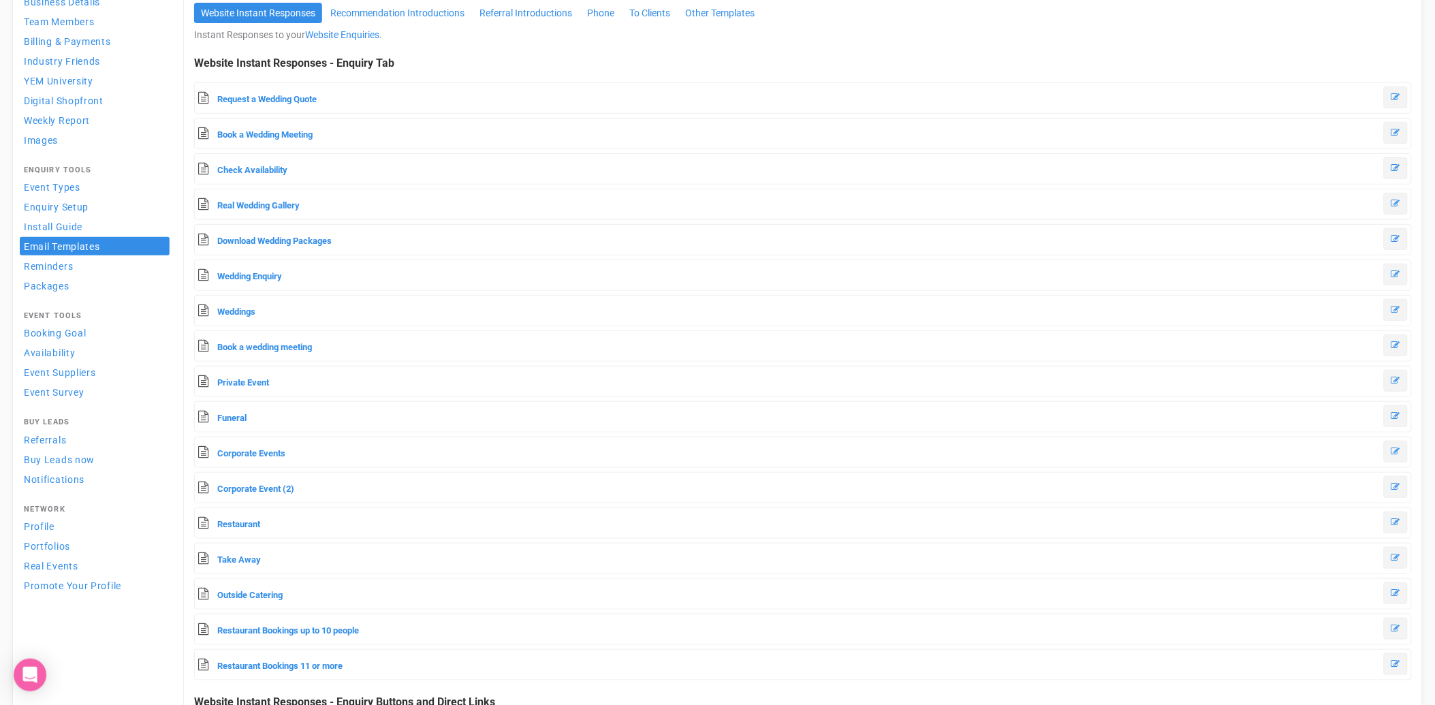
scroll to position [203, 0]
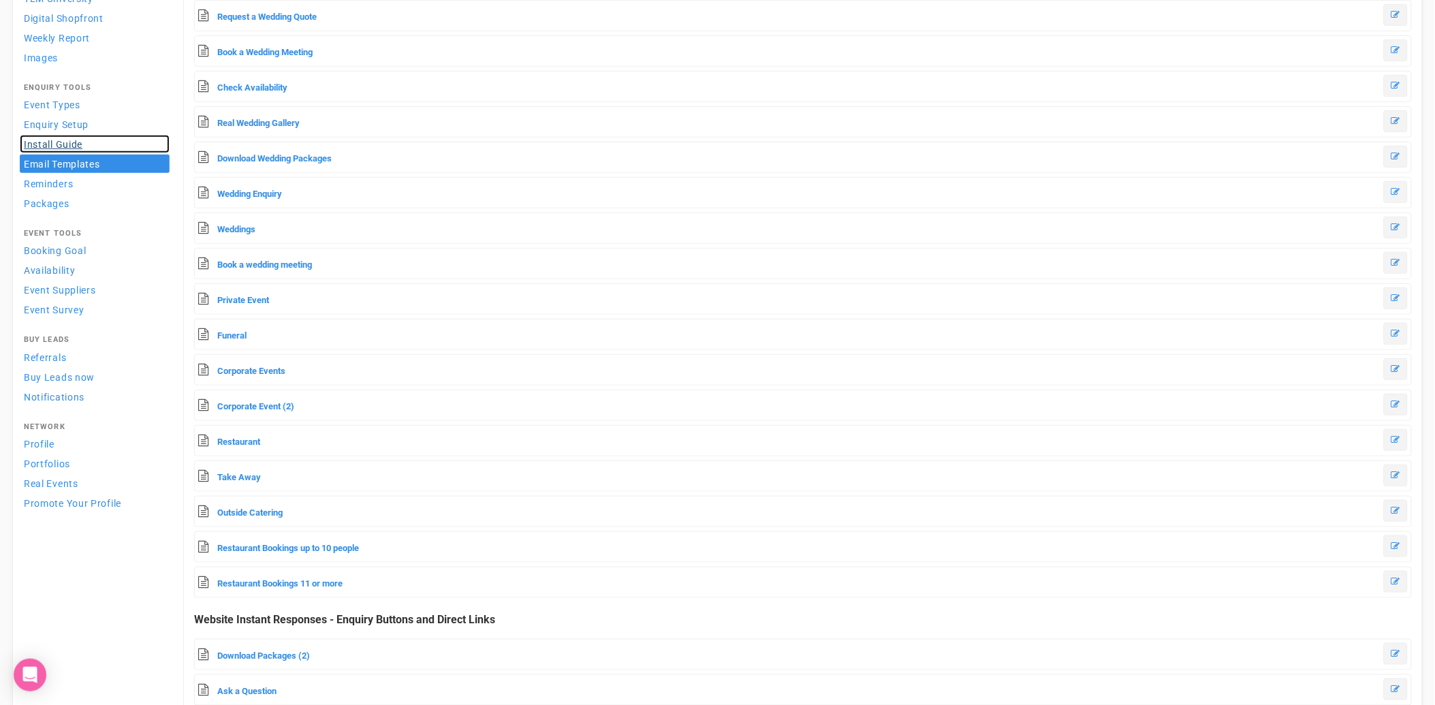
click at [57, 144] on span "Install Guide" at bounding box center [53, 144] width 59 height 11
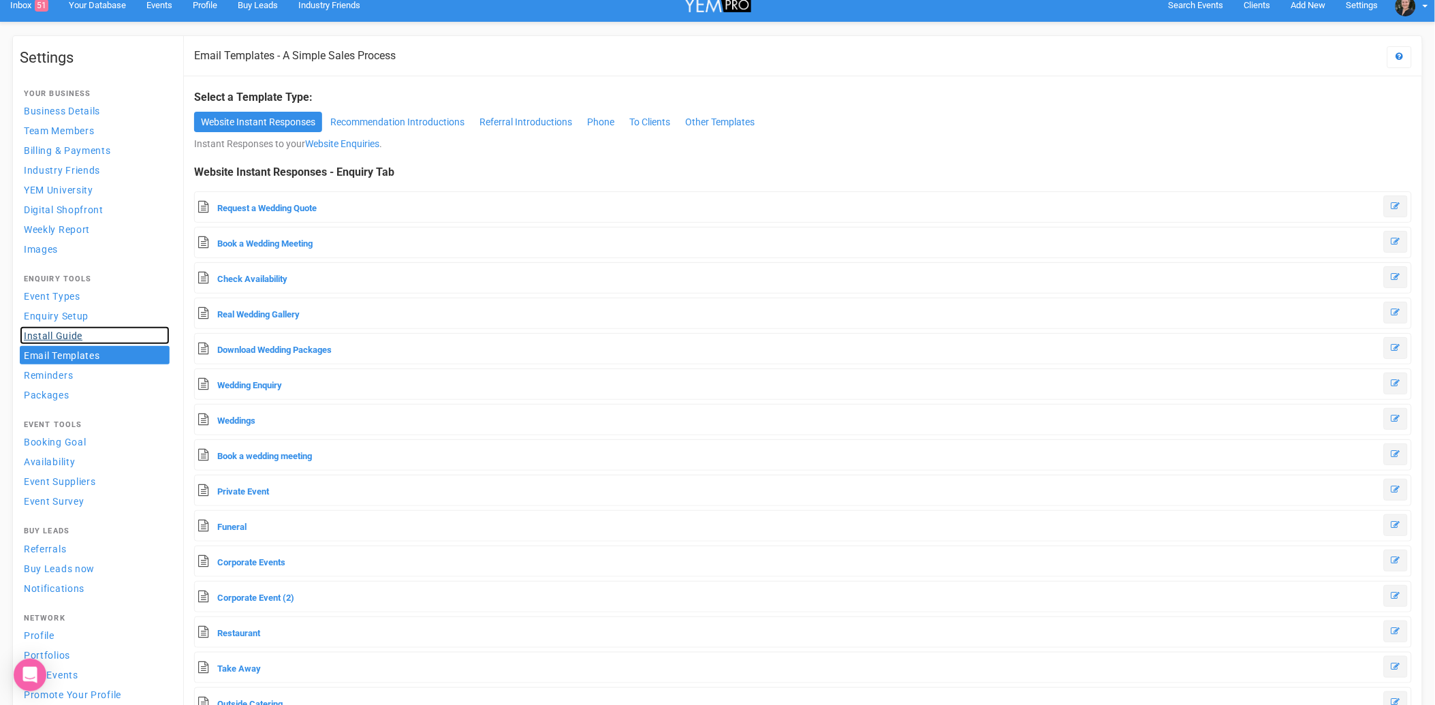
scroll to position [0, 0]
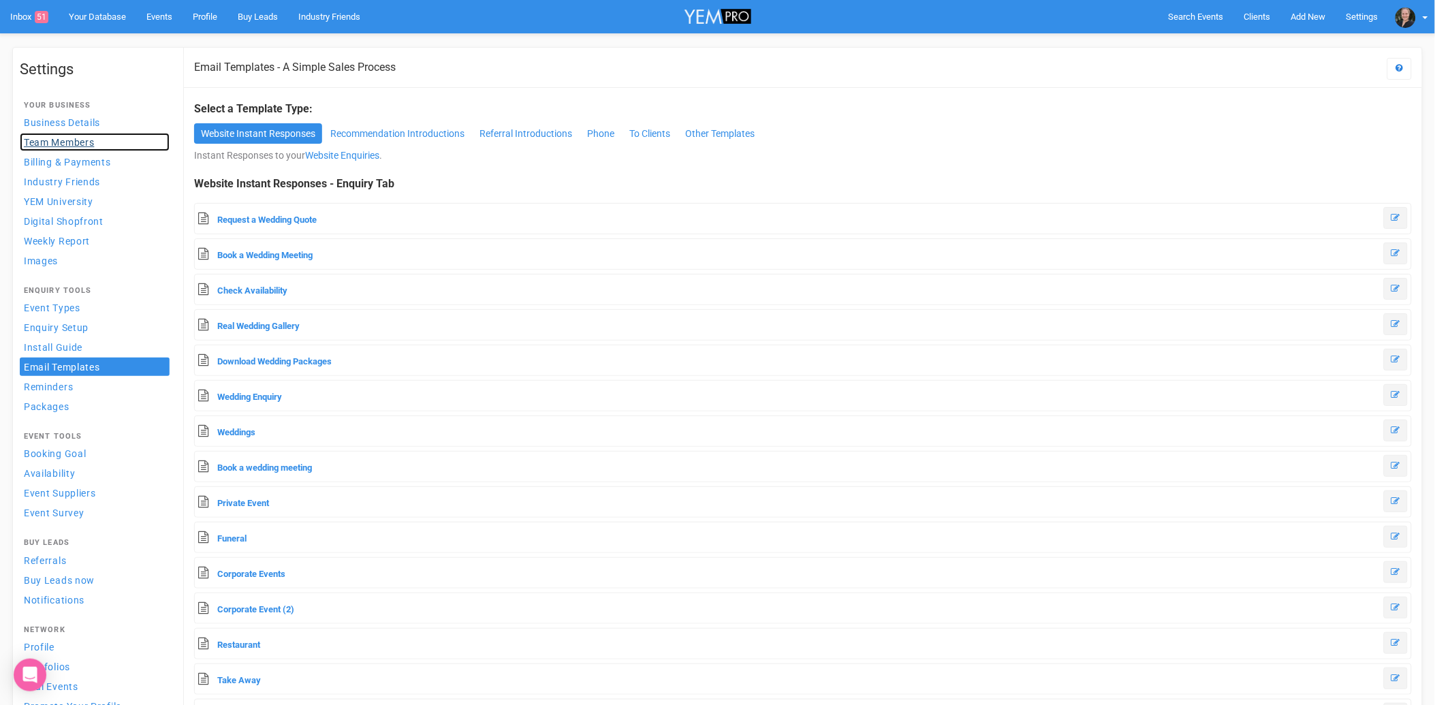
click at [48, 142] on span "Team Members" at bounding box center [59, 142] width 70 height 11
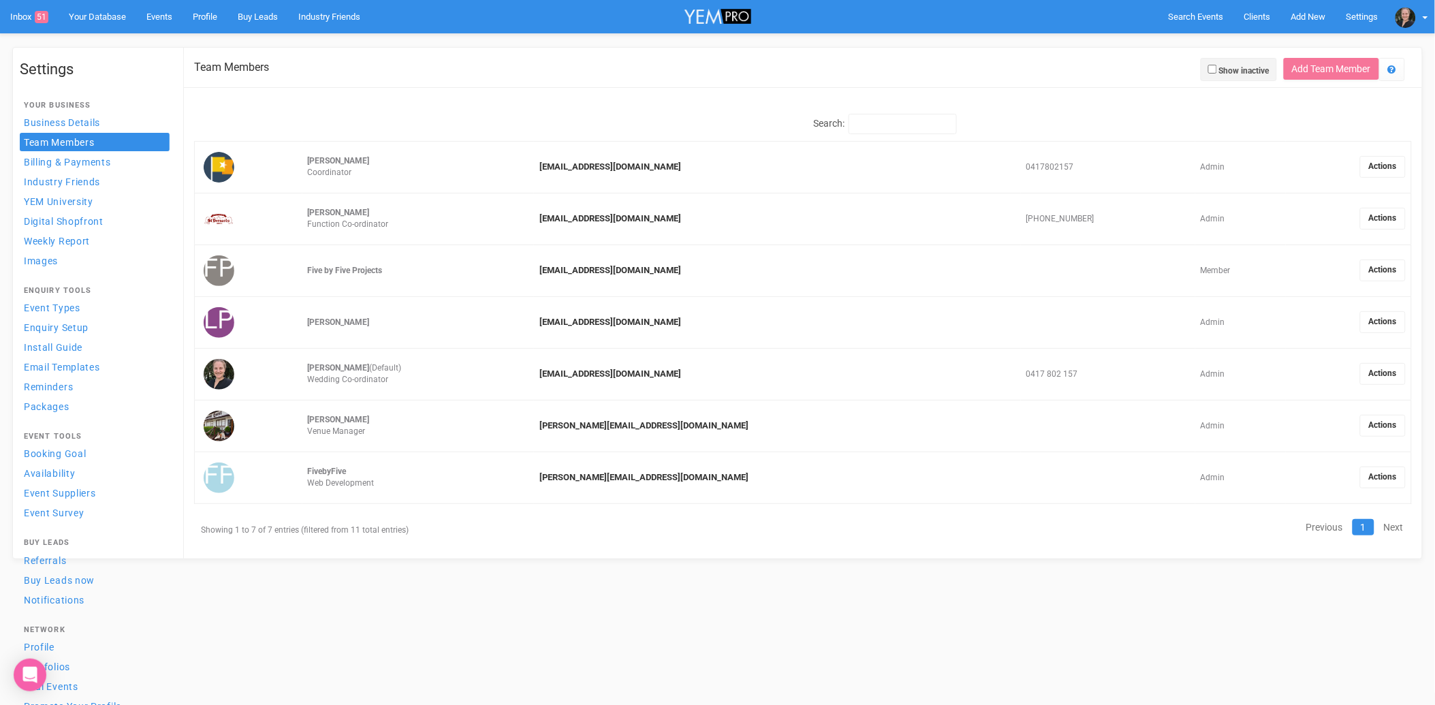
click at [1371, 370] on link "Actions" at bounding box center [1383, 374] width 46 height 22
click at [1309, 389] on link "Edit details" at bounding box center [1348, 384] width 108 height 27
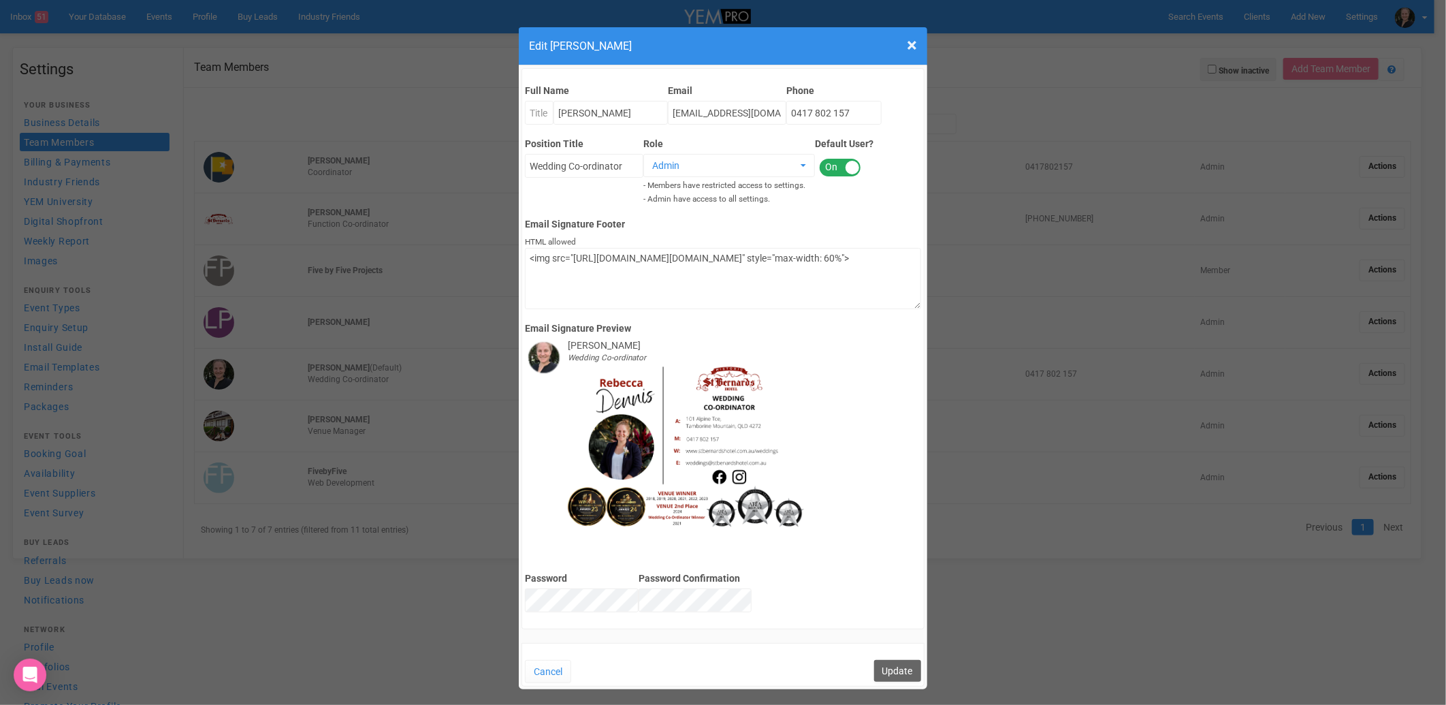
click at [706, 404] on img at bounding box center [687, 448] width 238 height 168
drag, startPoint x: 808, startPoint y: 285, endPoint x: 506, endPoint y: 246, distance: 304.7
click at [506, 246] on div "× Close Edit [PERSON_NAME] Full Name [PERSON_NAME] Email [EMAIL_ADDRESS][DOMAIN…" at bounding box center [723, 352] width 1446 height 705
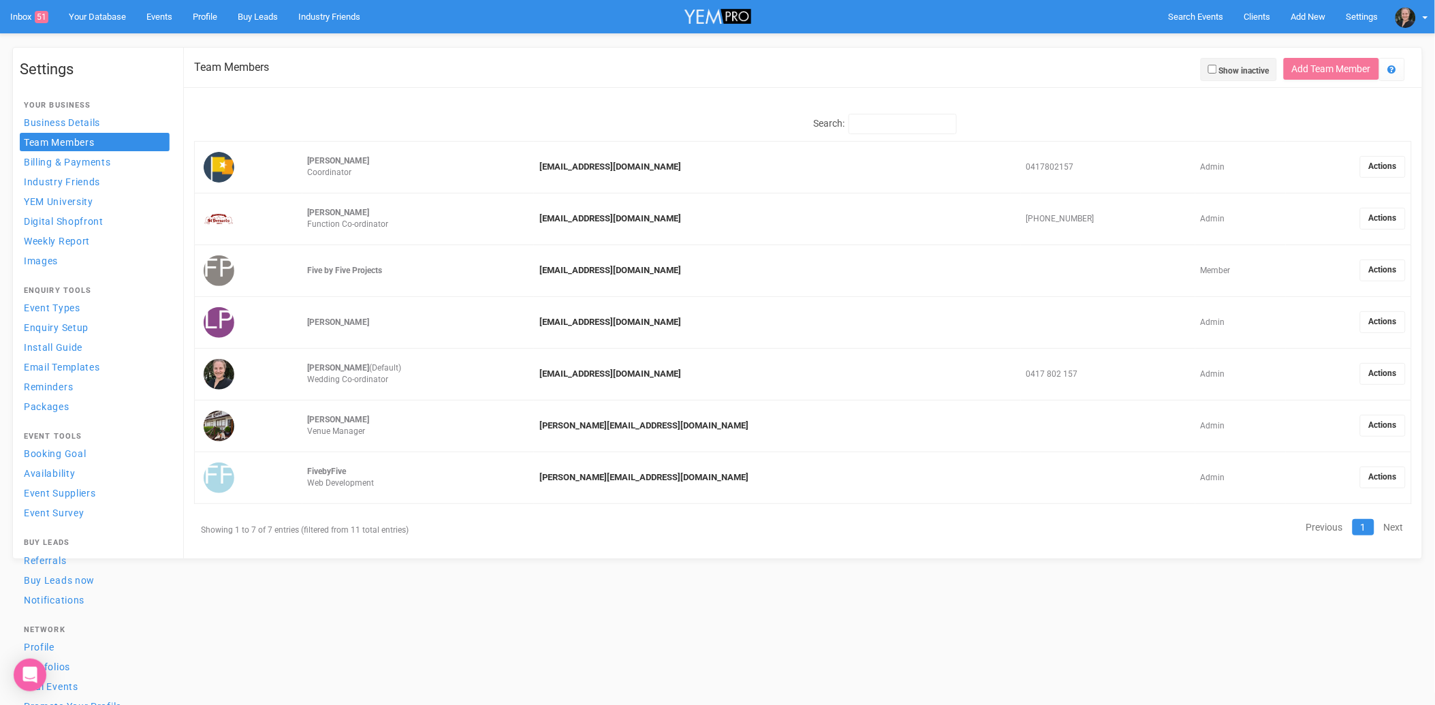
click at [1369, 372] on link "Actions" at bounding box center [1383, 374] width 46 height 22
click at [1328, 381] on link "Edit details" at bounding box center [1348, 384] width 108 height 27
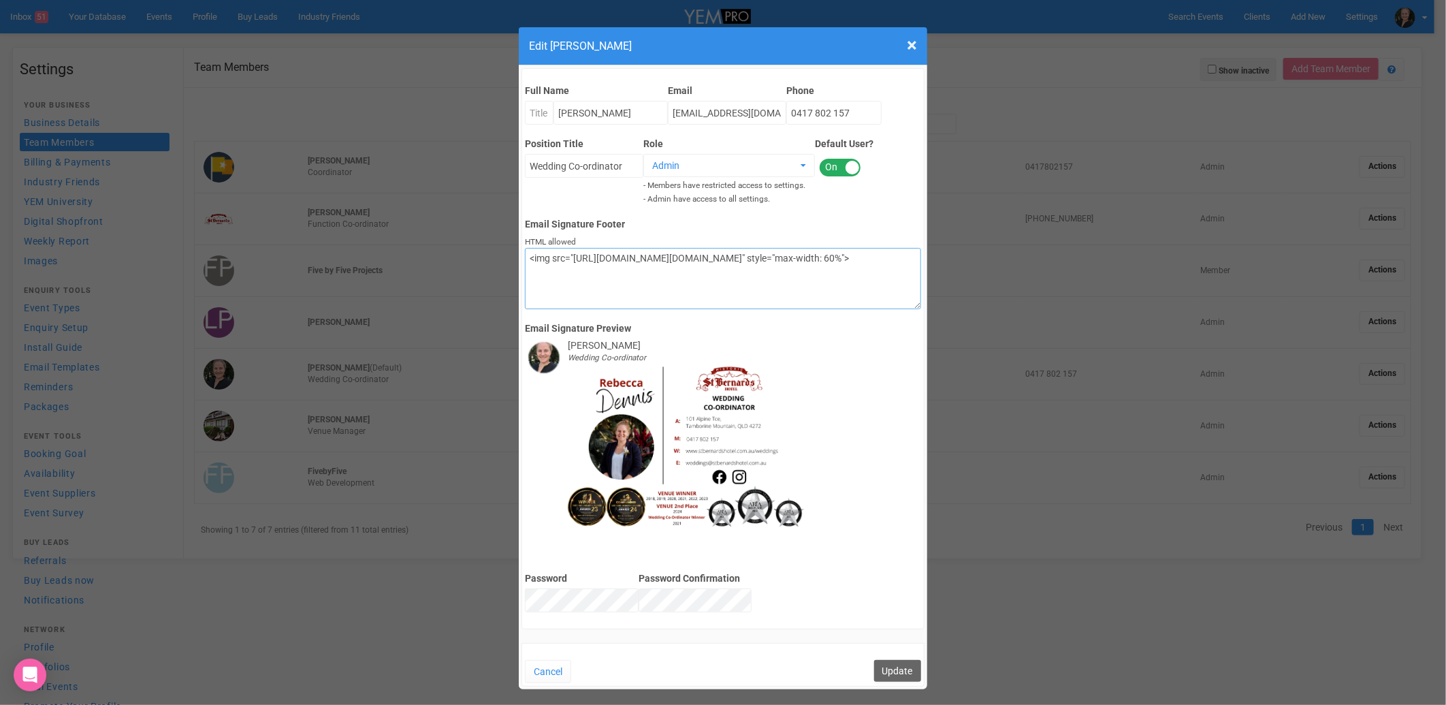
click at [810, 290] on textarea "<img src="[URL][DOMAIN_NAME][DOMAIN_NAME]" style="max-width: 60%">" at bounding box center [723, 278] width 396 height 61
drag, startPoint x: 798, startPoint y: 289, endPoint x: 532, endPoint y: 259, distance: 267.3
click at [532, 259] on textarea "<img src="[URL][DOMAIN_NAME][DOMAIN_NAME]" style="max-width: 60%">" at bounding box center [723, 278] width 396 height 61
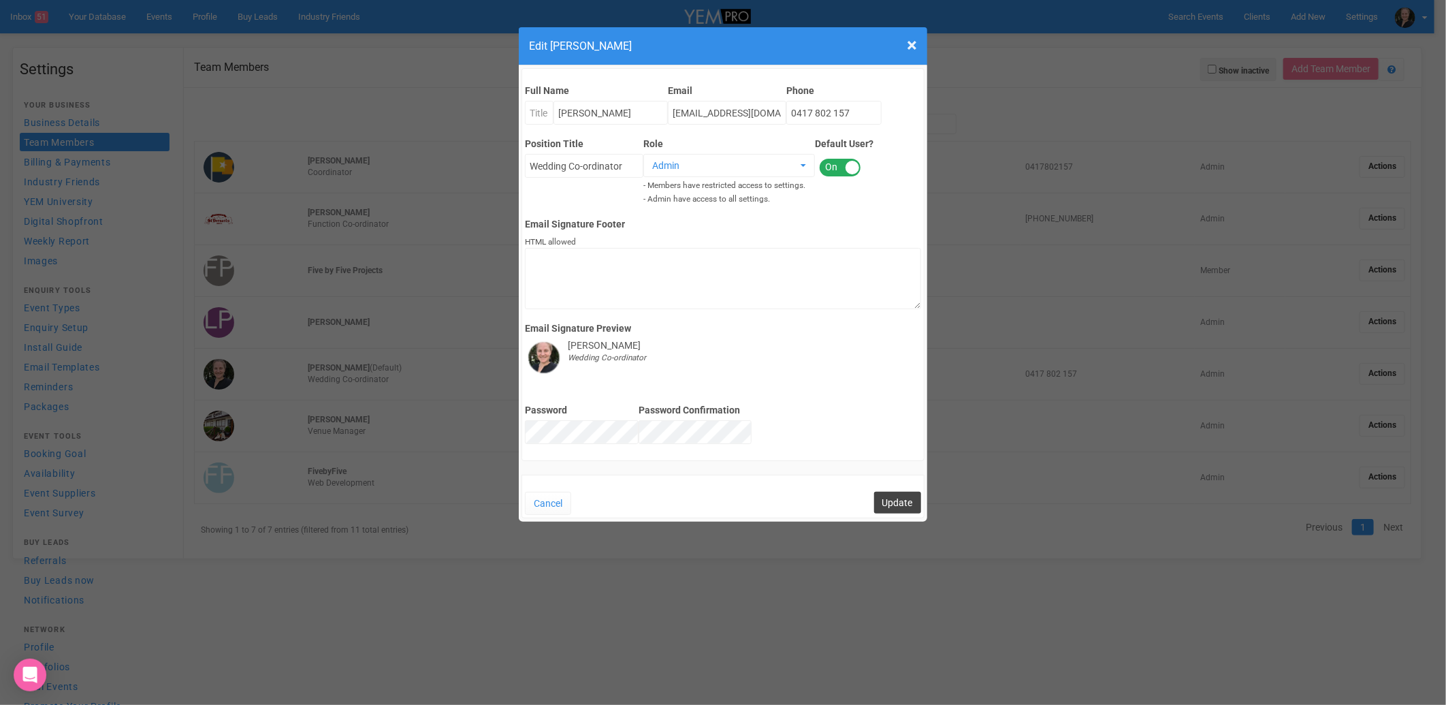
click at [887, 500] on button "Update" at bounding box center [897, 503] width 47 height 22
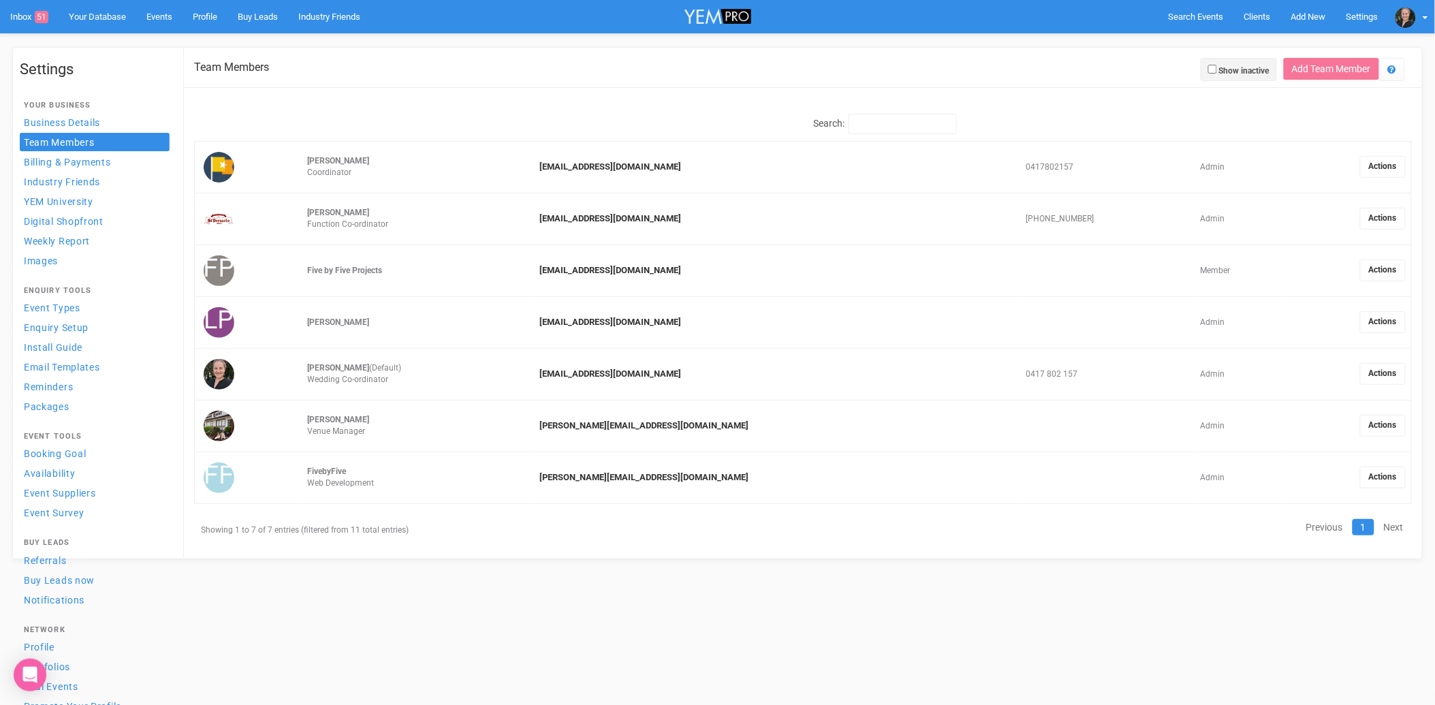
click at [1372, 373] on link "Actions" at bounding box center [1383, 374] width 46 height 22
click at [1324, 384] on link "Edit details" at bounding box center [1348, 384] width 108 height 27
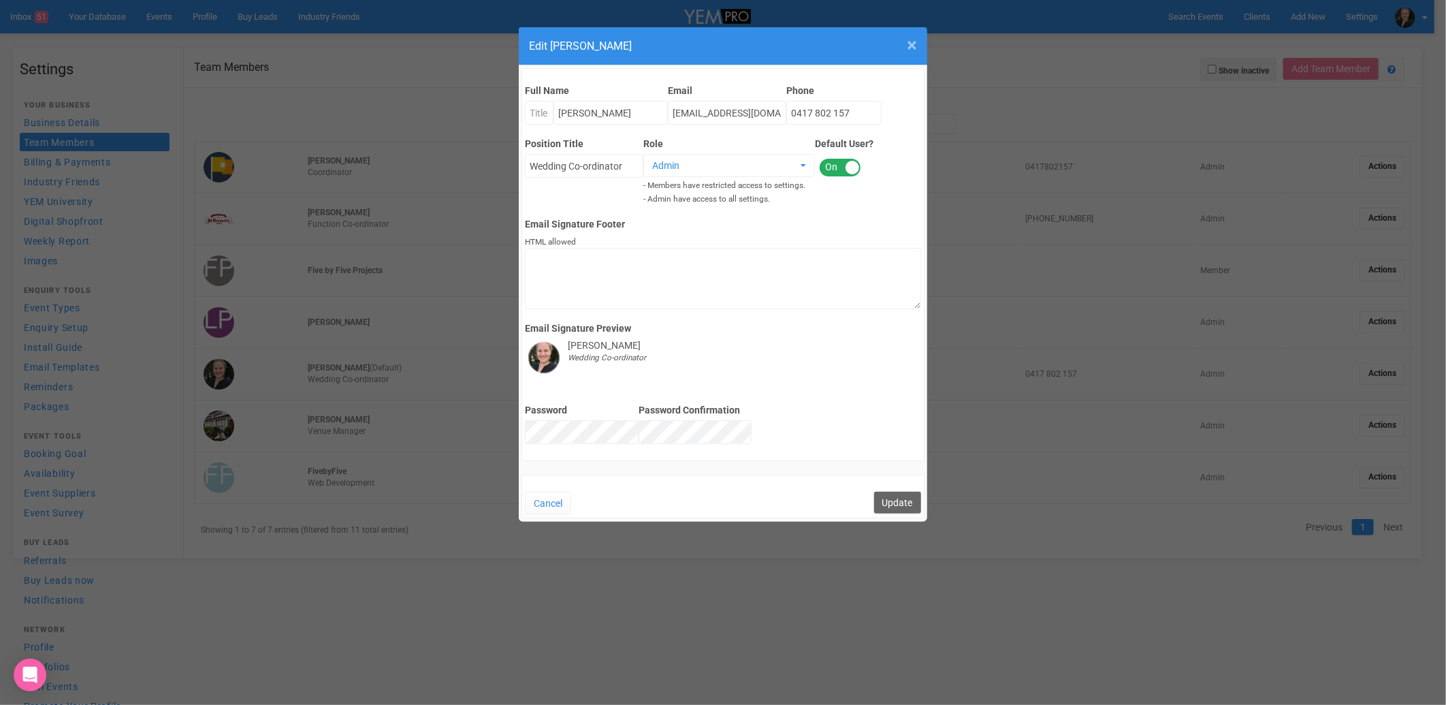
click at [908, 46] on span "×" at bounding box center [912, 45] width 10 height 22
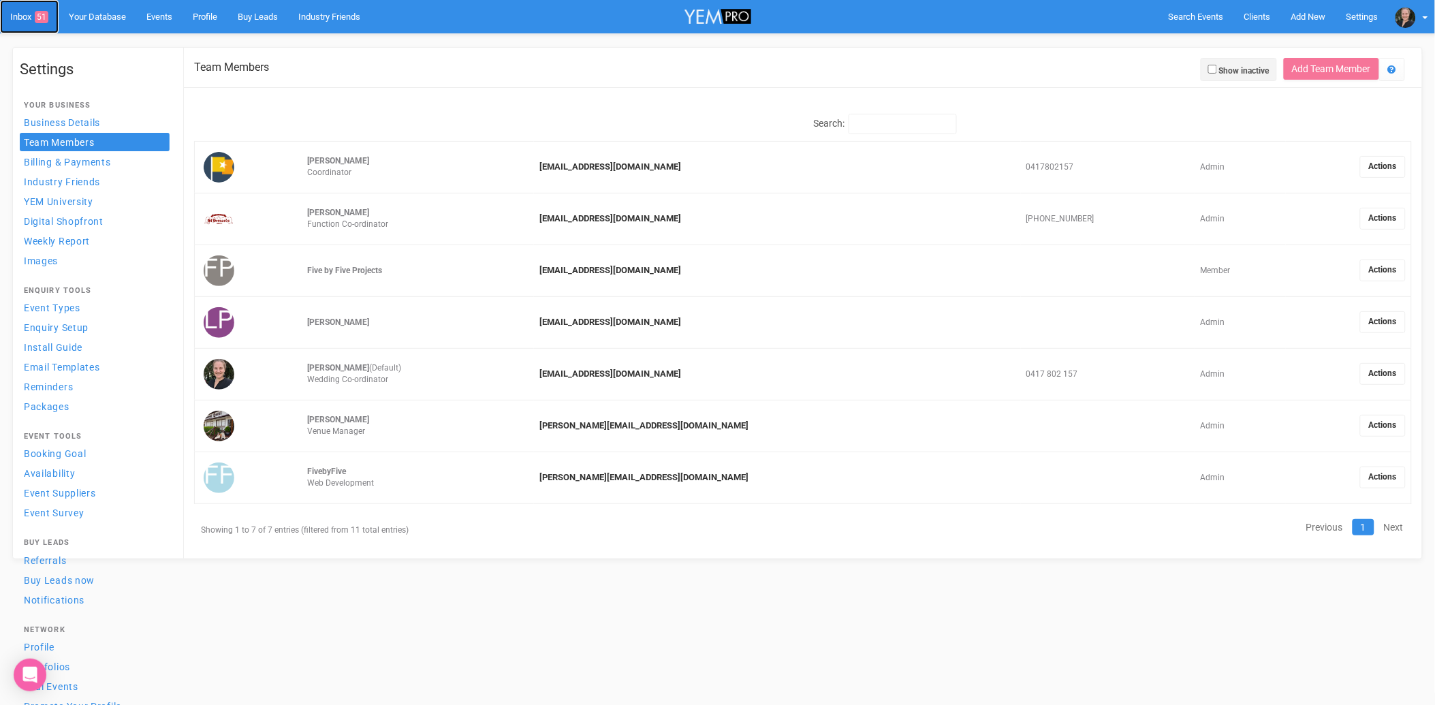
click at [27, 12] on link "Inbox 51" at bounding box center [29, 16] width 59 height 33
